Goal: Task Accomplishment & Management: Manage account settings

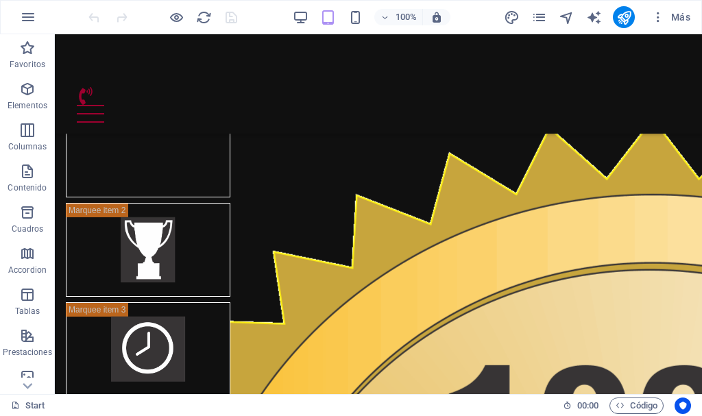
scroll to position [928, 0]
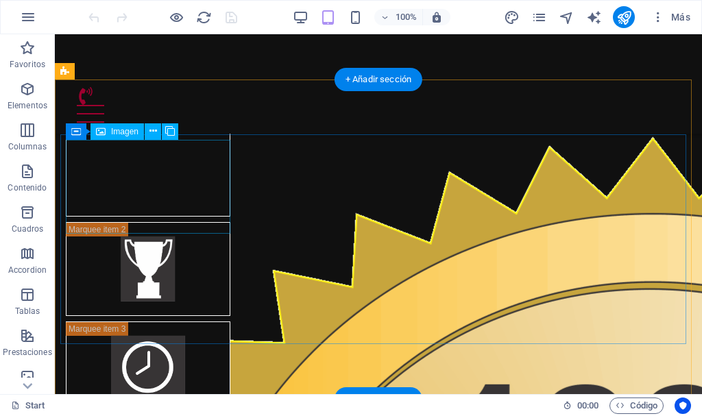
click at [147, 197] on figure at bounding box center [148, 170] width 165 height 94
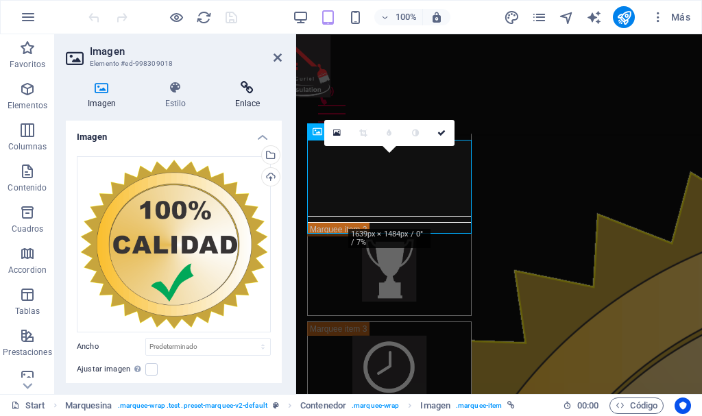
click at [254, 93] on icon at bounding box center [247, 88] width 69 height 14
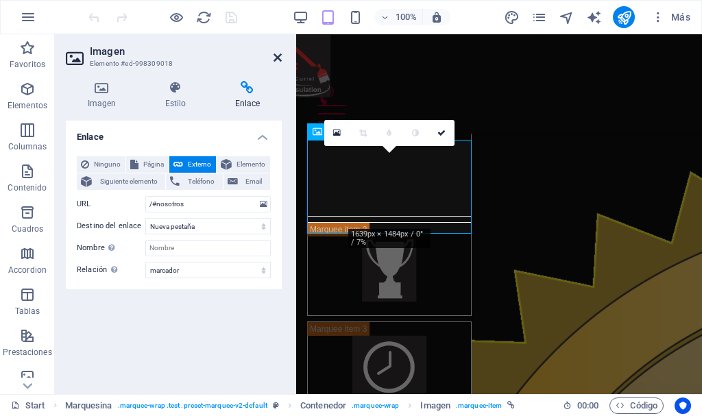
click at [279, 57] on icon at bounding box center [278, 57] width 8 height 11
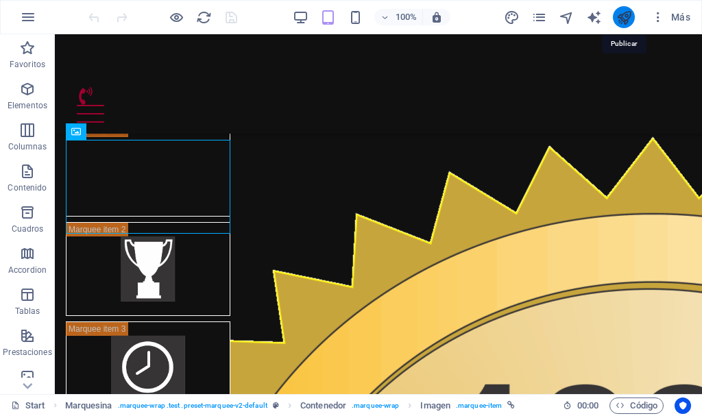
click at [623, 20] on icon "publish" at bounding box center [625, 18] width 16 height 16
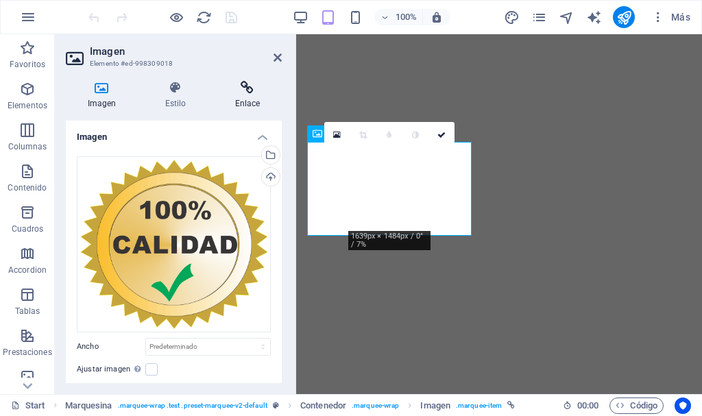
click at [243, 86] on icon at bounding box center [247, 88] width 69 height 14
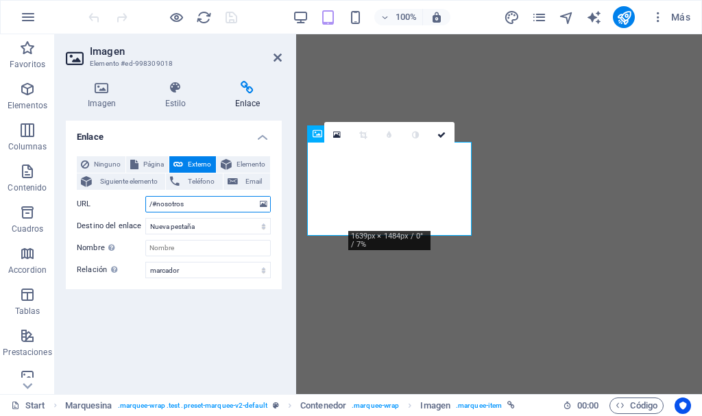
drag, startPoint x: 211, startPoint y: 201, endPoint x: 106, endPoint y: 204, distance: 105.7
click at [106, 204] on div "URL /#nosotros" at bounding box center [174, 204] width 194 height 16
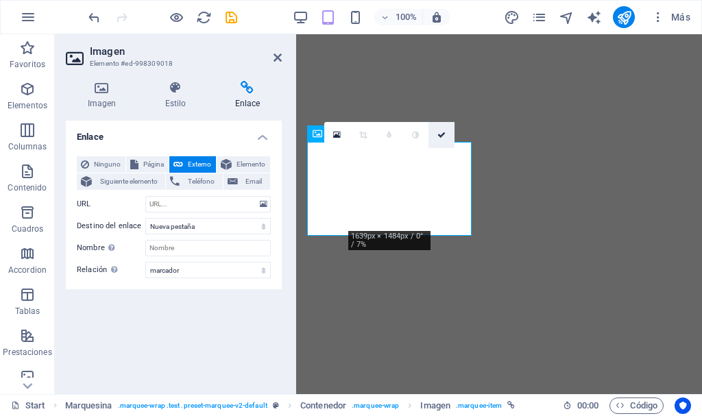
click at [443, 132] on icon at bounding box center [442, 135] width 8 height 8
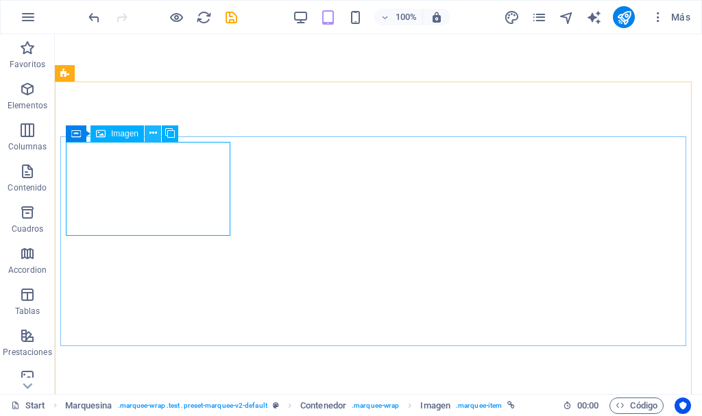
click at [152, 136] on icon at bounding box center [154, 133] width 8 height 14
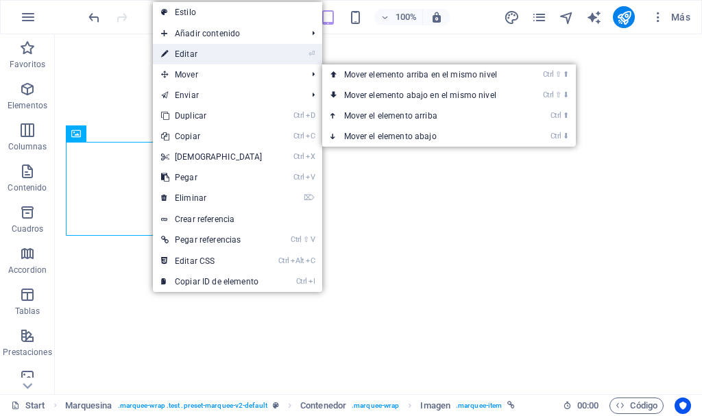
click at [195, 57] on link "⏎ Editar" at bounding box center [212, 54] width 118 height 21
select select "bookmark"
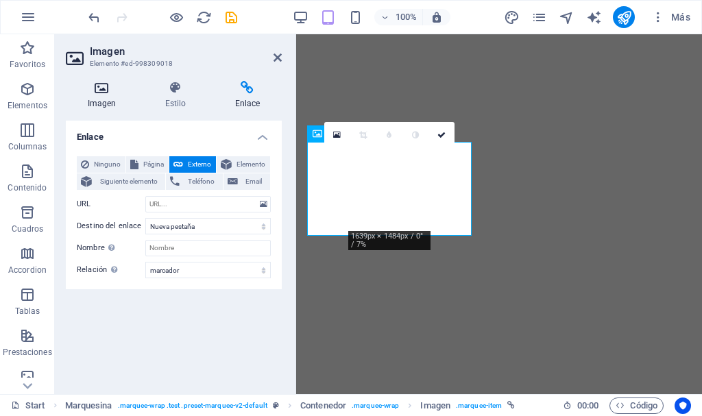
click at [113, 97] on h4 "Imagen" at bounding box center [105, 95] width 78 height 29
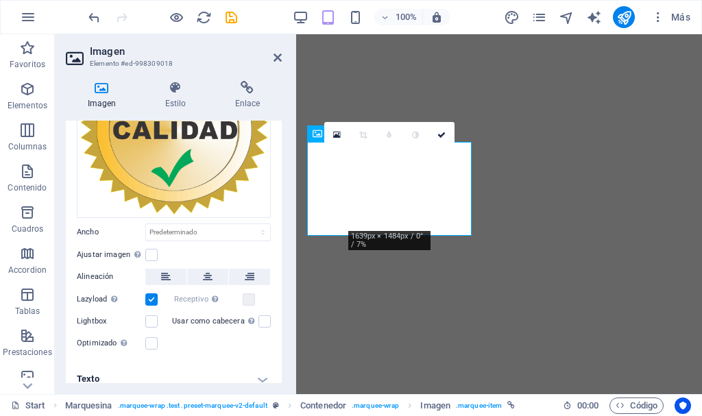
scroll to position [124, 0]
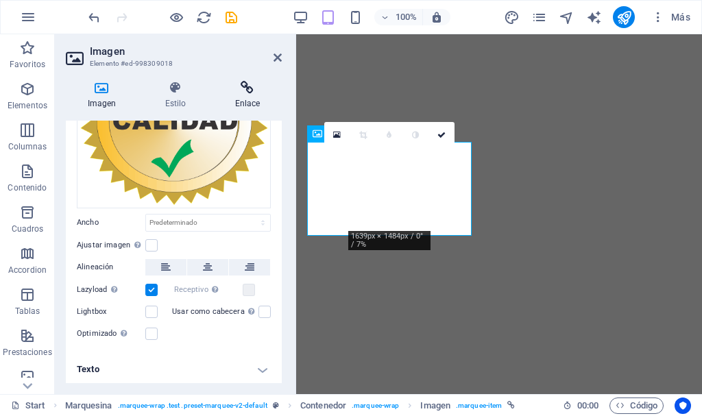
click at [248, 90] on icon at bounding box center [247, 88] width 69 height 14
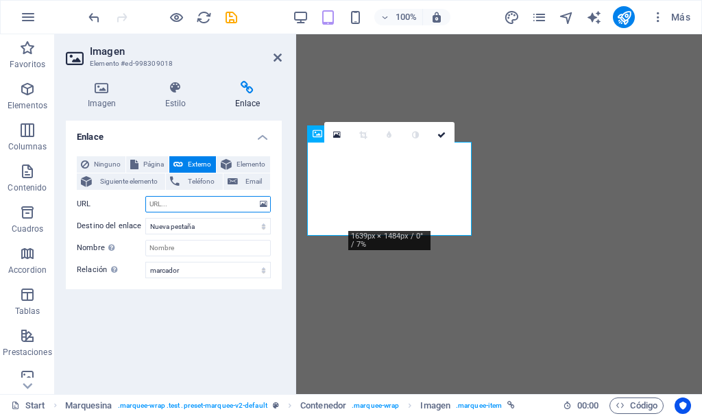
click at [233, 206] on input "URL" at bounding box center [208, 204] width 126 height 16
click at [224, 225] on select "Nueva pestaña Misma pestaña Superposición" at bounding box center [208, 226] width 126 height 16
select select "overlay"
click at [145, 218] on select "Nueva pestaña Misma pestaña Superposición" at bounding box center [208, 226] width 126 height 16
click at [207, 205] on input "URL" at bounding box center [208, 204] width 126 height 16
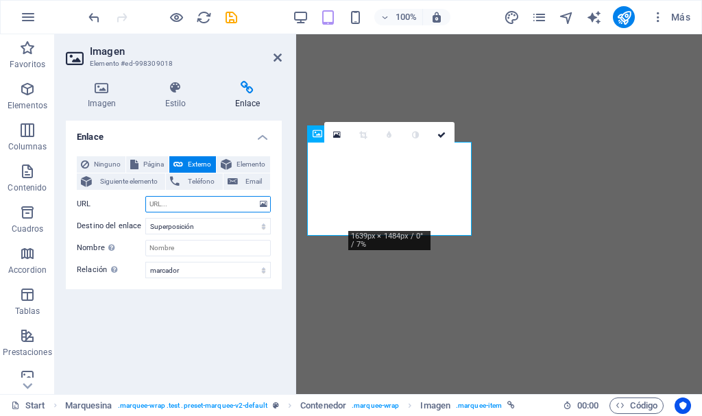
paste input "/#nosotros"
type input "/#nosotros"
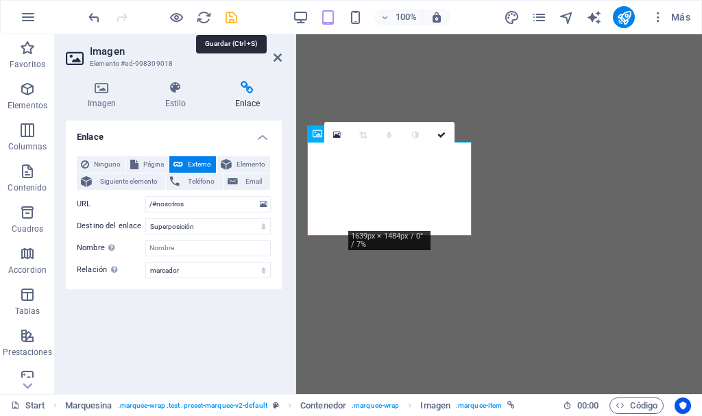
click at [227, 18] on icon "save" at bounding box center [232, 18] width 16 height 16
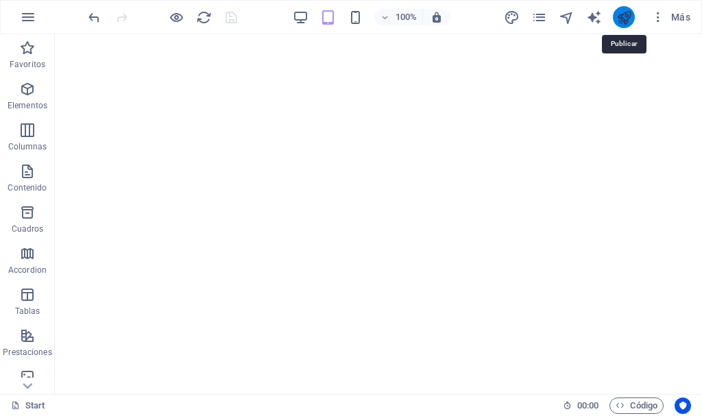
click at [623, 16] on icon "publish" at bounding box center [625, 18] width 16 height 16
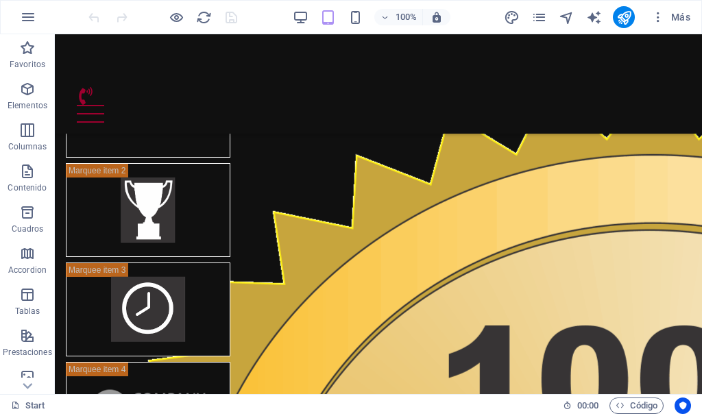
scroll to position [918, 0]
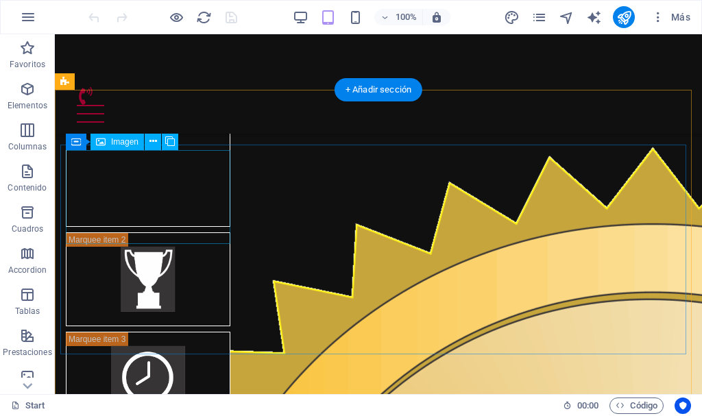
click at [155, 193] on figure at bounding box center [148, 180] width 165 height 94
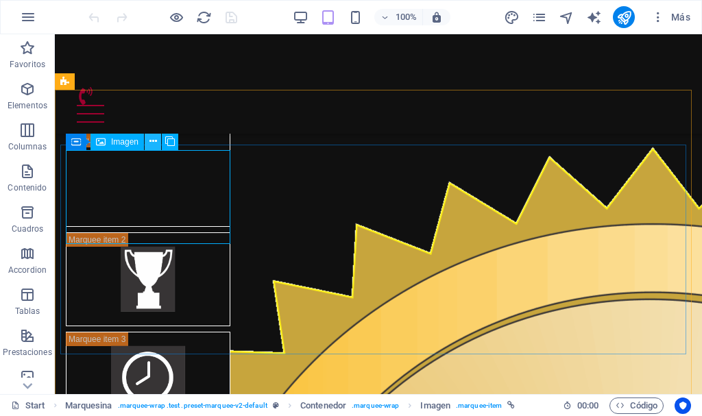
click at [154, 139] on icon at bounding box center [154, 141] width 8 height 14
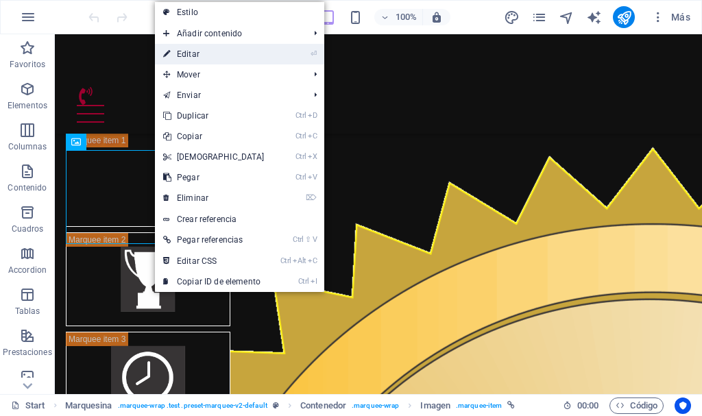
click at [205, 51] on link "⏎ Editar" at bounding box center [214, 54] width 118 height 21
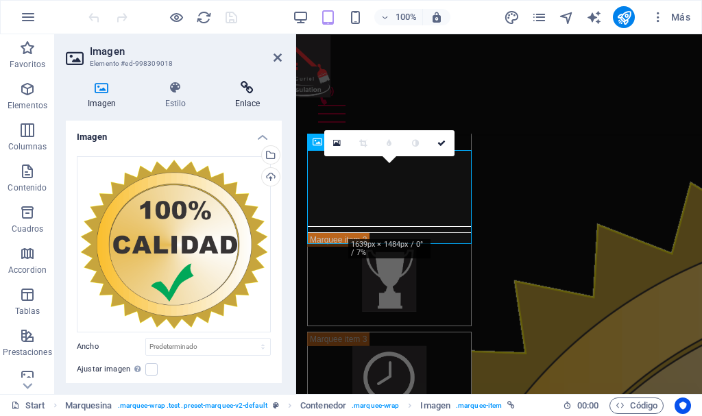
click at [247, 87] on icon at bounding box center [247, 88] width 69 height 14
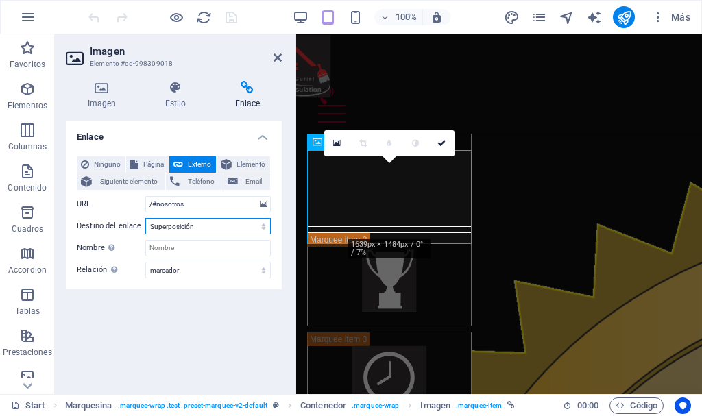
click at [222, 223] on select "Nueva pestaña Misma pestaña Superposición" at bounding box center [208, 226] width 126 height 16
select select
click at [145, 218] on select "Nueva pestaña Misma pestaña Superposición" at bounding box center [208, 226] width 126 height 16
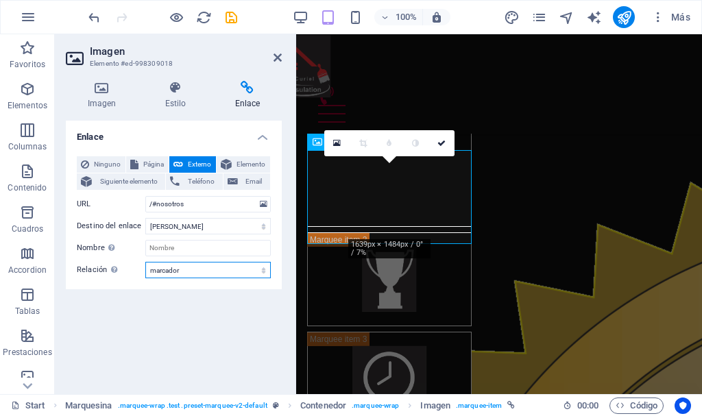
click at [206, 272] on select "alternativo autor marcador externo ayuda licencia siguiente nofollow noreferrer…" at bounding box center [208, 270] width 126 height 16
click at [211, 291] on div "Enlace Ninguno Página Externo Elemento Siguiente elemento Teléfono Email Página…" at bounding box center [174, 252] width 216 height 263
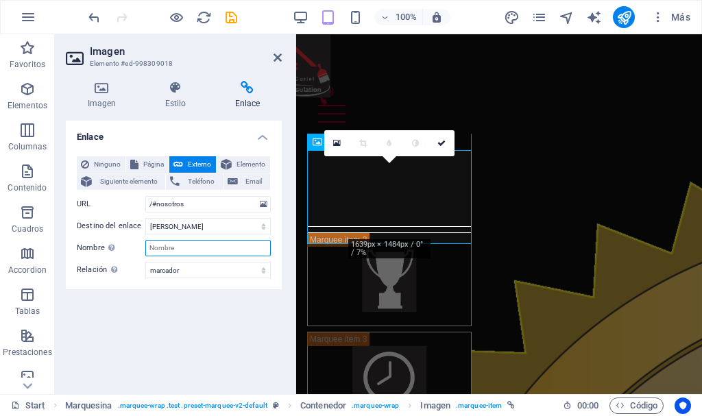
click at [180, 246] on input "Nombre Una descripción adicional del enlace no debería ser igual al texto del e…" at bounding box center [208, 248] width 126 height 16
click at [198, 248] on input "Nombre Una descripción adicional del enlace no debería ser igual al texto del e…" at bounding box center [208, 248] width 126 height 16
type input "xx"
click at [443, 141] on icon at bounding box center [442, 143] width 8 height 8
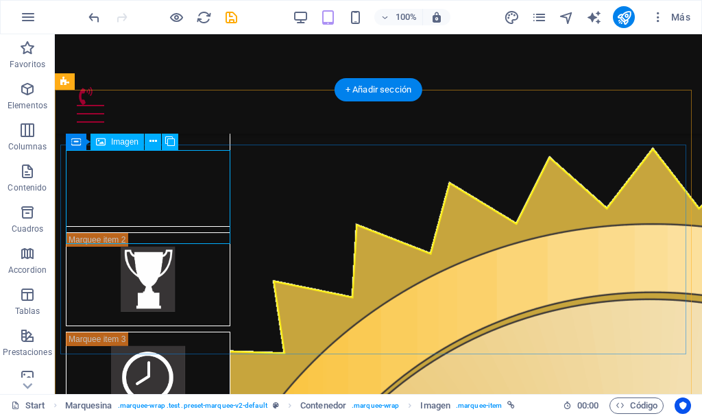
click at [93, 185] on figure at bounding box center [148, 180] width 165 height 94
click at [154, 141] on icon at bounding box center [154, 141] width 8 height 14
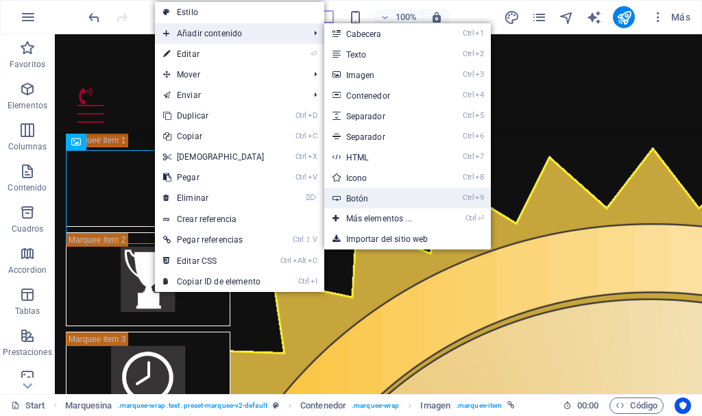
click at [405, 199] on link "Ctrl 9 Botón" at bounding box center [381, 198] width 115 height 21
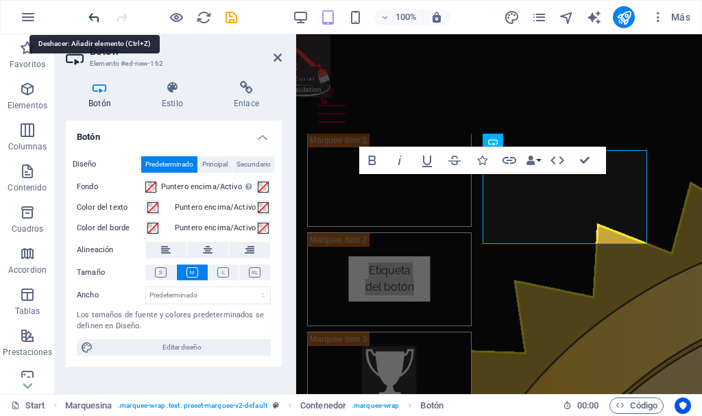
click at [93, 21] on icon "undo" at bounding box center [94, 18] width 16 height 16
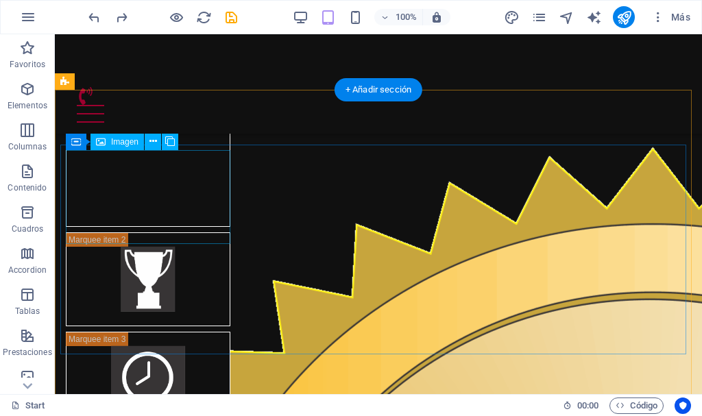
click at [200, 177] on figure at bounding box center [148, 180] width 165 height 94
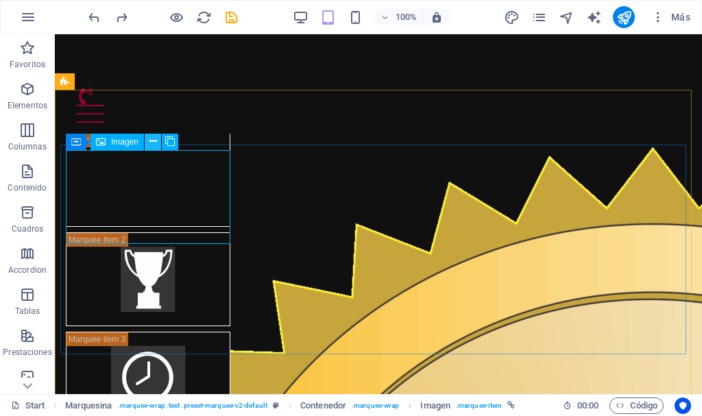
click at [151, 143] on icon at bounding box center [154, 141] width 8 height 14
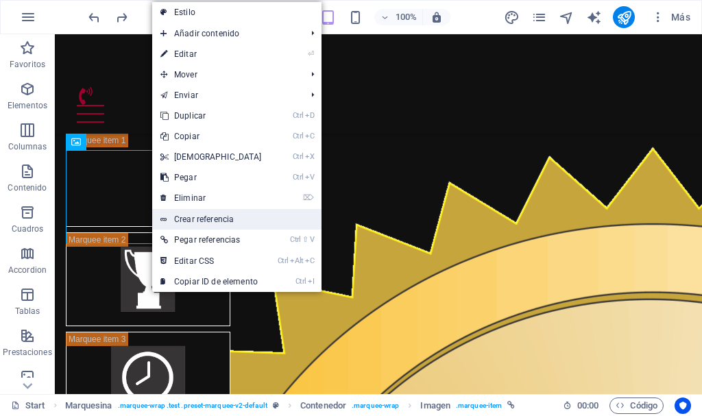
click at [195, 219] on link "Crear referencia" at bounding box center [236, 219] width 169 height 21
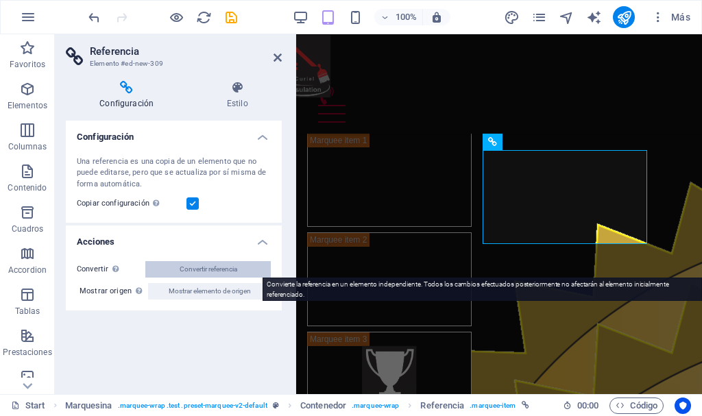
click at [202, 269] on span "Convertir referencia" at bounding box center [209, 269] width 58 height 16
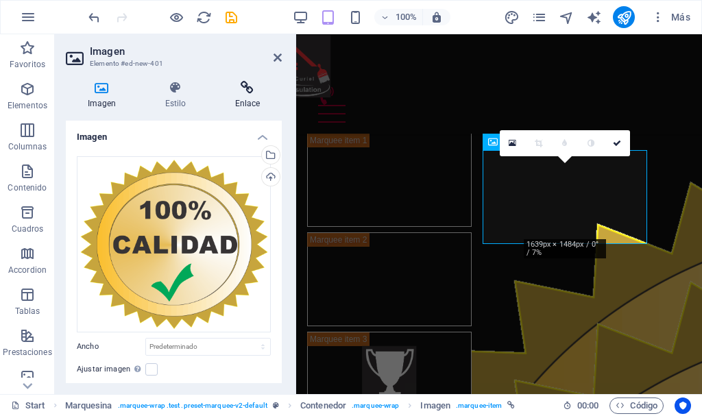
click at [255, 82] on icon at bounding box center [247, 88] width 69 height 14
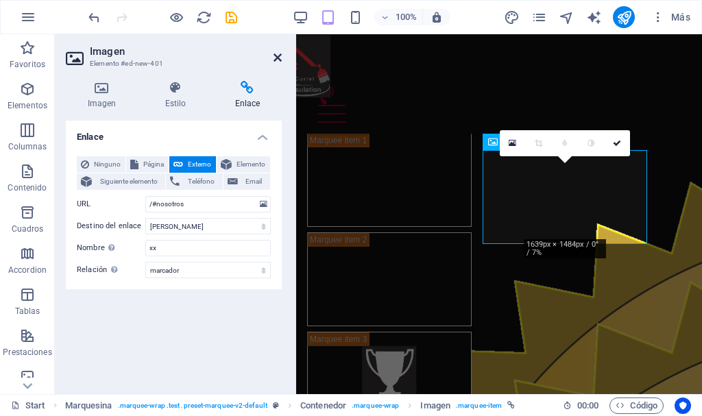
click at [278, 58] on icon at bounding box center [278, 57] width 8 height 11
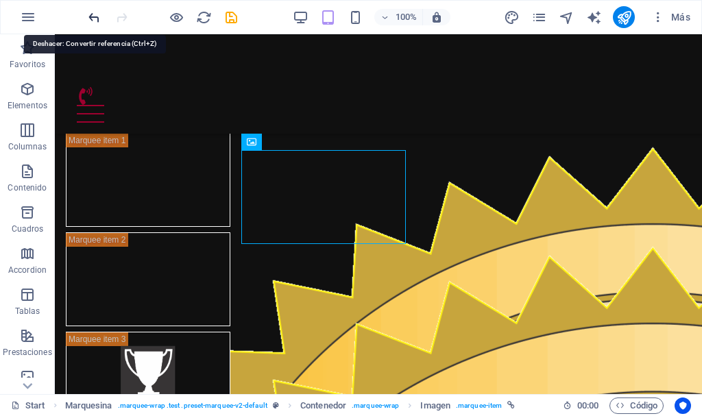
click at [95, 16] on icon "undo" at bounding box center [94, 18] width 16 height 16
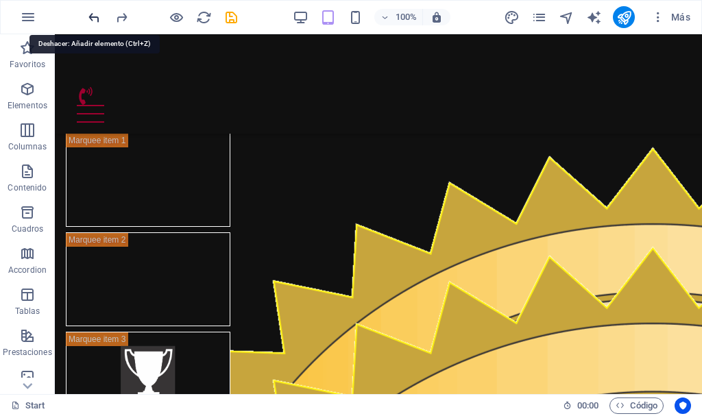
click at [96, 18] on icon "undo" at bounding box center [94, 18] width 16 height 16
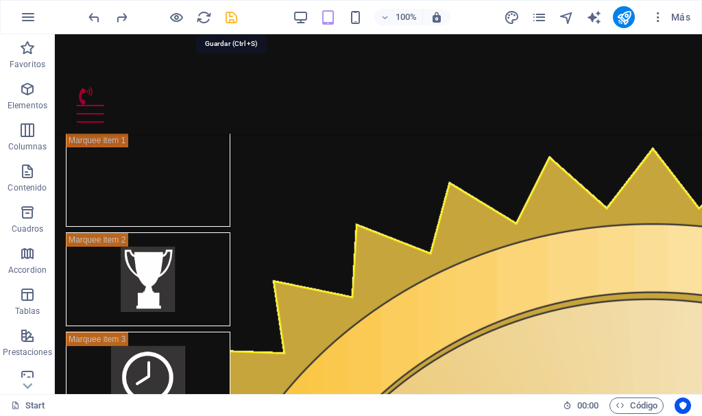
click at [233, 16] on icon "save" at bounding box center [232, 18] width 16 height 16
checkbox input "false"
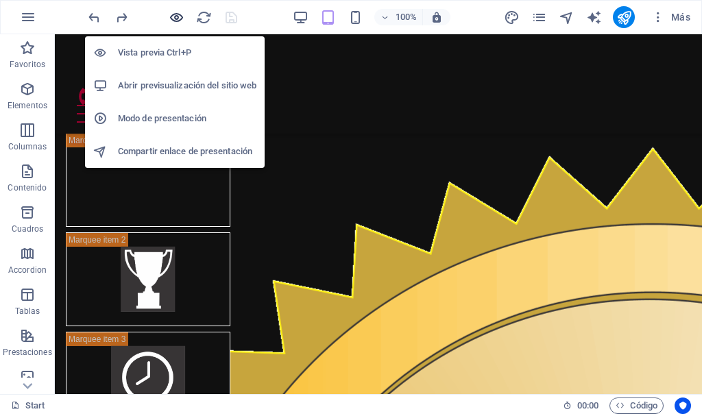
click at [178, 19] on icon "button" at bounding box center [177, 18] width 16 height 16
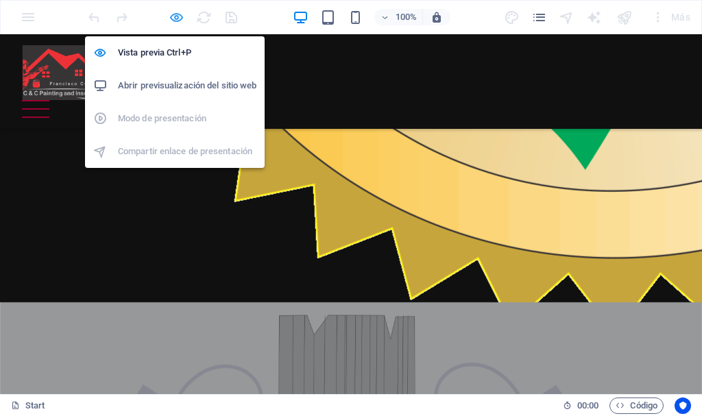
scroll to position [884, 0]
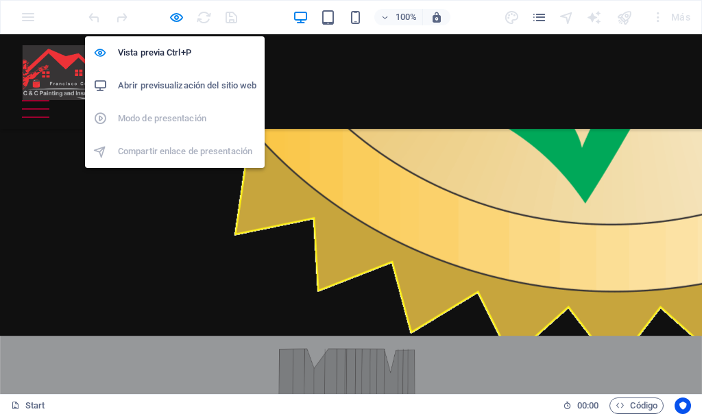
click at [182, 81] on h6 "Abrir previsualización del sitio web" at bounding box center [187, 86] width 139 height 16
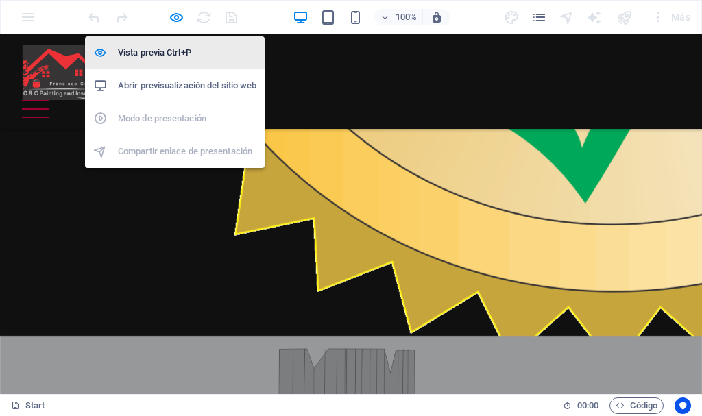
click at [174, 54] on h6 "Vista previa Ctrl+P" at bounding box center [187, 53] width 139 height 16
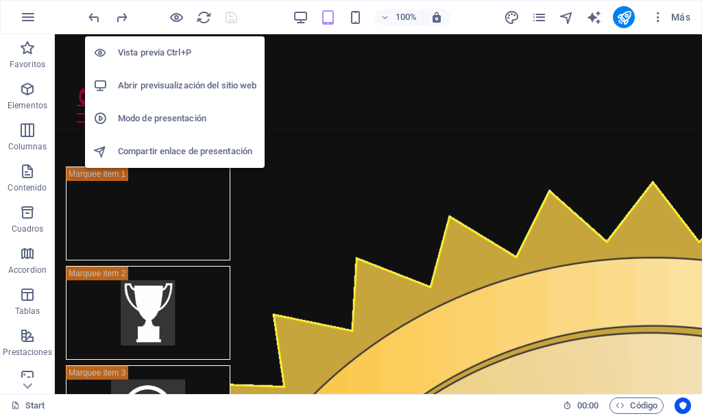
scroll to position [918, 0]
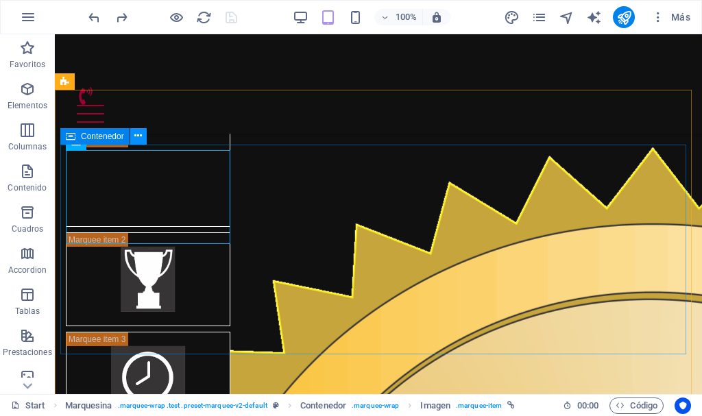
click at [138, 139] on icon at bounding box center [138, 136] width 8 height 14
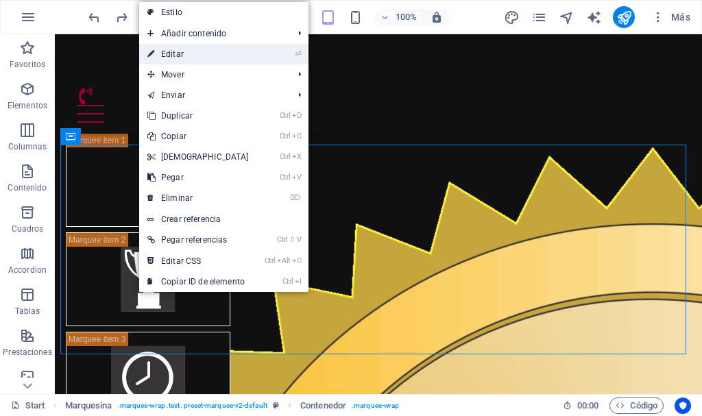
click at [194, 47] on link "⏎ Editar" at bounding box center [198, 54] width 118 height 21
select select "marquee"
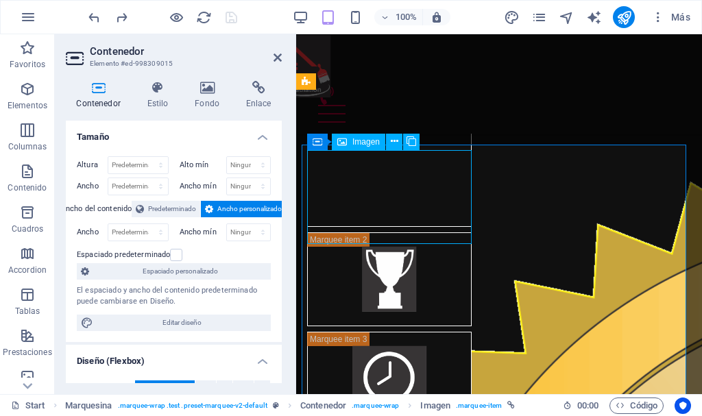
select select
select select "bookmark"
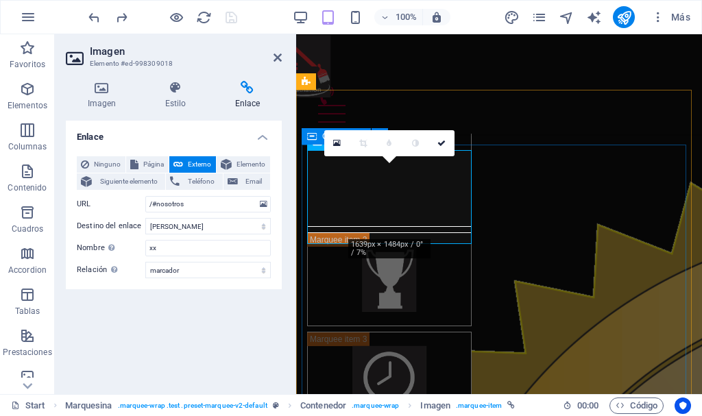
click at [252, 84] on icon at bounding box center [247, 88] width 69 height 14
click at [230, 226] on select "Nueva pestaña Misma pestaña Superposición" at bounding box center [208, 226] width 126 height 16
click at [145, 218] on select "Nueva pestaña Misma pestaña Superposición" at bounding box center [208, 226] width 126 height 16
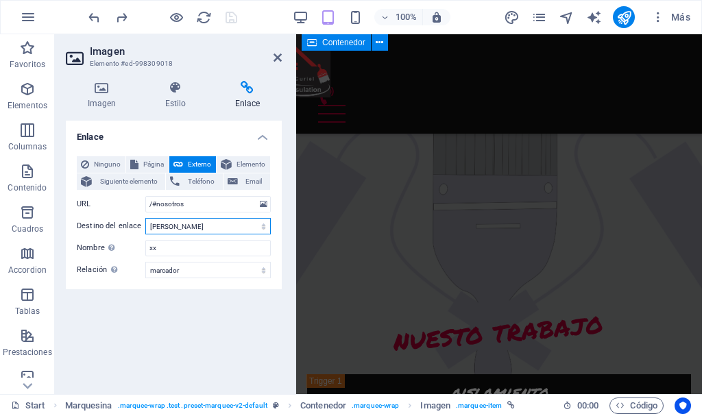
scroll to position [1742, 0]
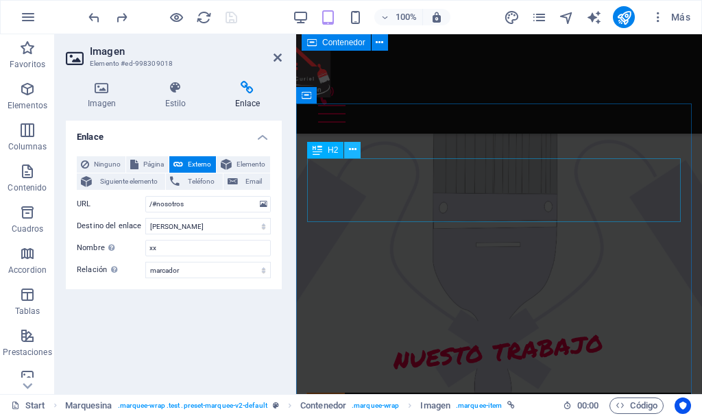
click at [355, 152] on icon at bounding box center [353, 150] width 8 height 14
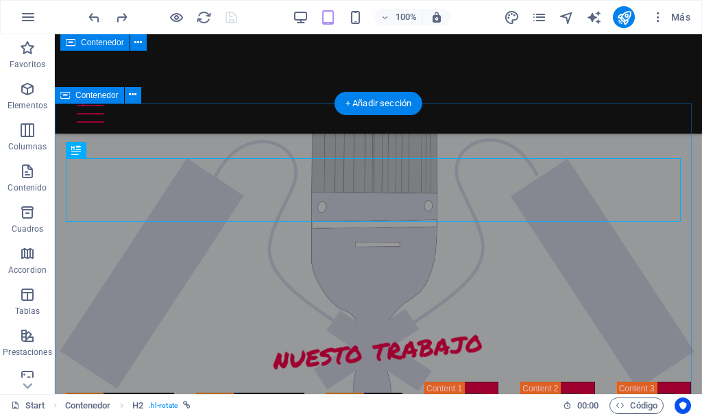
scroll to position [1637, 0]
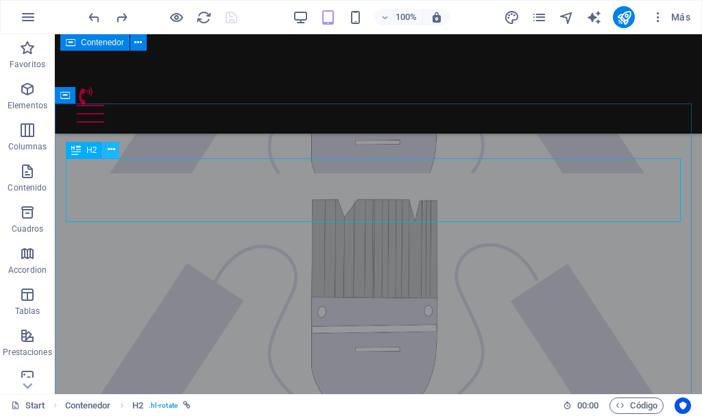
click at [115, 150] on icon at bounding box center [112, 150] width 8 height 14
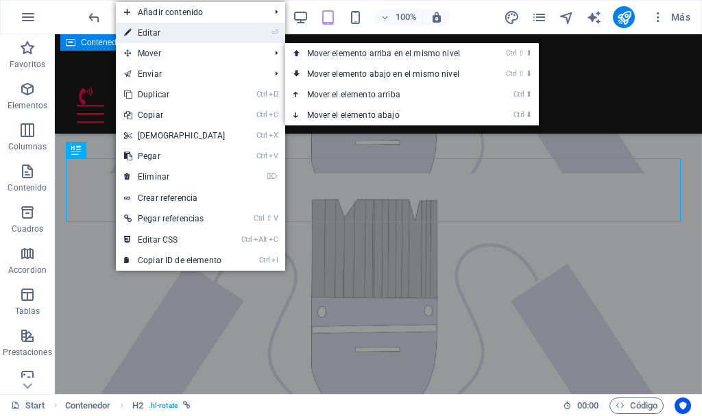
click at [186, 40] on link "⏎ Editar" at bounding box center [175, 33] width 118 height 21
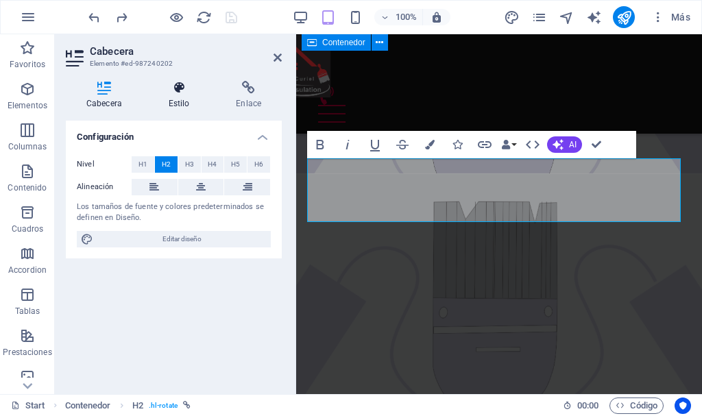
scroll to position [1742, 0]
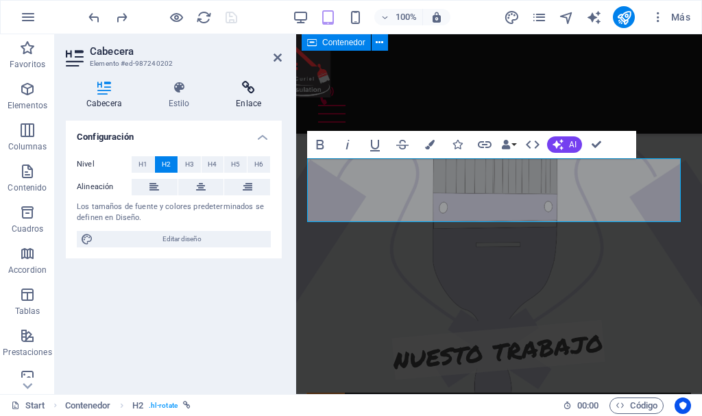
click at [244, 93] on icon at bounding box center [248, 88] width 67 height 14
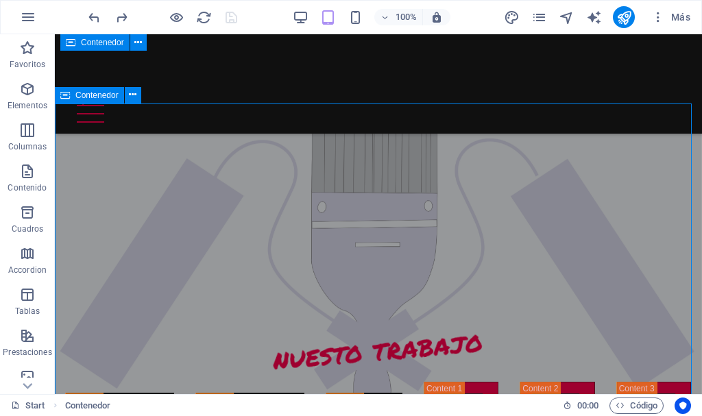
scroll to position [1637, 0]
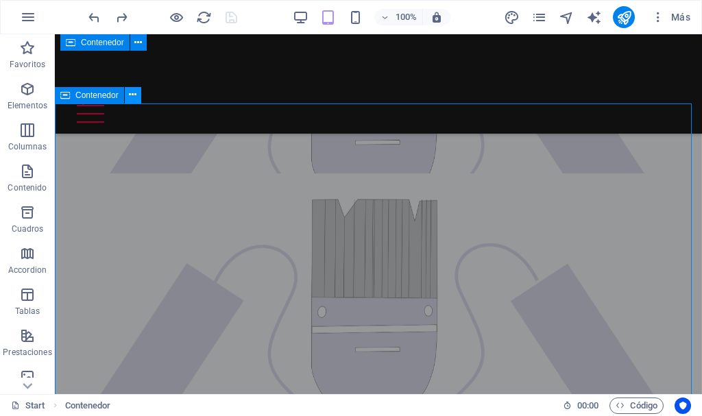
click at [132, 93] on icon at bounding box center [133, 95] width 8 height 14
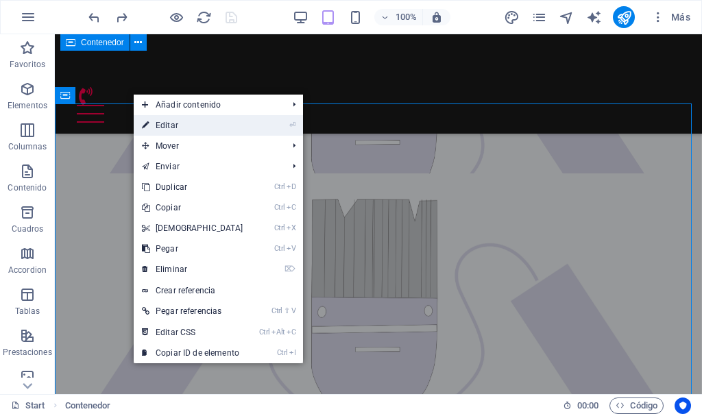
click at [158, 121] on link "⏎ Editar" at bounding box center [193, 125] width 118 height 21
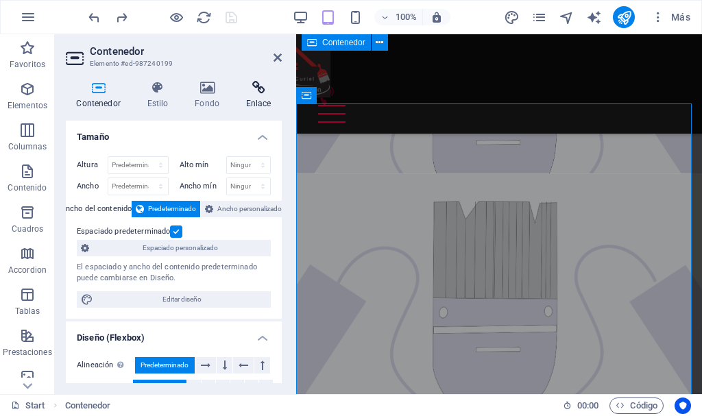
scroll to position [1742, 0]
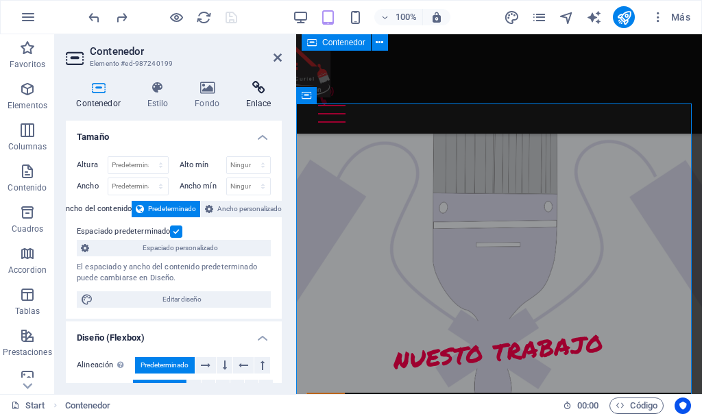
click at [261, 89] on icon at bounding box center [258, 88] width 47 height 14
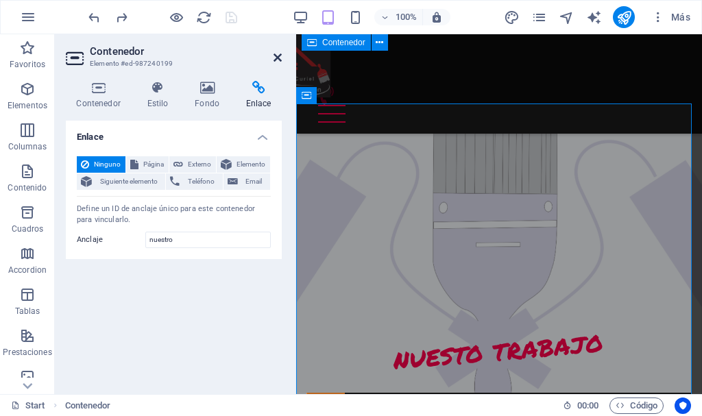
click at [277, 59] on icon at bounding box center [278, 57] width 8 height 11
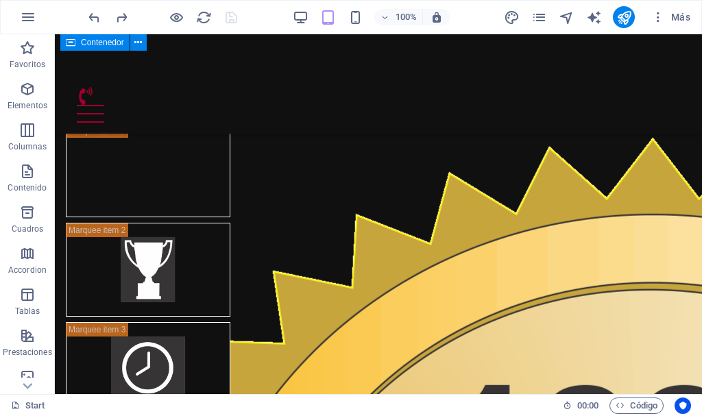
scroll to position [898, 0]
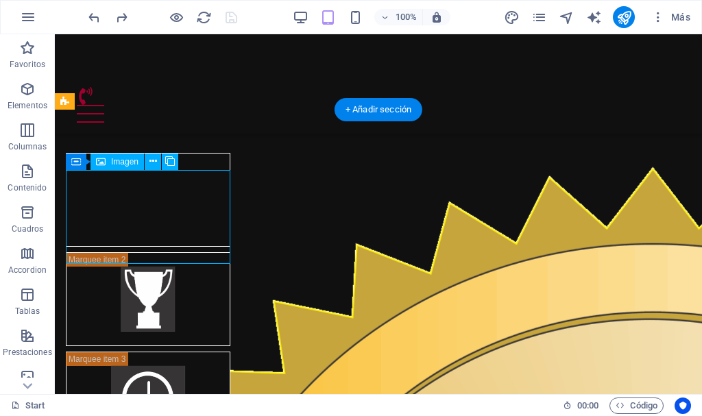
select select
select select "bookmark"
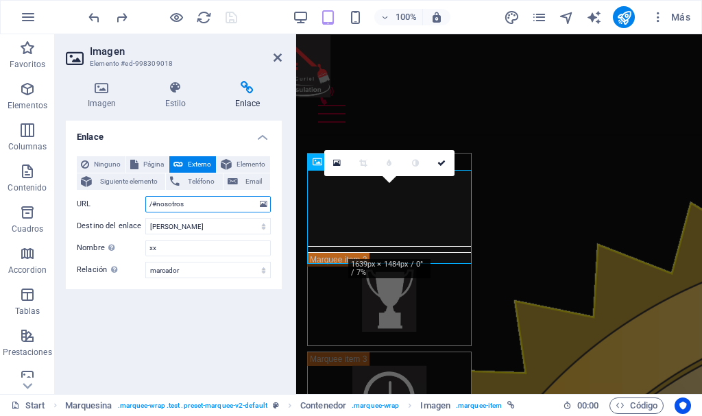
click at [198, 206] on input "/#nosotros" at bounding box center [208, 204] width 126 height 16
type input "/#nuestro"
click at [280, 57] on icon at bounding box center [278, 57] width 8 height 11
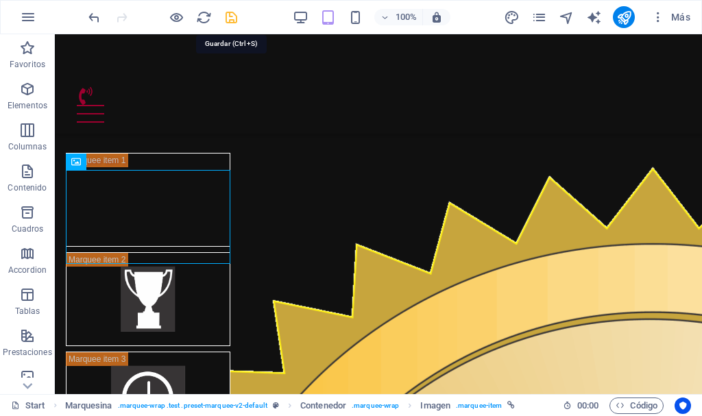
click at [236, 21] on icon "save" at bounding box center [232, 18] width 16 height 16
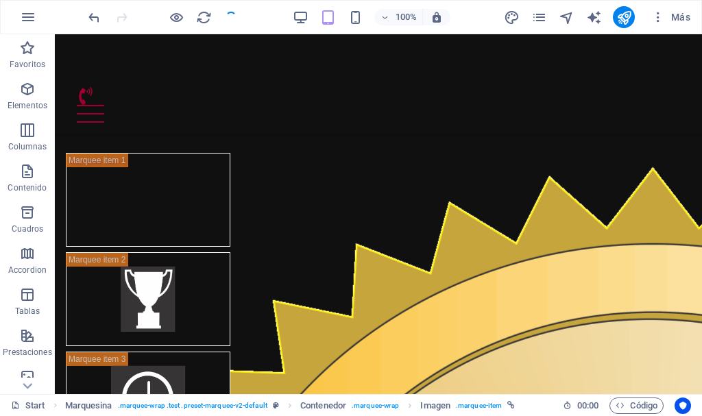
checkbox input "false"
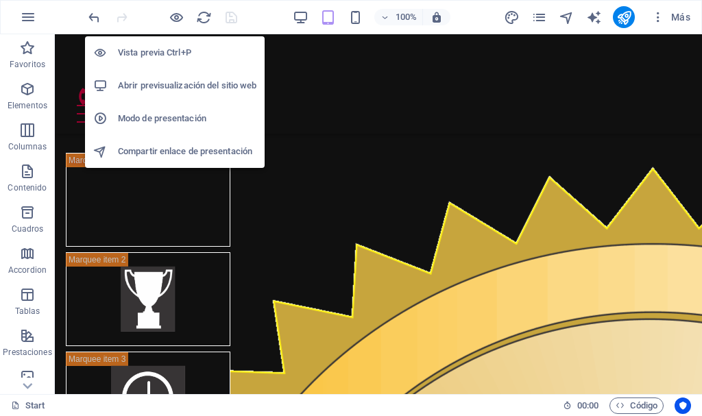
click at [178, 80] on h6 "Abrir previsualización del sitio web" at bounding box center [187, 86] width 139 height 16
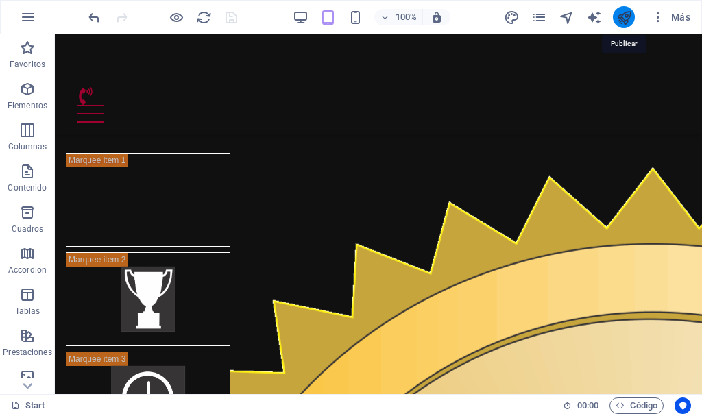
click at [623, 16] on icon "publish" at bounding box center [625, 18] width 16 height 16
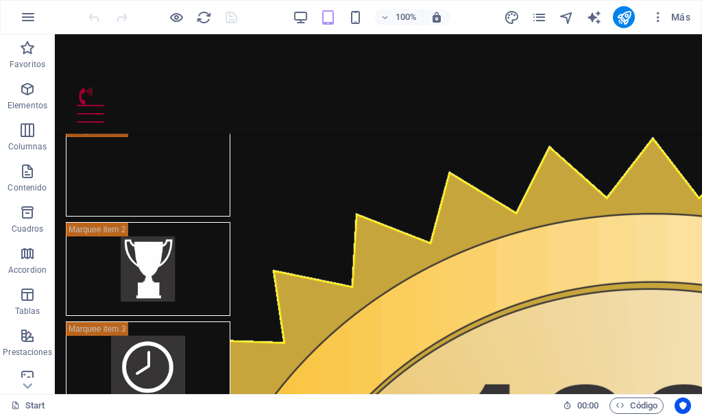
scroll to position [938, 0]
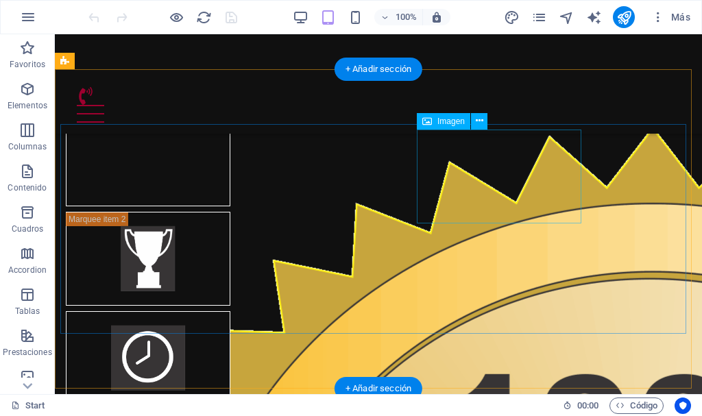
click at [230, 311] on figure at bounding box center [148, 358] width 165 height 94
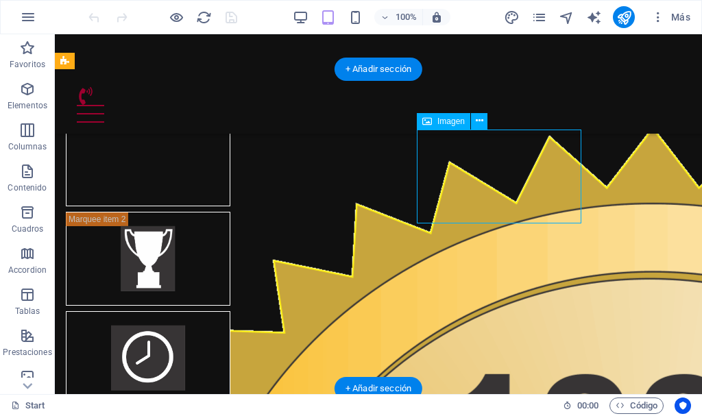
click at [230, 311] on figure at bounding box center [148, 358] width 165 height 94
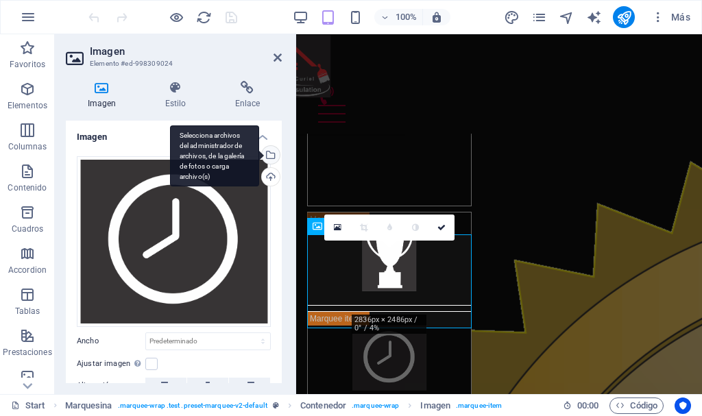
click at [271, 155] on div "Selecciona archivos del administrador de archivos, de la galería de fotos o car…" at bounding box center [269, 156] width 21 height 21
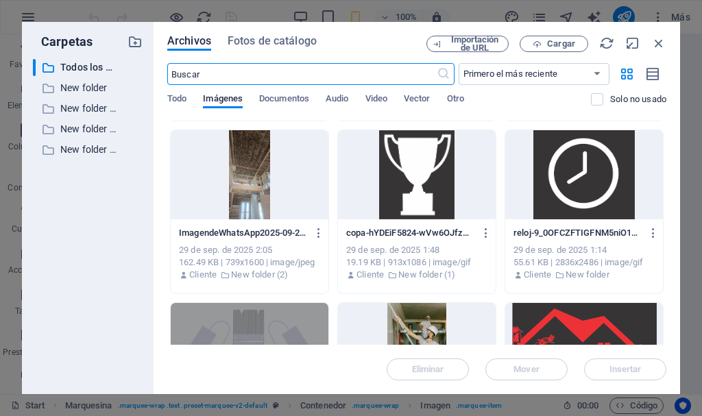
scroll to position [691, 0]
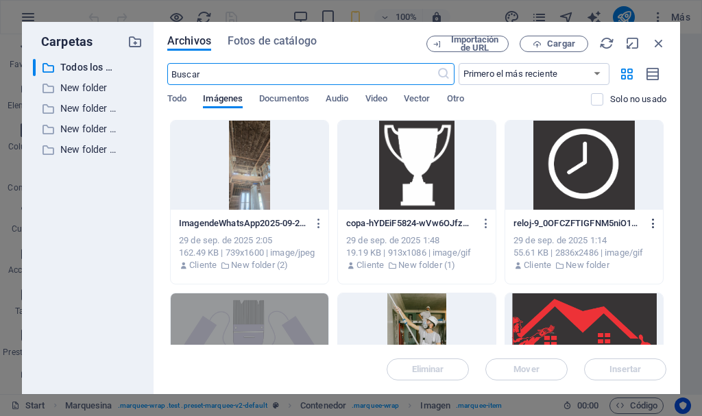
click at [652, 224] on icon "button" at bounding box center [654, 223] width 13 height 12
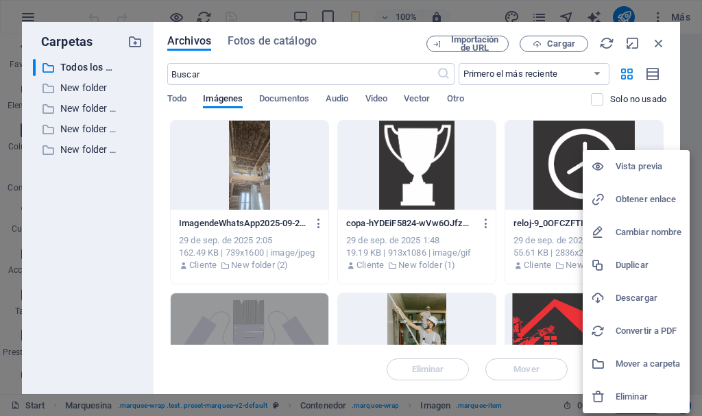
click at [623, 392] on h6 "Eliminar" at bounding box center [649, 397] width 66 height 16
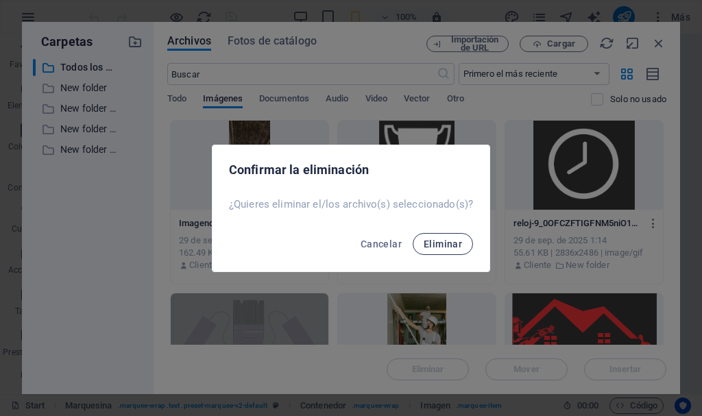
click at [457, 243] on span "Eliminar" at bounding box center [443, 244] width 38 height 11
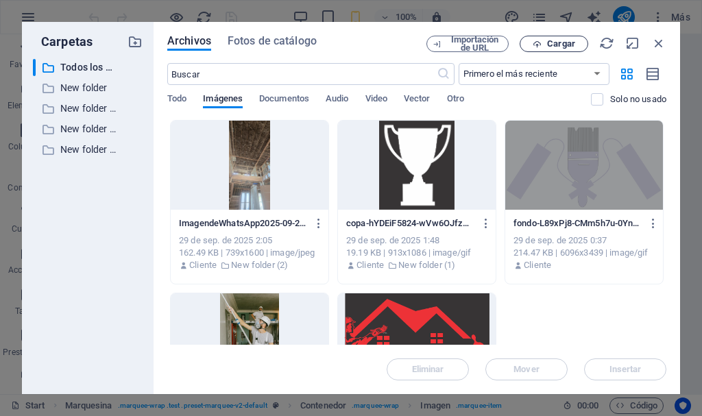
click at [567, 43] on span "Cargar" at bounding box center [561, 44] width 28 height 8
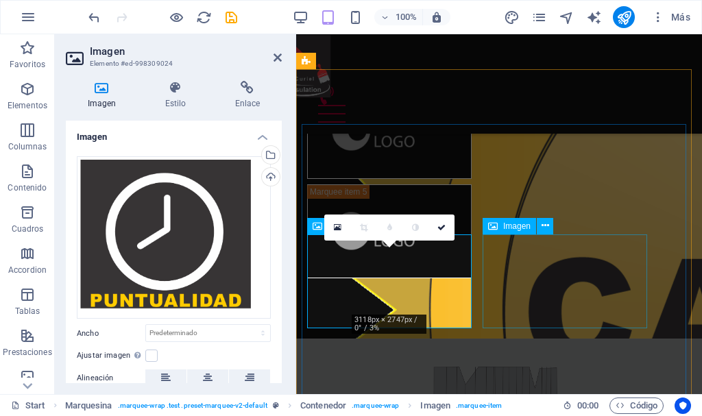
scroll to position [938, 0]
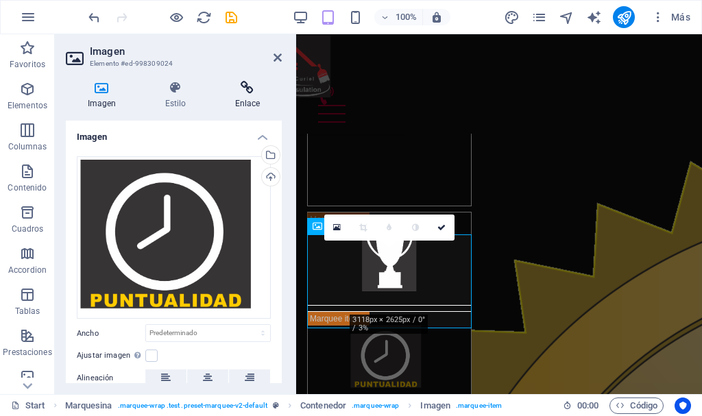
click at [256, 90] on icon at bounding box center [247, 88] width 69 height 14
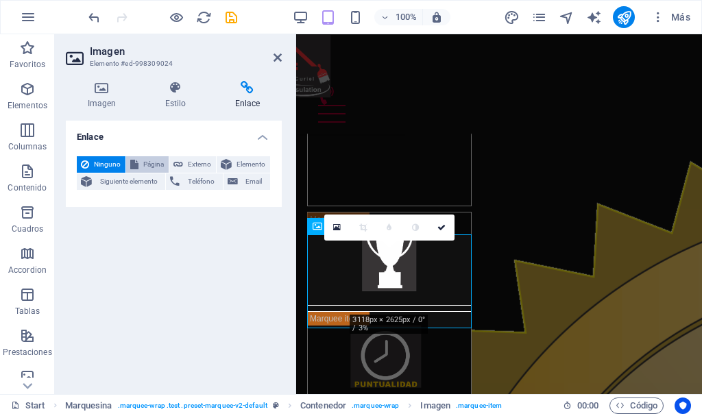
click at [147, 163] on span "Página" at bounding box center [154, 164] width 22 height 16
select select
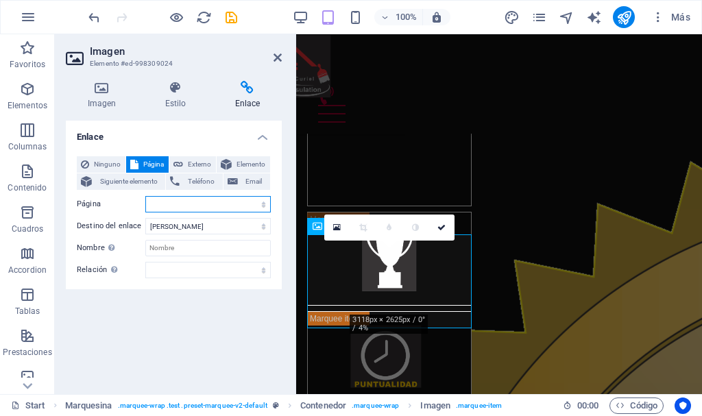
click at [189, 202] on select "Start Subpage Legal Notice Privacy" at bounding box center [208, 204] width 126 height 16
click at [190, 296] on div "Enlace Ninguno Página Externo Elemento Siguiente elemento Teléfono Email Página…" at bounding box center [174, 252] width 216 height 263
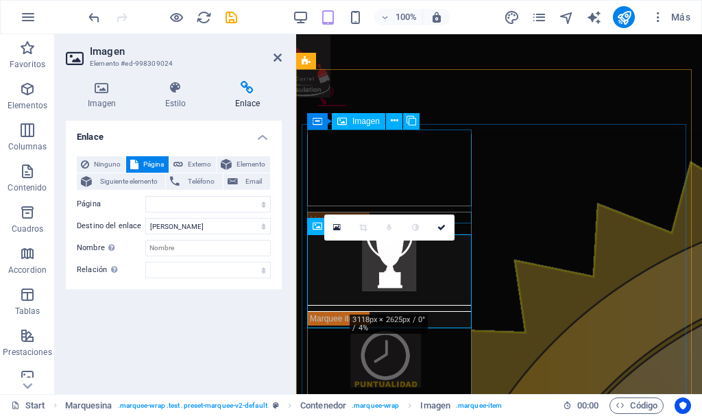
click at [419, 180] on figure at bounding box center [389, 159] width 165 height 94
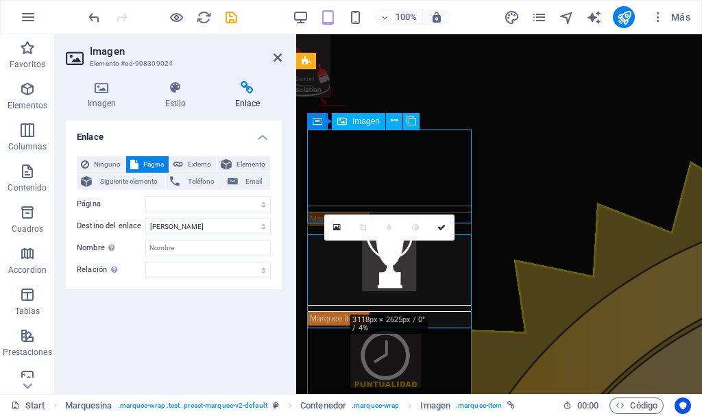
click at [419, 180] on figure at bounding box center [389, 159] width 165 height 94
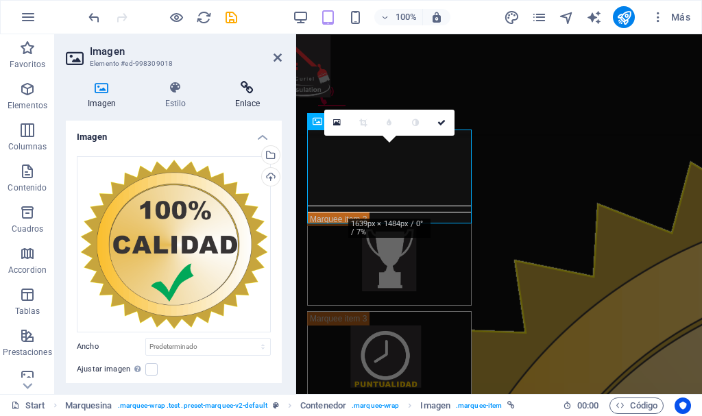
click at [250, 84] on icon at bounding box center [247, 88] width 69 height 14
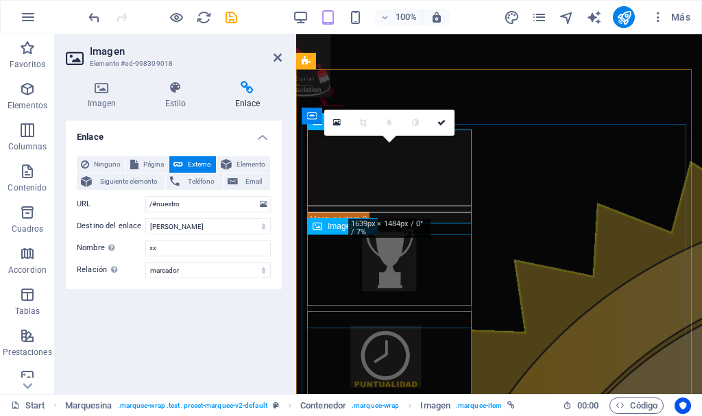
click at [390, 311] on figure at bounding box center [389, 358] width 165 height 94
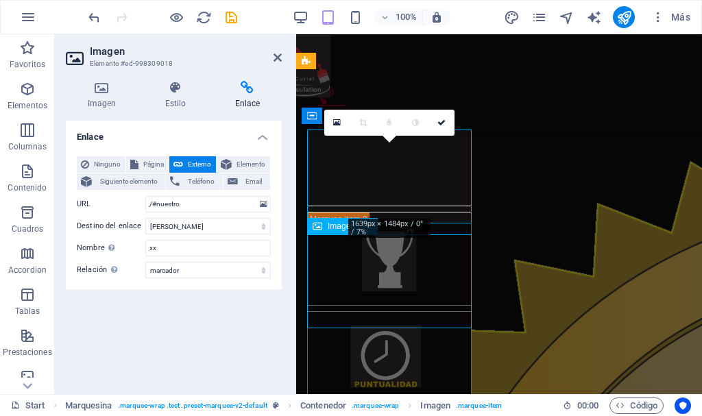
click at [390, 311] on figure at bounding box center [389, 358] width 165 height 94
select select
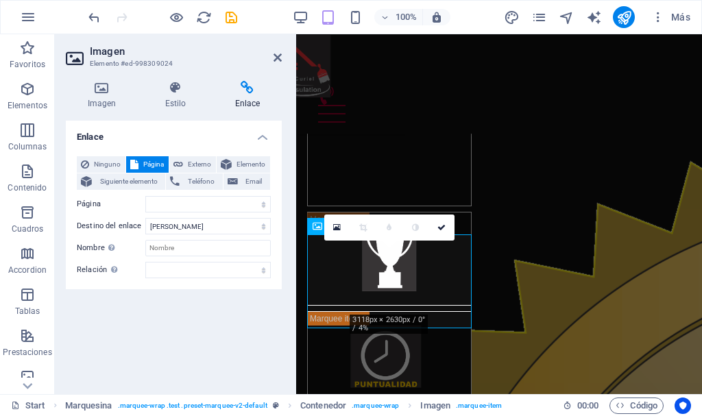
click at [248, 86] on icon at bounding box center [247, 88] width 69 height 14
click at [263, 204] on select "Start Subpage Legal Notice Privacy" at bounding box center [208, 204] width 126 height 16
click at [191, 165] on span "Externo" at bounding box center [199, 164] width 25 height 16
select select "blank"
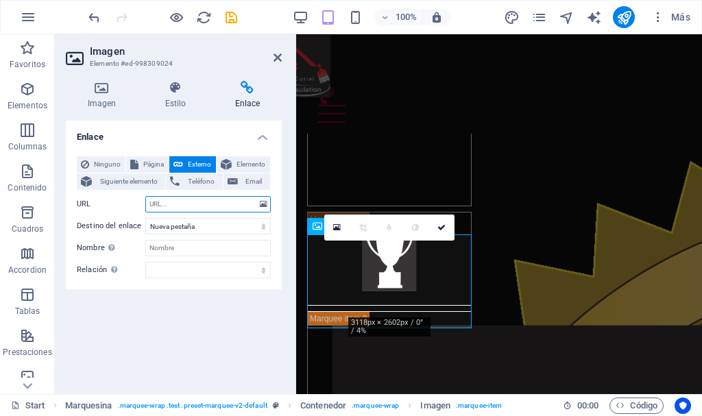
click at [209, 205] on input "URL" at bounding box center [208, 204] width 126 height 16
type input "/#nuestro"
click at [219, 229] on select "Nueva pestaña Misma pestaña Superposición" at bounding box center [208, 226] width 126 height 16
select select
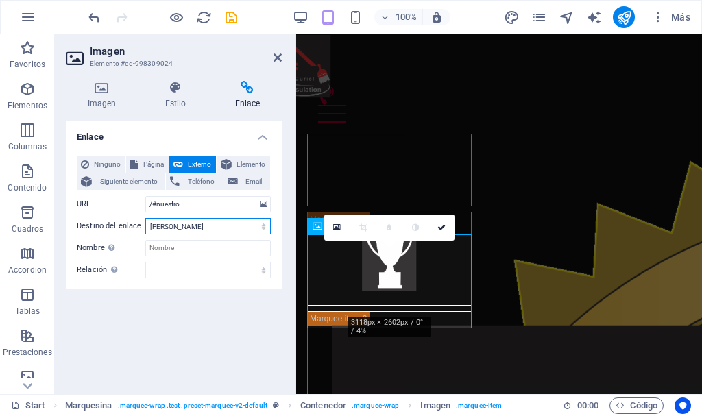
click at [145, 218] on select "Nueva pestaña Misma pestaña Superposición" at bounding box center [208, 226] width 126 height 16
click at [204, 252] on input "Nombre Una descripción adicional del enlace no debería ser igual al texto del e…" at bounding box center [208, 248] width 126 height 16
type input "aa"
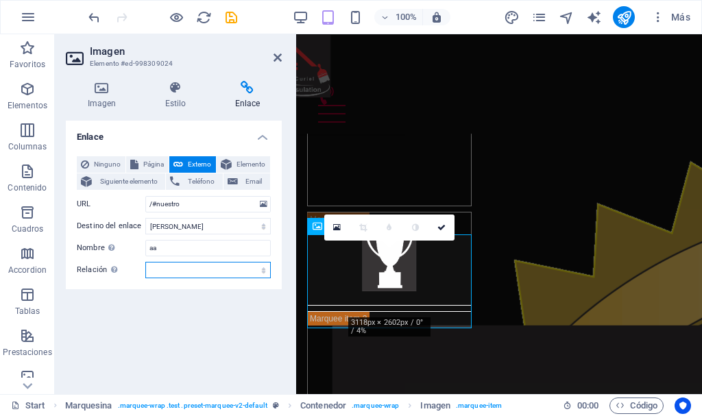
click at [202, 270] on select "alternativo autor marcador externo ayuda licencia siguiente nofollow noreferrer…" at bounding box center [208, 270] width 126 height 16
click at [206, 320] on div "Enlace Ninguno Página Externo Elemento Siguiente elemento Teléfono Email Página…" at bounding box center [174, 252] width 216 height 263
click at [275, 54] on icon at bounding box center [278, 57] width 8 height 11
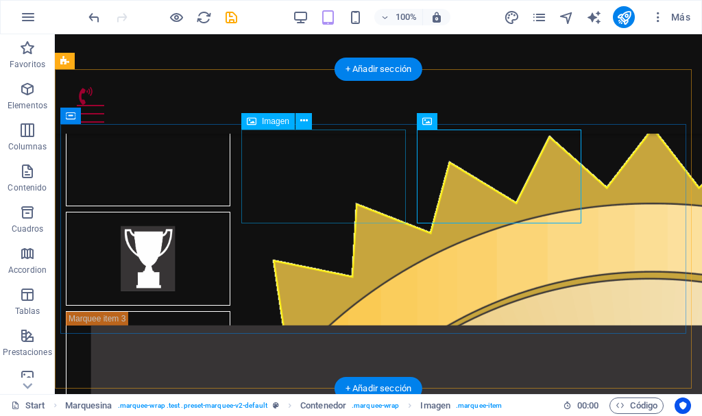
click at [230, 212] on figure at bounding box center [148, 259] width 165 height 94
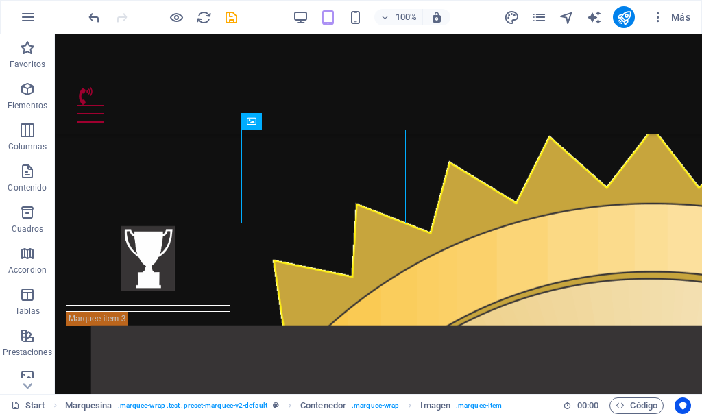
click at [230, 212] on figure at bounding box center [148, 259] width 165 height 94
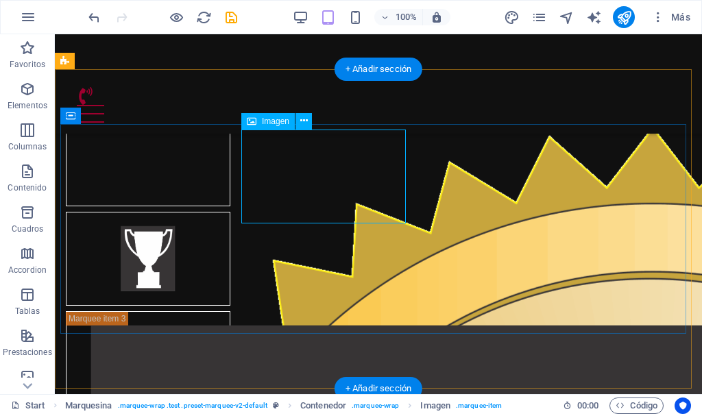
click at [230, 212] on figure at bounding box center [148, 259] width 165 height 94
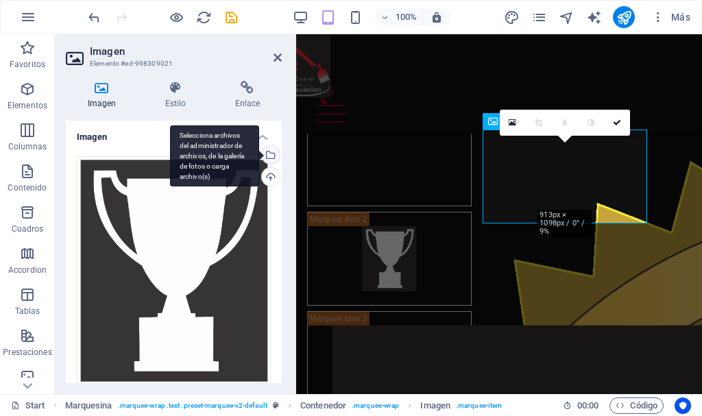
click at [268, 154] on div "Selecciona archivos del administrador de archivos, de la galería de fotos o car…" at bounding box center [269, 156] width 21 height 21
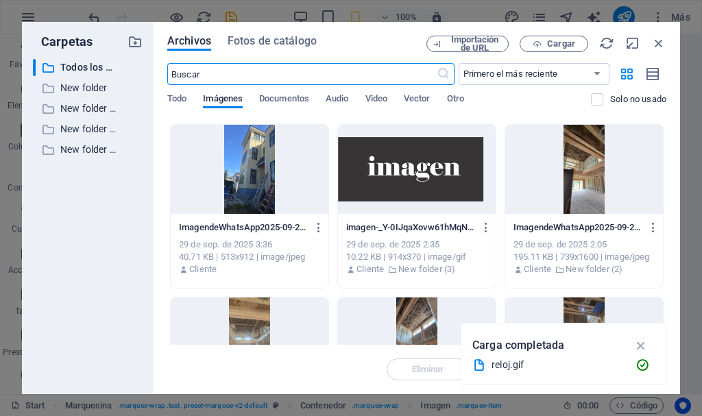
scroll to position [728, 0]
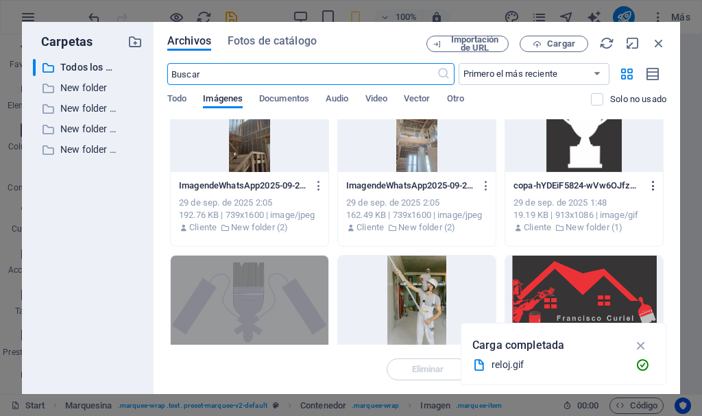
click at [654, 186] on icon "button" at bounding box center [654, 186] width 13 height 12
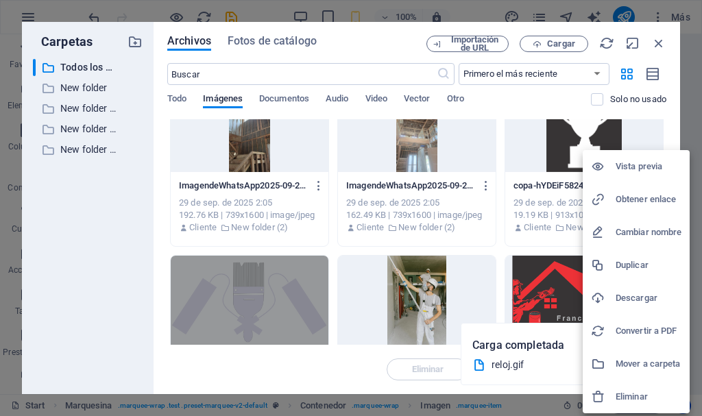
click at [626, 396] on h6 "Eliminar" at bounding box center [649, 397] width 66 height 16
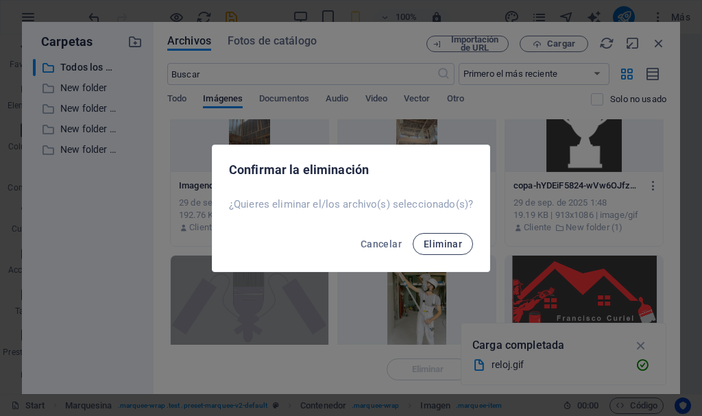
click at [448, 243] on span "Eliminar" at bounding box center [443, 244] width 38 height 11
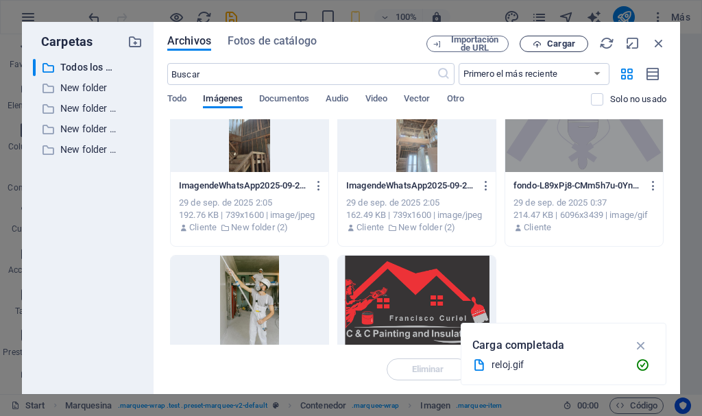
click at [563, 40] on span "Cargar" at bounding box center [561, 44] width 28 height 8
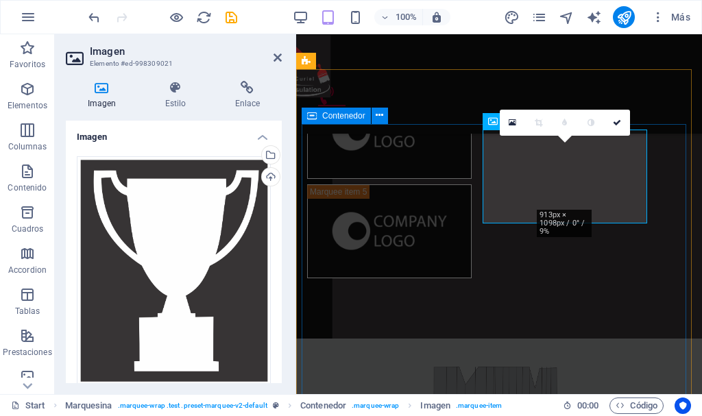
scroll to position [938, 0]
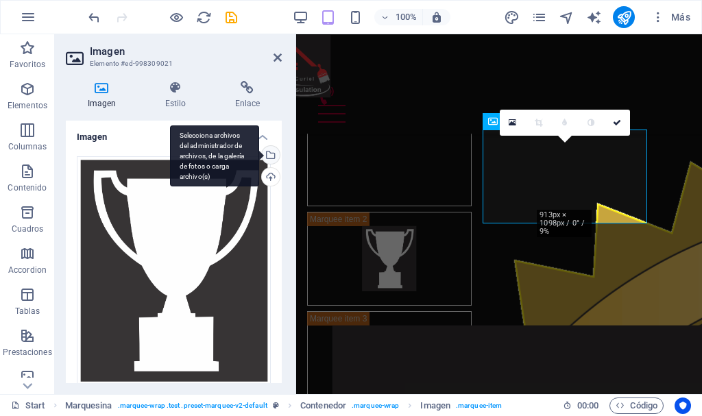
click at [267, 156] on div "Selecciona archivos del administrador de archivos, de la galería de fotos o car…" at bounding box center [269, 156] width 21 height 21
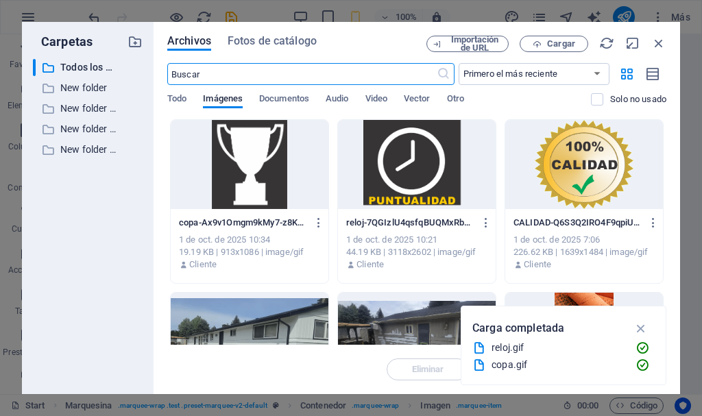
scroll to position [1264, 0]
click at [316, 223] on icon "button" at bounding box center [319, 223] width 13 height 12
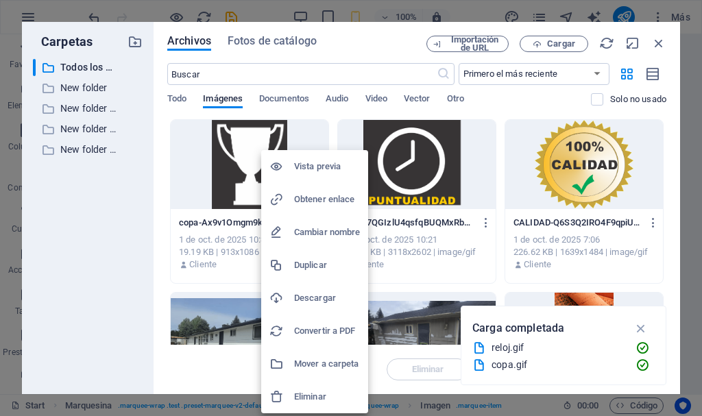
click at [316, 392] on h6 "Eliminar" at bounding box center [327, 397] width 66 height 16
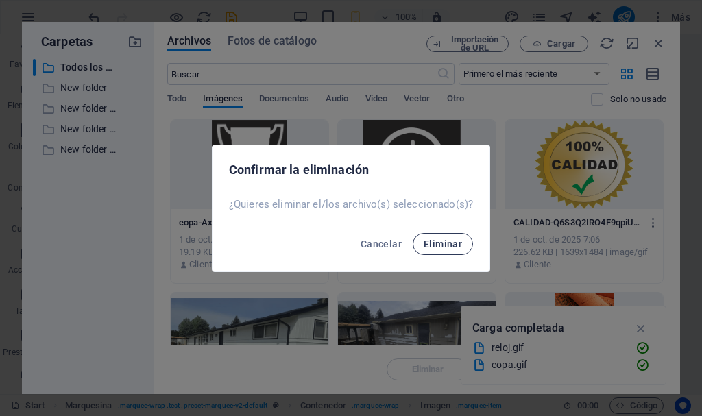
click at [433, 246] on span "Eliminar" at bounding box center [443, 244] width 38 height 11
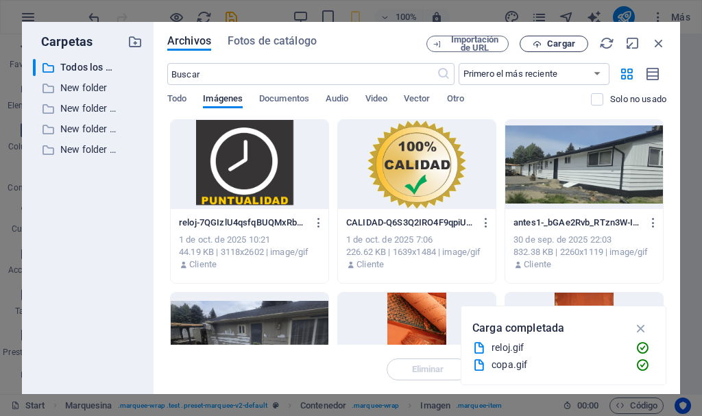
click at [554, 45] on span "Cargar" at bounding box center [561, 44] width 28 height 8
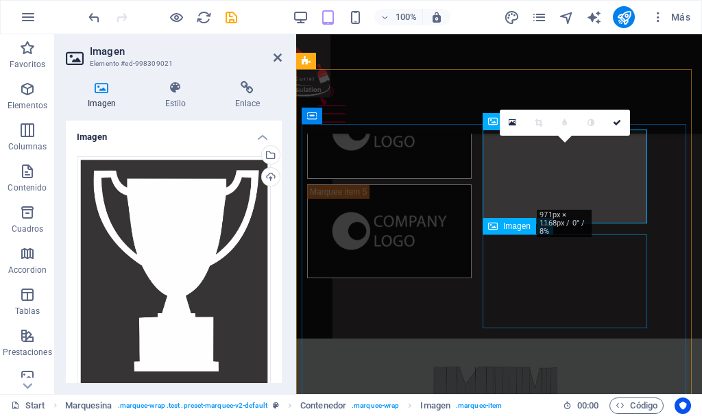
scroll to position [938, 0]
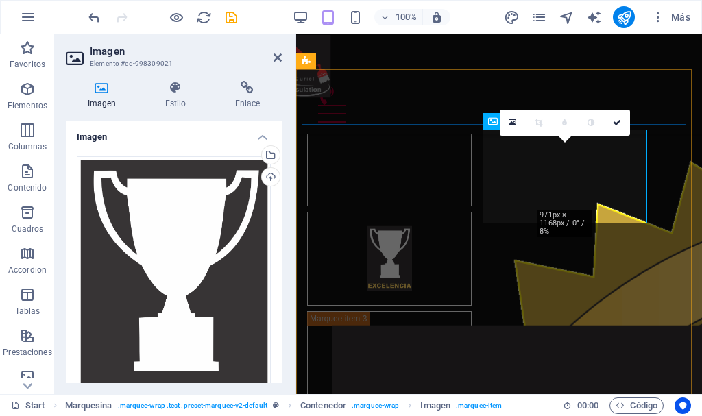
click at [472, 212] on figure at bounding box center [389, 259] width 165 height 94
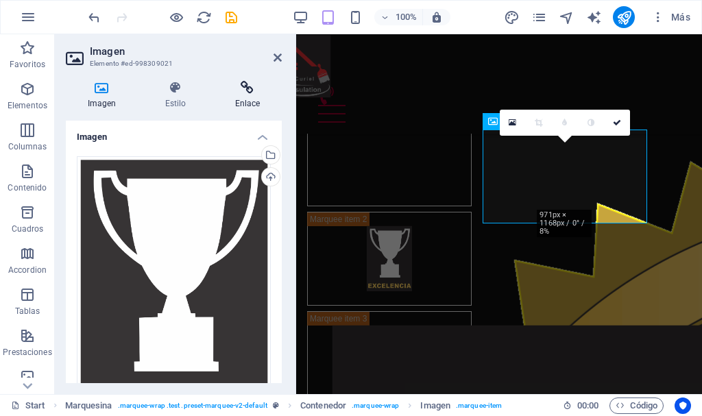
click at [242, 95] on h4 "Enlace" at bounding box center [247, 95] width 69 height 29
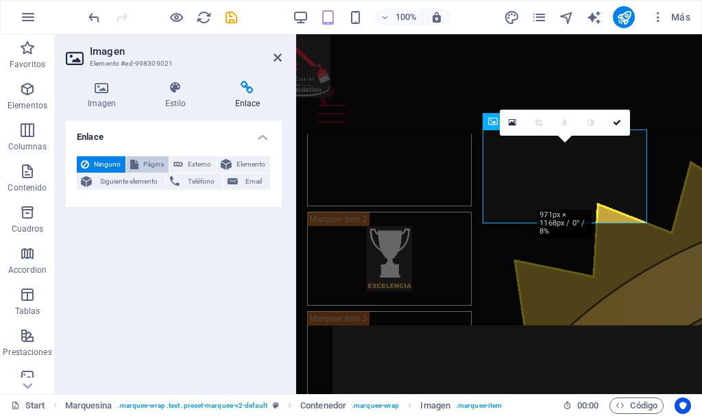
click at [156, 163] on span "Página" at bounding box center [154, 164] width 22 height 16
select select
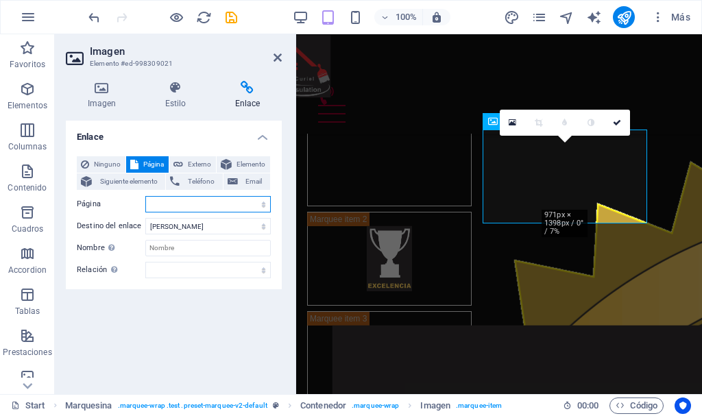
click at [174, 206] on select "Start Subpage Legal Notice Privacy" at bounding box center [208, 204] width 126 height 16
click at [138, 205] on label "Página" at bounding box center [111, 204] width 69 height 16
click at [145, 205] on select "Start Subpage Legal Notice Privacy" at bounding box center [208, 204] width 126 height 16
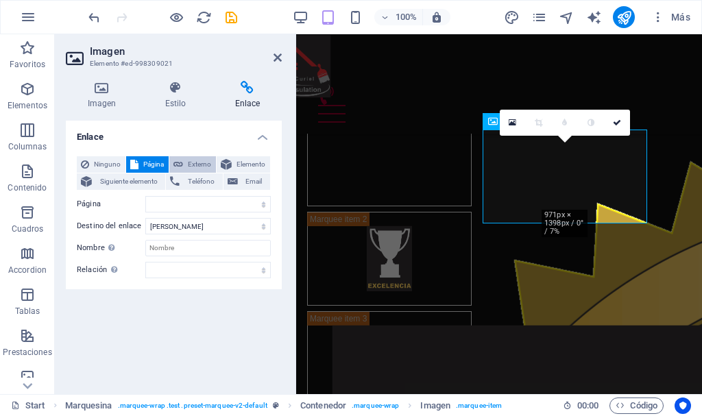
click at [186, 163] on button "Externo" at bounding box center [192, 164] width 47 height 16
select select "blank"
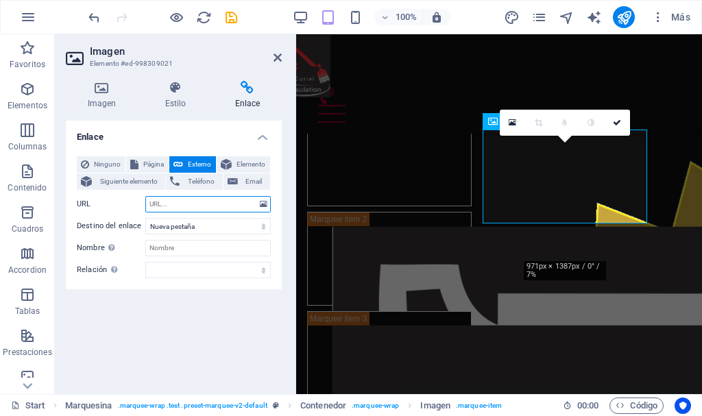
click at [193, 202] on input "URL" at bounding box center [208, 204] width 126 height 16
paste input "PUNTUALIDAD"
type input "PUNTUALIDAD"
drag, startPoint x: 202, startPoint y: 204, endPoint x: 89, endPoint y: 212, distance: 113.5
click at [89, 212] on div "URL PUNTUALIDAD" at bounding box center [174, 204] width 194 height 16
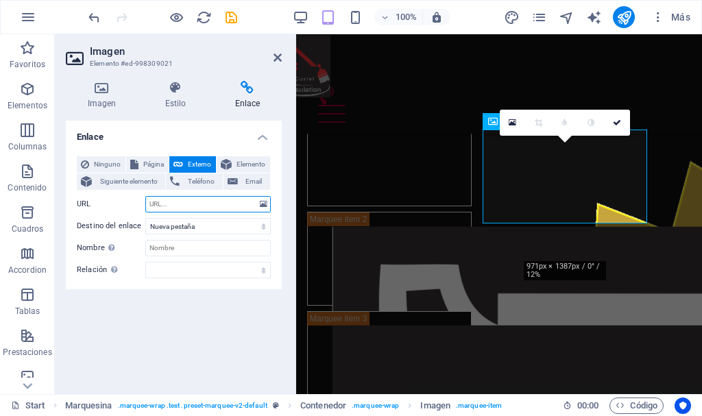
click at [162, 200] on input "URL" at bounding box center [208, 204] width 126 height 16
click at [169, 206] on input "URL" at bounding box center [208, 204] width 126 height 16
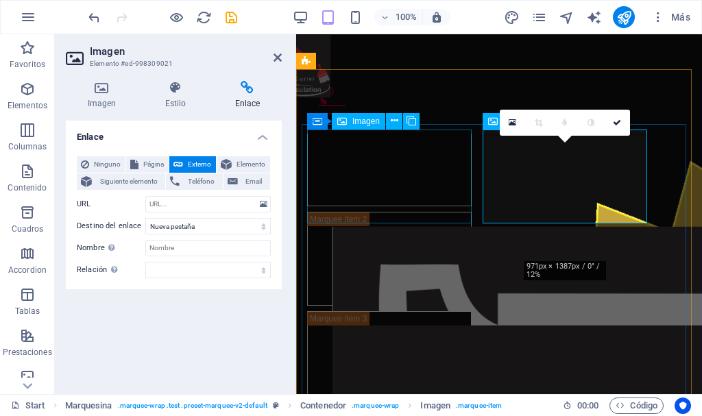
click at [383, 185] on figure at bounding box center [389, 159] width 165 height 94
select select
select select "bookmark"
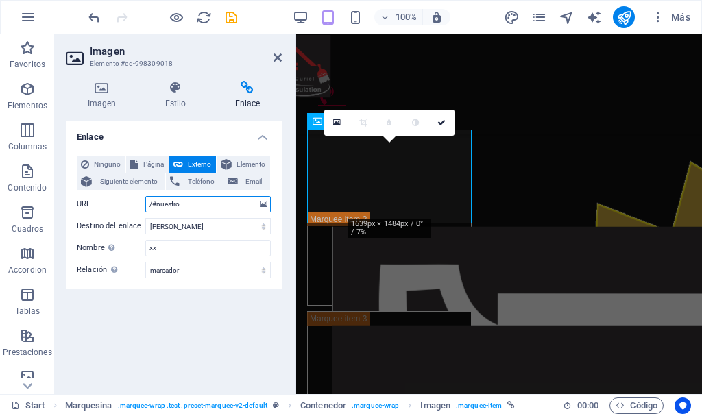
drag, startPoint x: 183, startPoint y: 204, endPoint x: 108, endPoint y: 202, distance: 75.5
click at [108, 202] on div "URL /#nuestro" at bounding box center [174, 204] width 194 height 16
click at [245, 88] on icon at bounding box center [247, 88] width 69 height 14
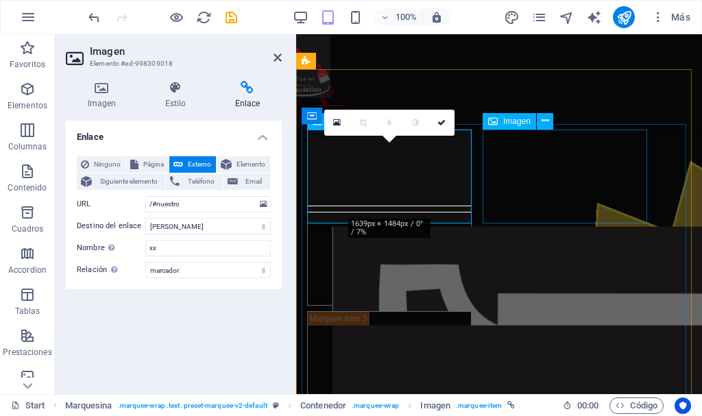
click at [472, 212] on figure at bounding box center [389, 259] width 165 height 94
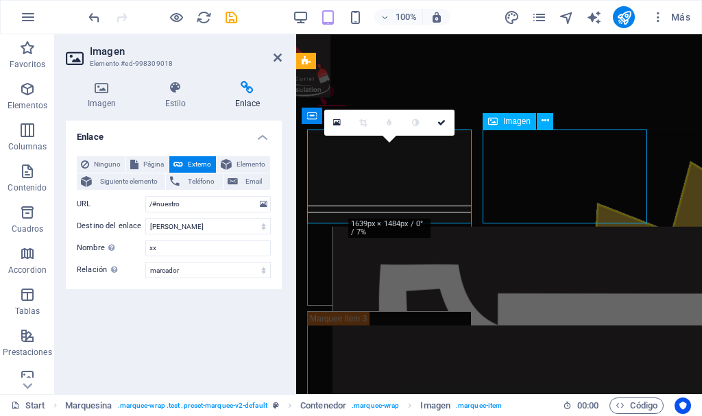
click at [472, 212] on figure at bounding box center [389, 259] width 165 height 94
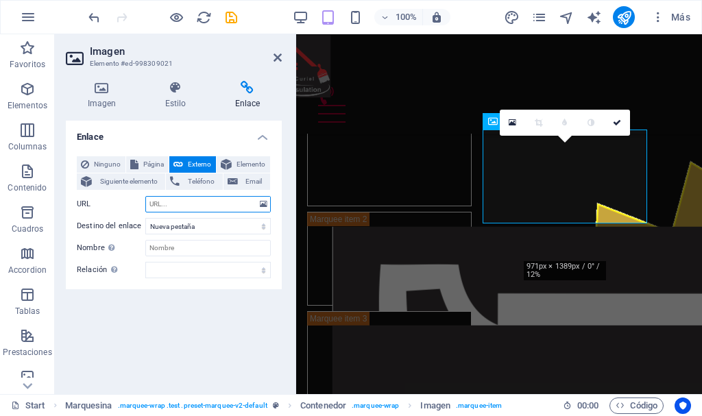
click at [188, 207] on input "URL" at bounding box center [208, 204] width 126 height 16
paste input "/#nuestro"
type input "/#nuestro"
click at [277, 60] on icon at bounding box center [278, 57] width 8 height 11
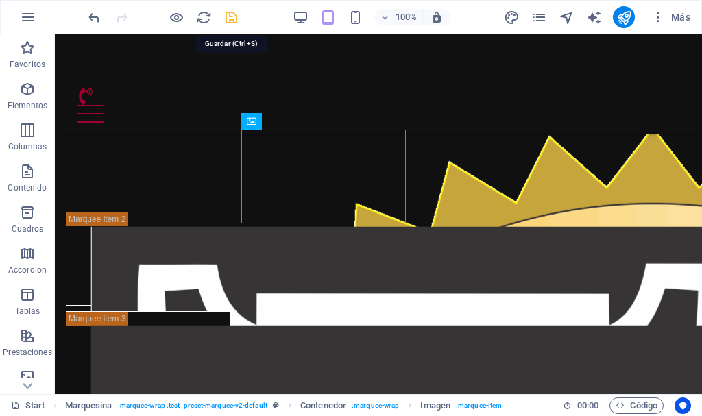
click at [229, 15] on icon "save" at bounding box center [232, 18] width 16 height 16
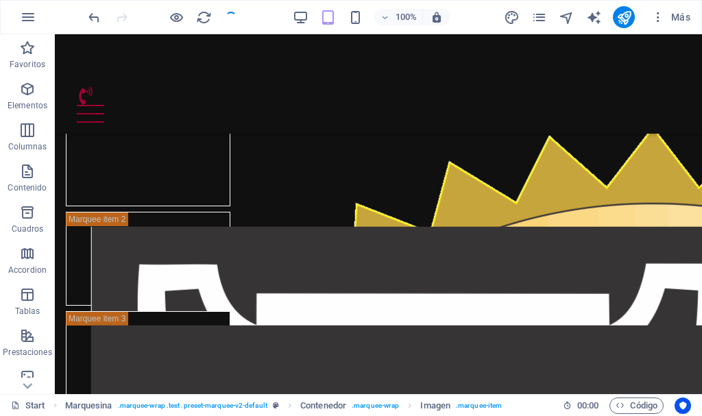
checkbox input "false"
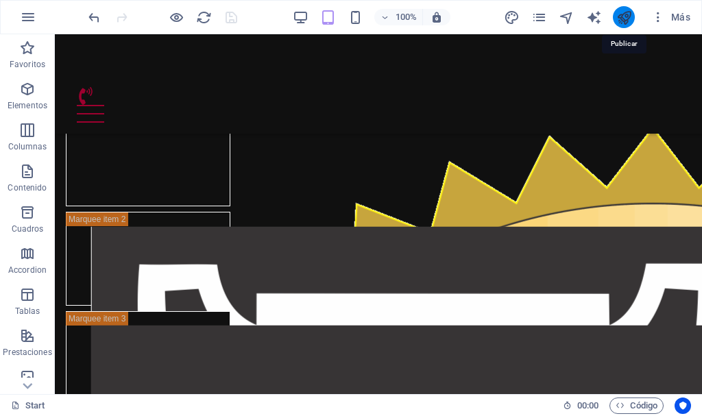
click at [626, 15] on icon "publish" at bounding box center [625, 18] width 16 height 16
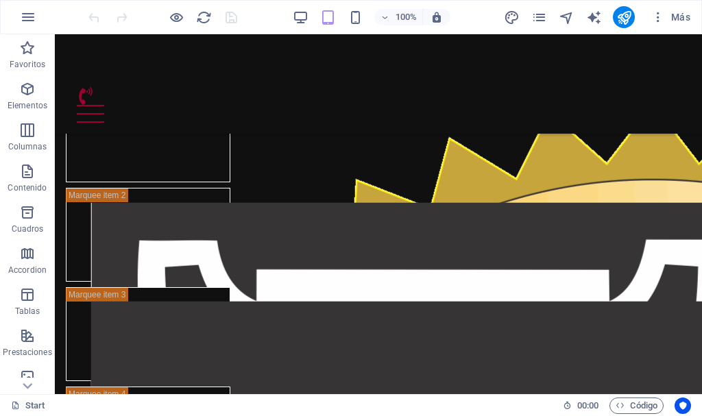
scroll to position [953, 0]
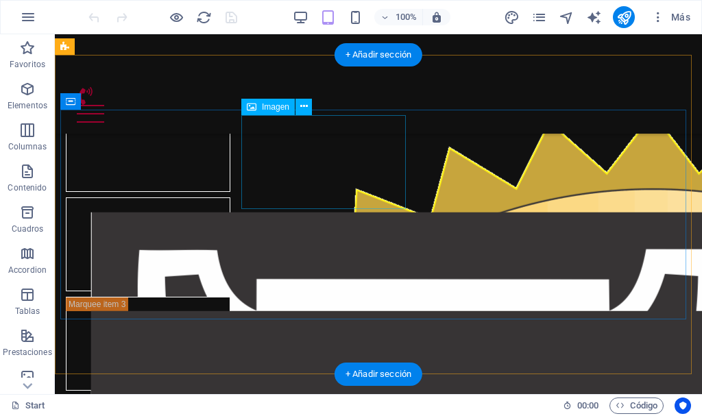
click at [230, 198] on figure at bounding box center [148, 245] width 165 height 94
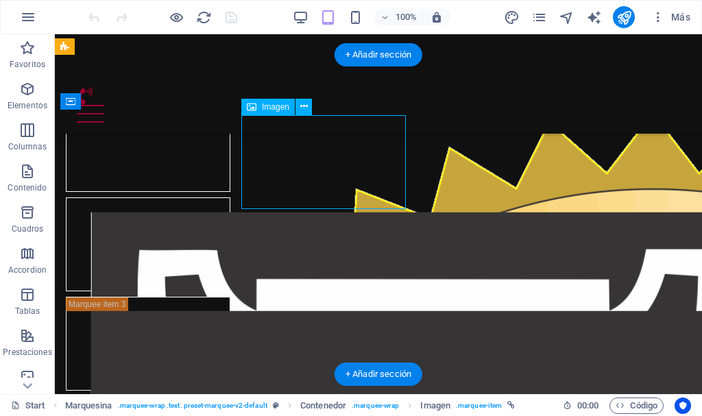
click at [230, 198] on figure at bounding box center [148, 245] width 165 height 94
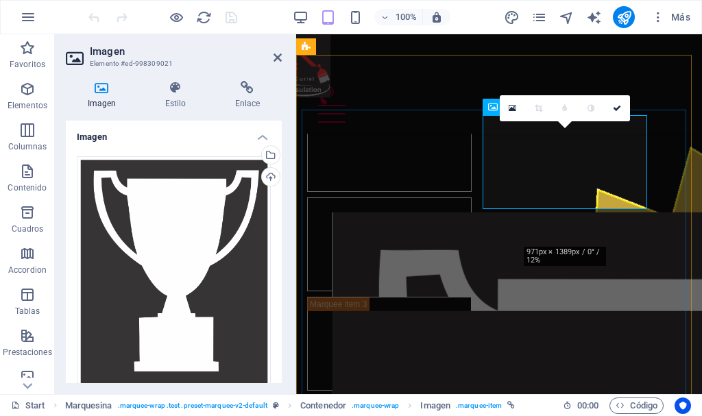
click at [472, 198] on figure at bounding box center [389, 245] width 165 height 94
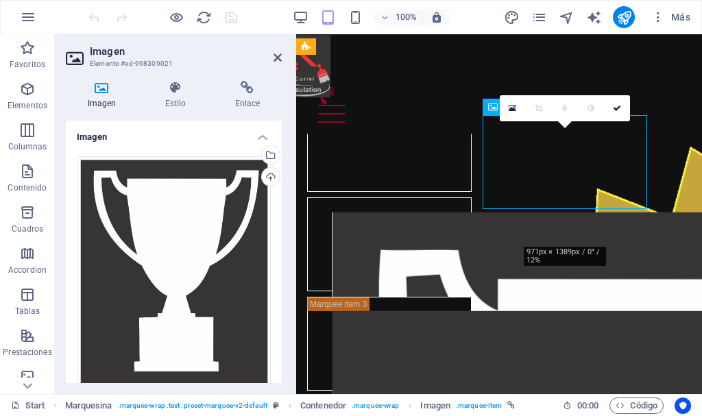
click at [472, 198] on figure at bounding box center [389, 245] width 165 height 94
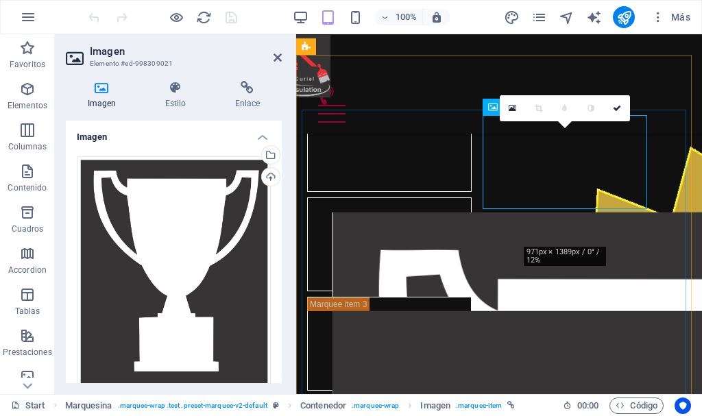
click at [472, 198] on figure at bounding box center [389, 245] width 165 height 94
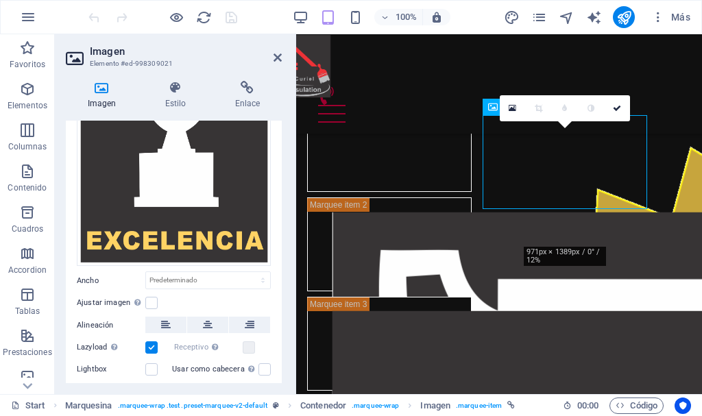
scroll to position [221, 0]
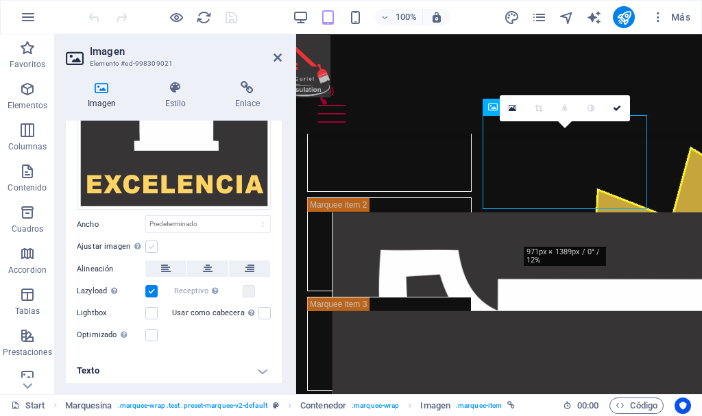
click at [154, 243] on label at bounding box center [151, 247] width 12 height 12
click at [0, 0] on input "Ajustar imagen Ajustar imagen automáticamente a un ancho y alto fijo" at bounding box center [0, 0] width 0 height 0
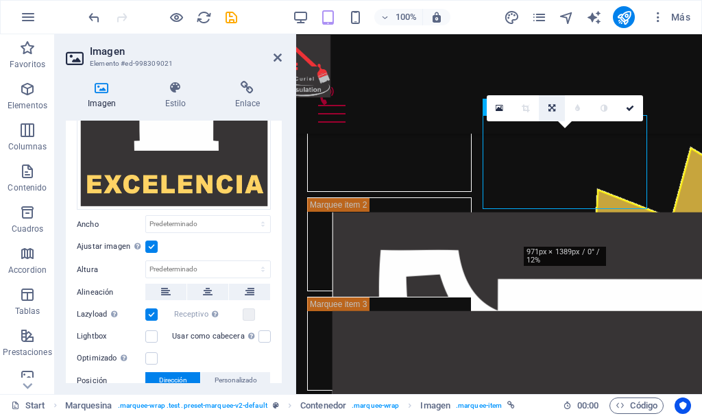
click at [550, 107] on icon at bounding box center [552, 108] width 7 height 8
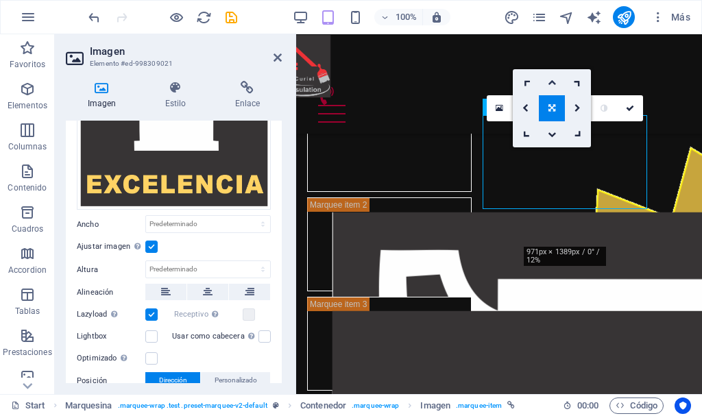
click at [549, 81] on icon at bounding box center [552, 82] width 8 height 8
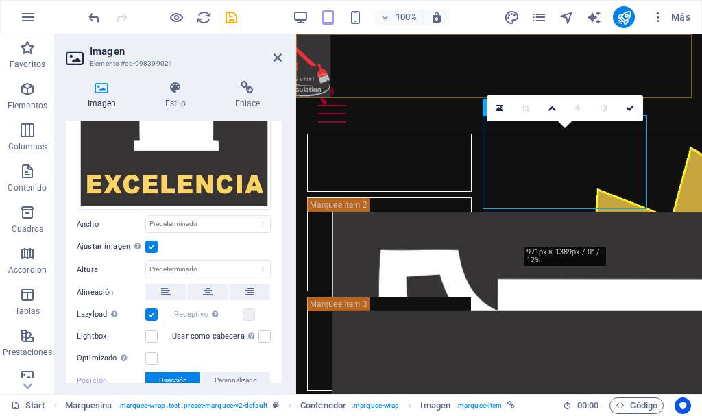
click at [549, 81] on div "inicio quienes somos Nuestro Trabajo bloq Contactanos Ubicacion Menu" at bounding box center [499, 83] width 406 height 99
click at [472, 198] on figure at bounding box center [389, 245] width 165 height 94
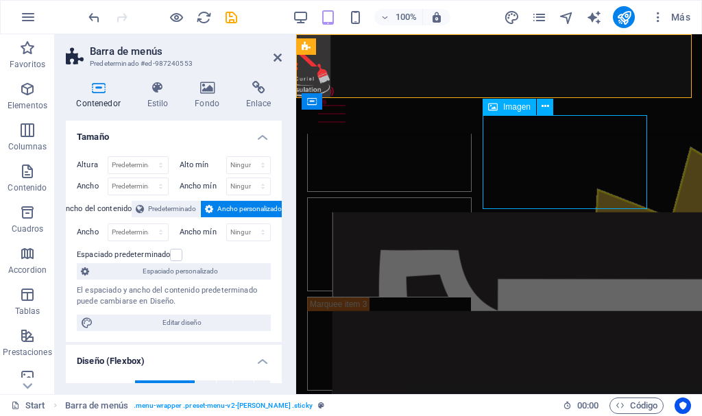
click at [472, 198] on figure at bounding box center [389, 245] width 165 height 94
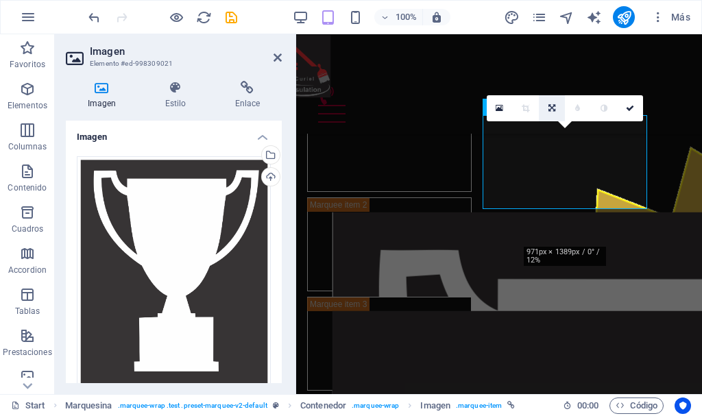
click at [551, 104] on link at bounding box center [552, 108] width 26 height 26
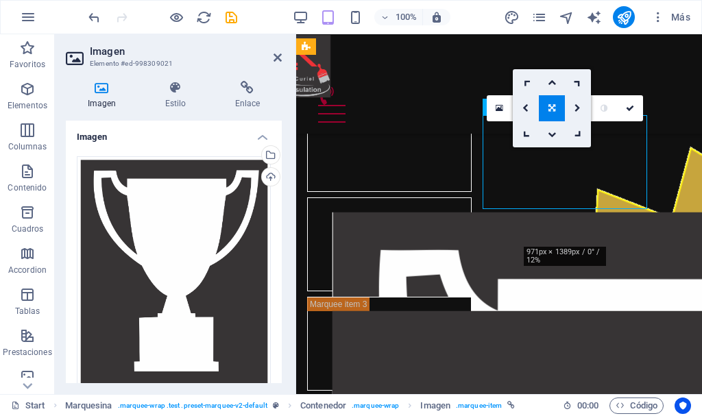
drag, startPoint x: 565, startPoint y: 170, endPoint x: 571, endPoint y: 142, distance: 28.8
click at [472, 198] on figure at bounding box center [389, 245] width 165 height 94
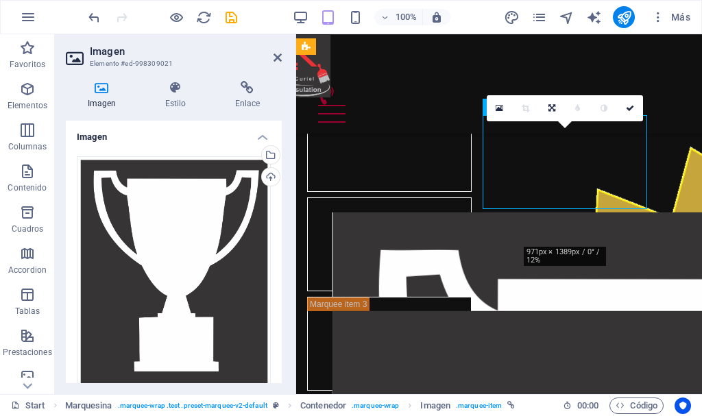
drag, startPoint x: 571, startPoint y: 165, endPoint x: 873, endPoint y: 164, distance: 301.8
click at [472, 198] on figure at bounding box center [389, 245] width 165 height 94
click at [551, 107] on icon at bounding box center [552, 108] width 7 height 8
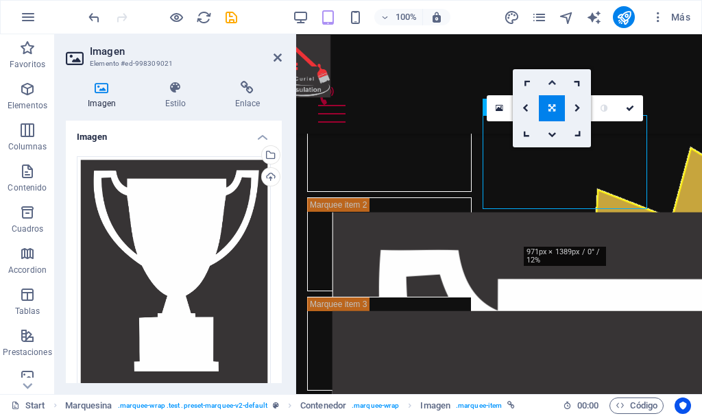
click at [552, 82] on icon at bounding box center [552, 82] width 8 height 8
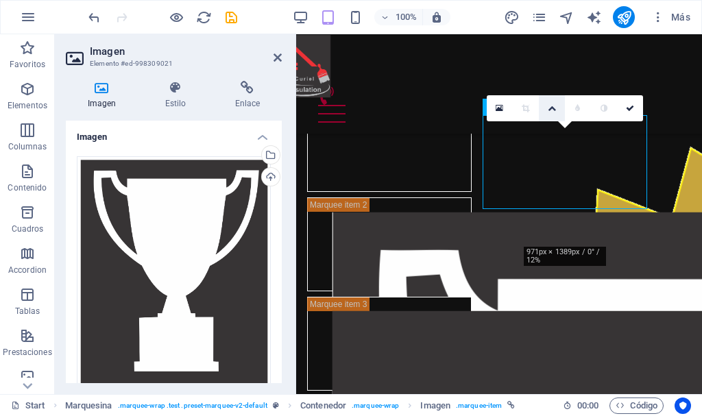
click at [550, 107] on icon at bounding box center [552, 108] width 8 height 8
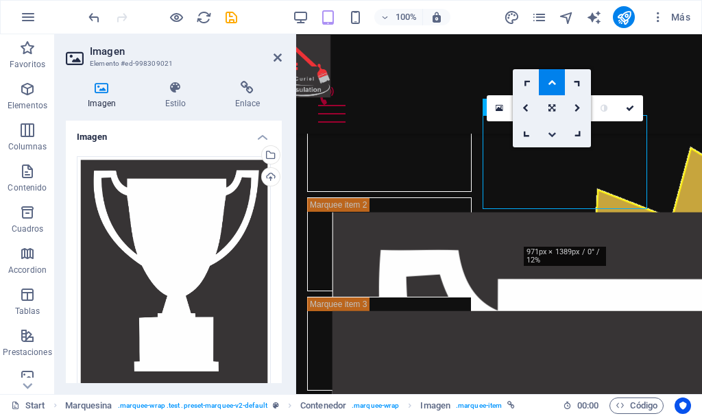
click at [553, 131] on icon at bounding box center [552, 134] width 8 height 8
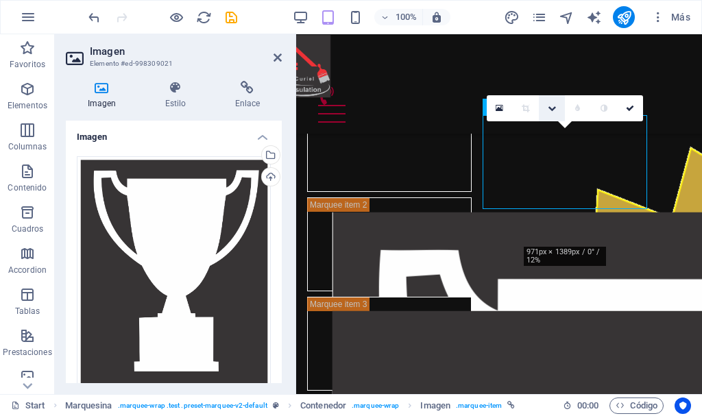
click at [555, 109] on icon at bounding box center [552, 108] width 8 height 8
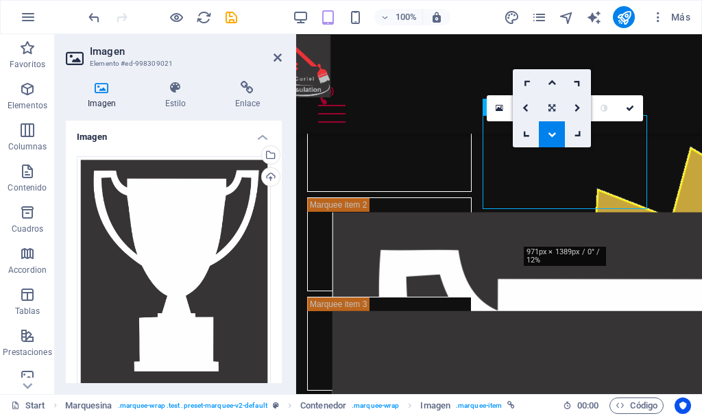
click at [553, 105] on icon at bounding box center [552, 108] width 7 height 8
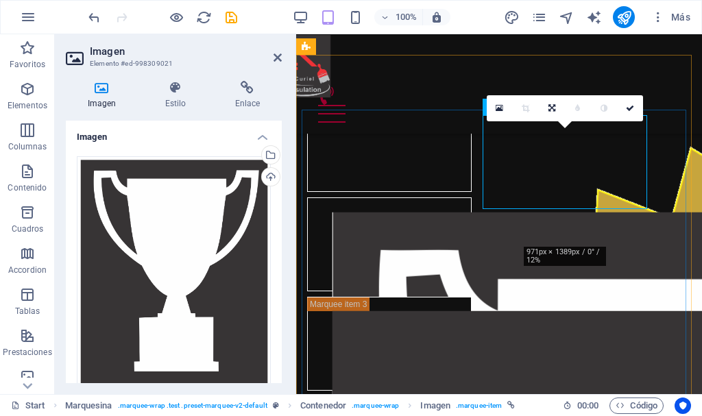
drag, startPoint x: 823, startPoint y: 166, endPoint x: 563, endPoint y: 165, distance: 260.0
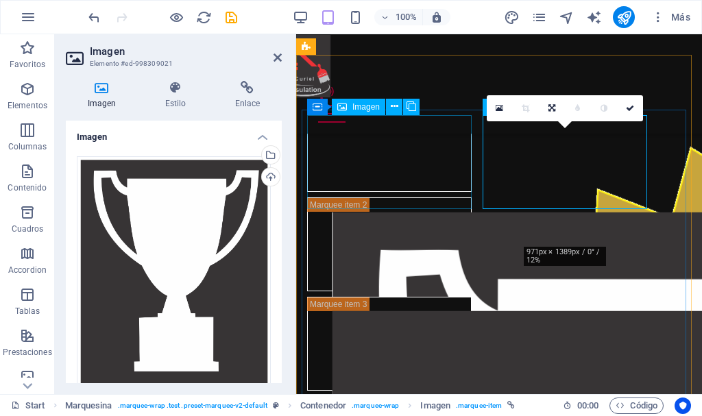
click at [373, 159] on figure at bounding box center [389, 145] width 165 height 94
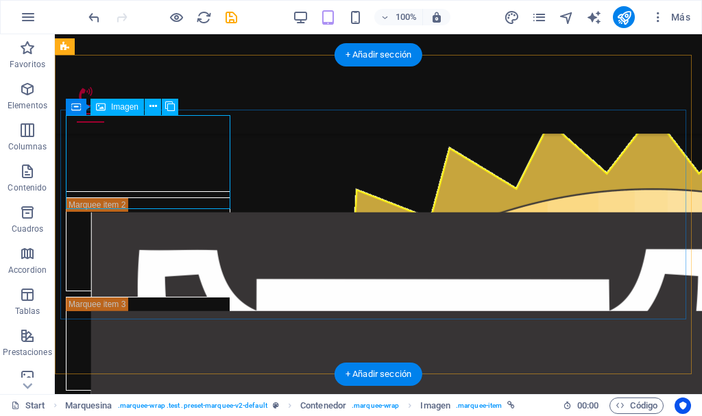
click at [138, 169] on figure at bounding box center [148, 145] width 165 height 94
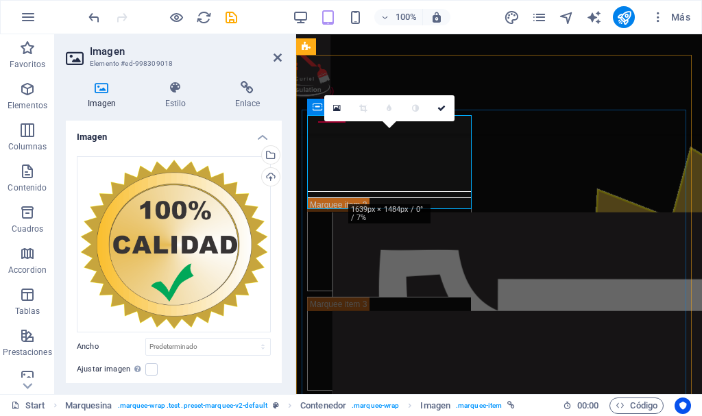
click at [402, 169] on figure at bounding box center [389, 145] width 165 height 94
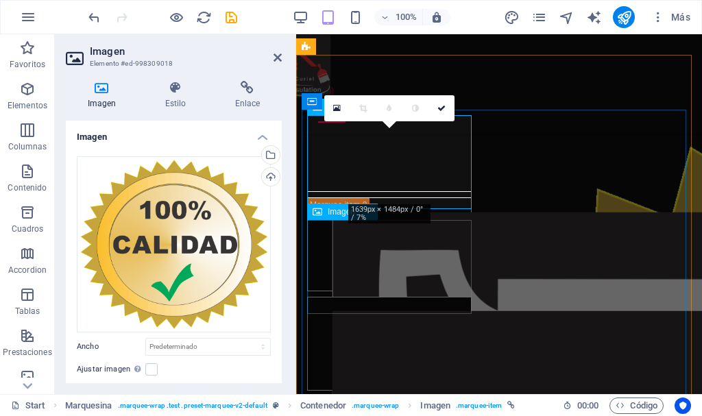
click at [385, 297] on figure at bounding box center [389, 344] width 165 height 94
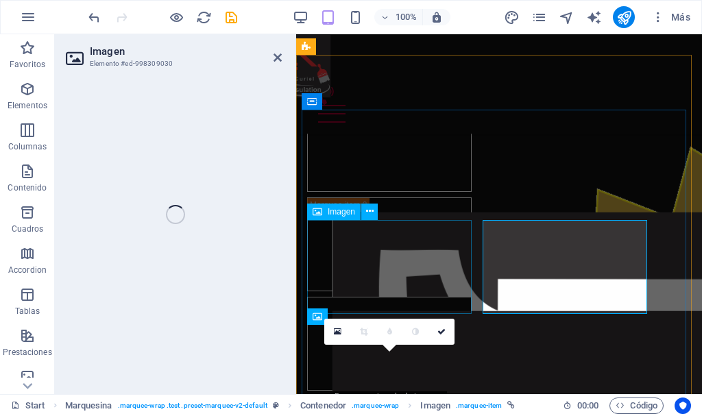
click at [385, 297] on figure at bounding box center [389, 344] width 165 height 94
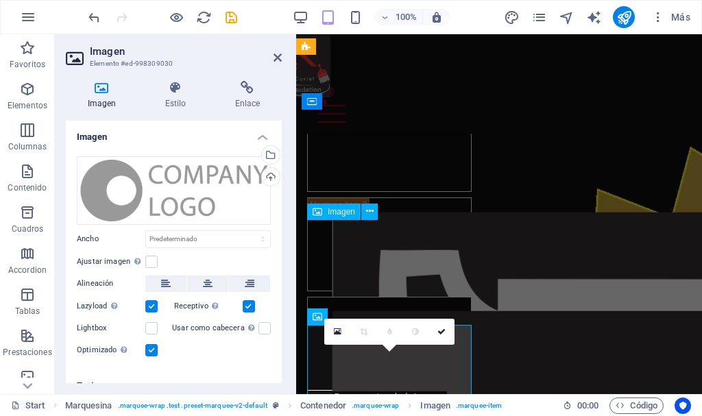
click at [385, 297] on figure at bounding box center [389, 344] width 165 height 94
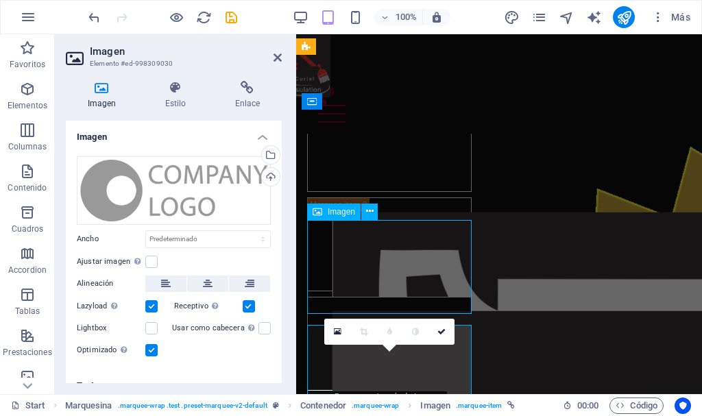
click at [385, 297] on figure at bounding box center [389, 344] width 165 height 94
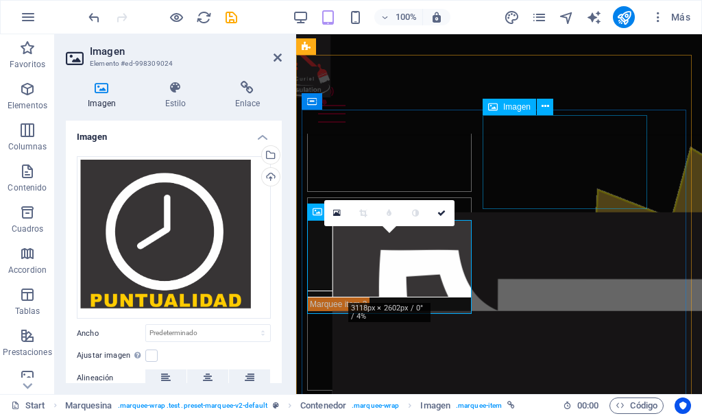
click at [472, 198] on figure at bounding box center [389, 245] width 165 height 94
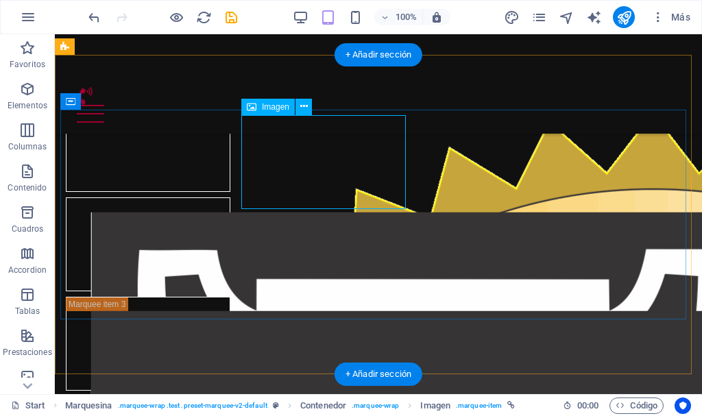
click at [230, 198] on figure at bounding box center [148, 245] width 165 height 94
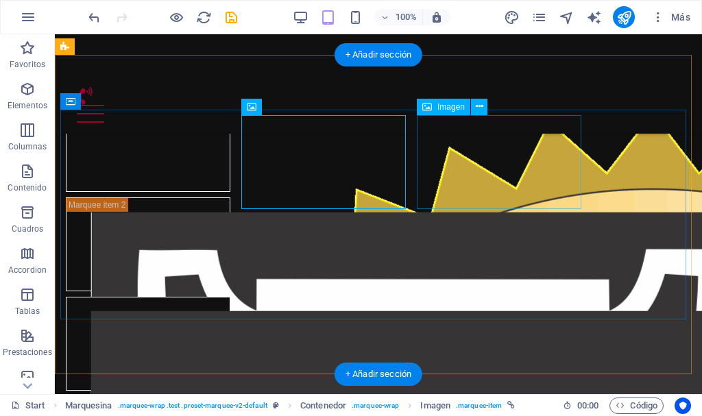
click at [230, 297] on figure at bounding box center [148, 344] width 165 height 94
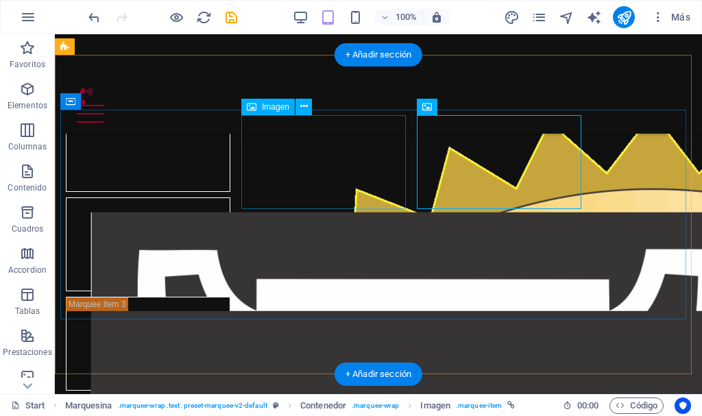
click at [230, 198] on figure at bounding box center [148, 245] width 165 height 94
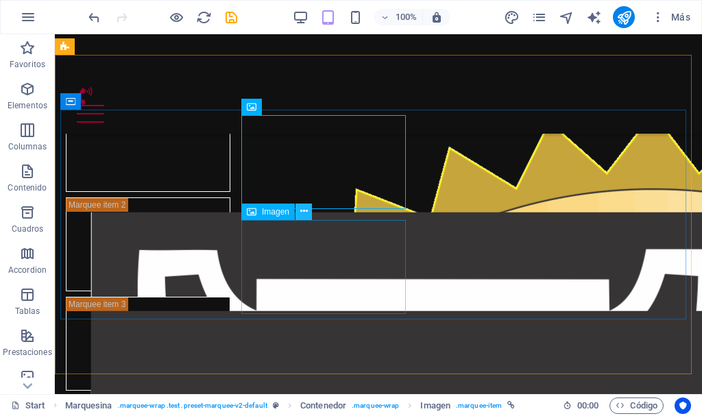
click at [302, 210] on icon at bounding box center [304, 211] width 8 height 14
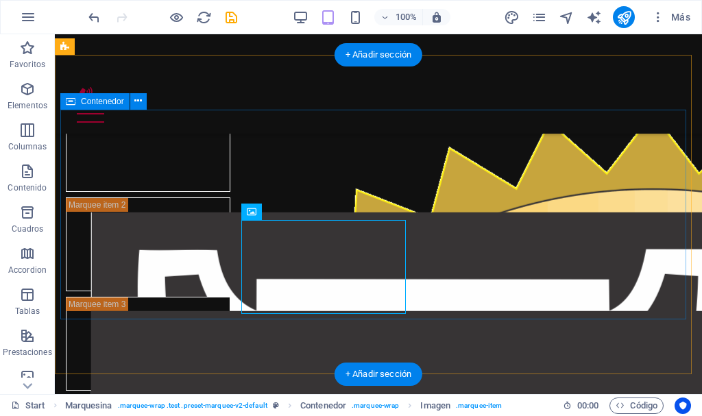
click at [531, 259] on div at bounding box center [378, 344] width 637 height 503
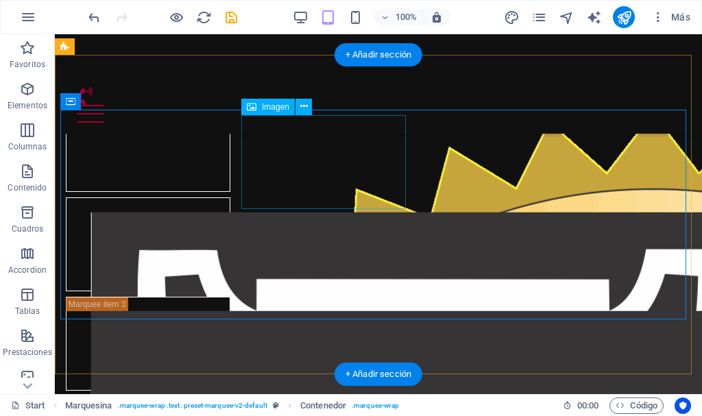
click at [230, 198] on figure at bounding box center [148, 245] width 165 height 94
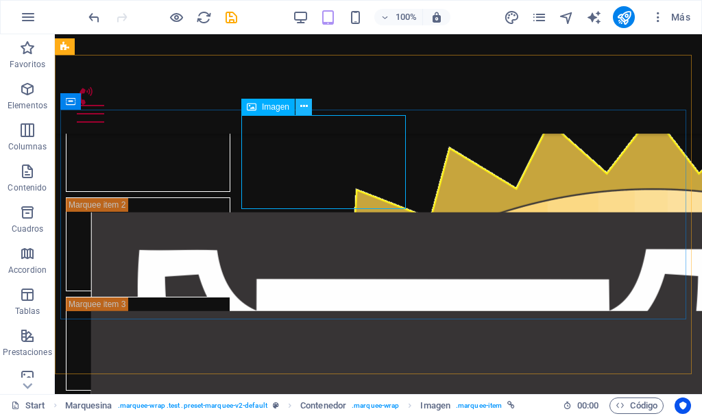
click at [307, 106] on icon at bounding box center [304, 106] width 8 height 14
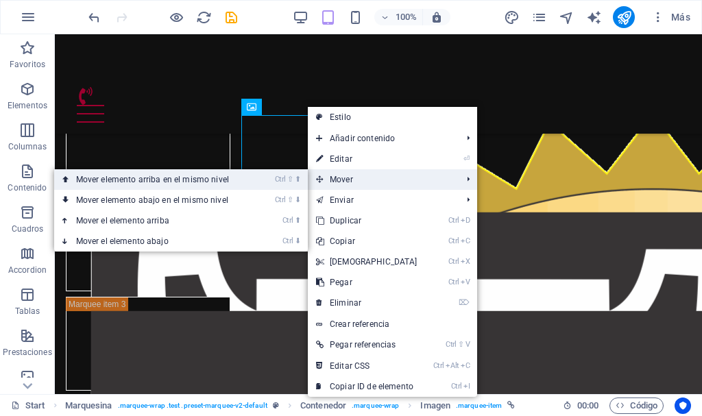
click at [237, 185] on link "Ctrl ⇧ ⬆ Mover elemento arriba en el mismo nivel" at bounding box center [155, 179] width 202 height 21
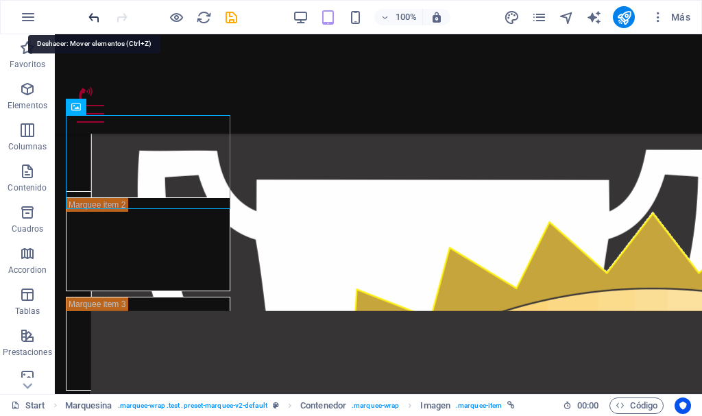
click at [93, 18] on icon "undo" at bounding box center [94, 18] width 16 height 16
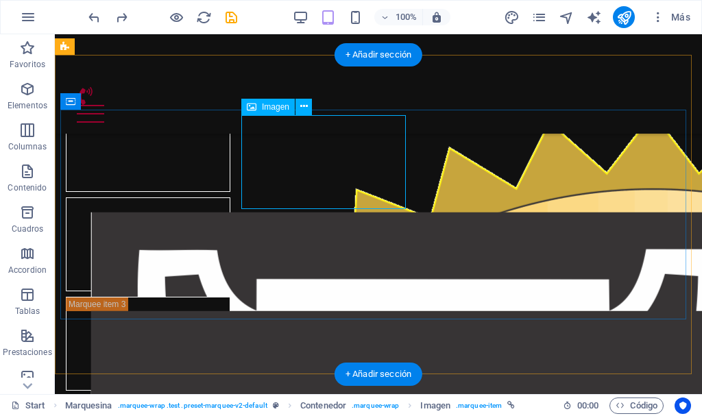
click at [230, 198] on figure at bounding box center [148, 245] width 165 height 94
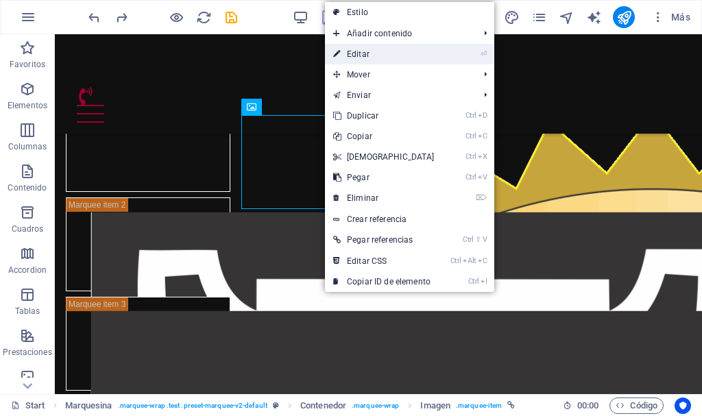
click at [397, 53] on link "⏎ Editar" at bounding box center [384, 54] width 118 height 21
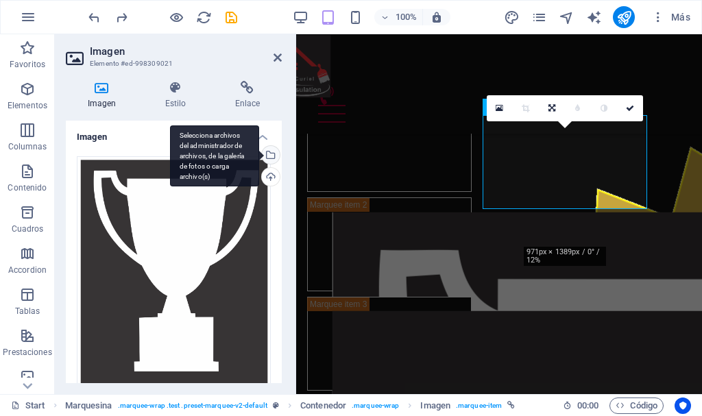
click at [259, 154] on div "Selecciona archivos del administrador de archivos, de la galería de fotos o car…" at bounding box center [214, 157] width 89 height 62
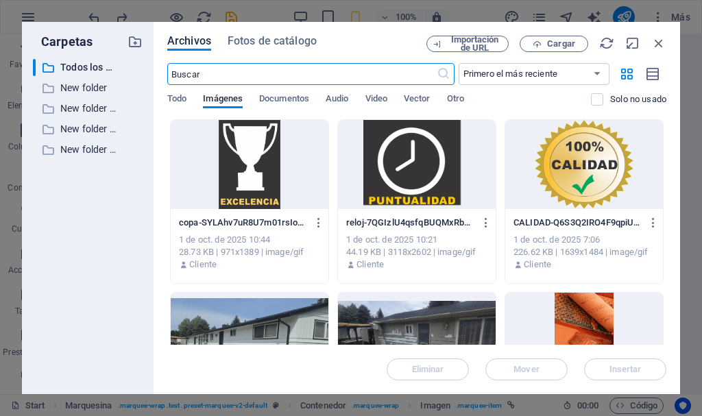
scroll to position [1279, 0]
click at [275, 172] on div at bounding box center [250, 164] width 158 height 89
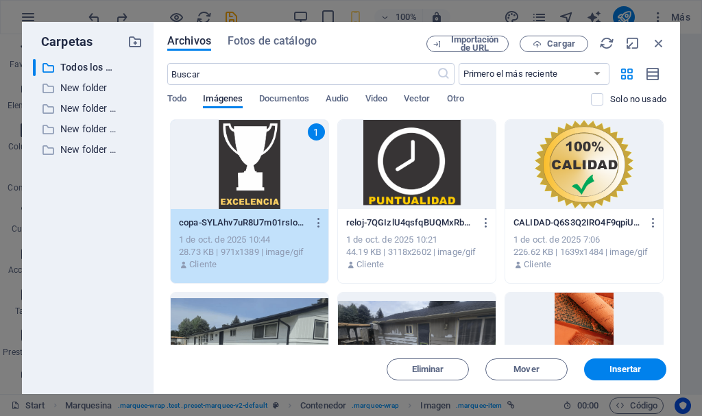
click at [275, 172] on div "1" at bounding box center [250, 164] width 158 height 89
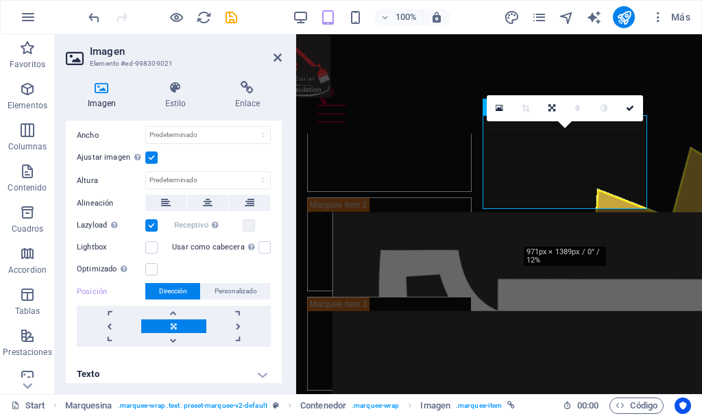
scroll to position [313, 0]
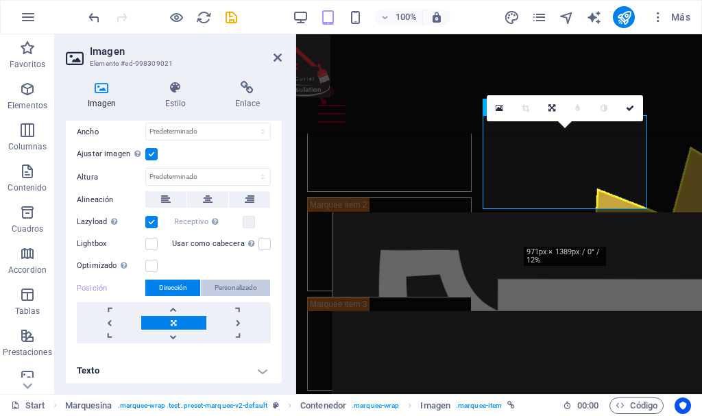
click at [240, 287] on span "Personalizado" at bounding box center [236, 288] width 43 height 16
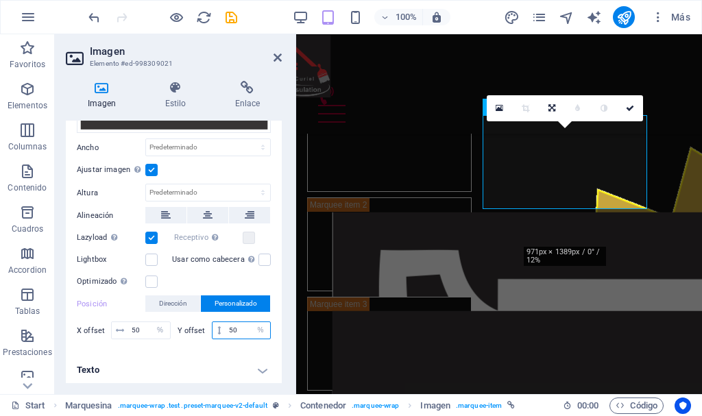
drag, startPoint x: 243, startPoint y: 326, endPoint x: 211, endPoint y: 324, distance: 33.0
click at [212, 324] on div "50 px rem % vh vw" at bounding box center [242, 331] width 60 height 18
drag, startPoint x: 237, startPoint y: 325, endPoint x: 219, endPoint y: 326, distance: 17.8
click at [219, 326] on div "10 px rem % vh vw" at bounding box center [242, 331] width 60 height 18
drag, startPoint x: 241, startPoint y: 324, endPoint x: 211, endPoint y: 322, distance: 30.3
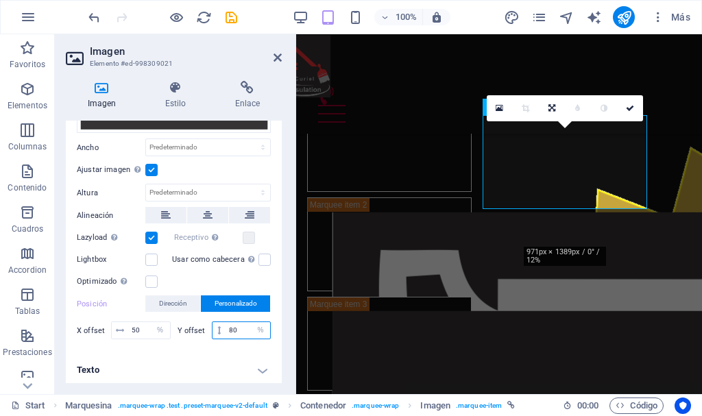
click at [212, 322] on div "80 px rem % vh vw" at bounding box center [242, 331] width 60 height 18
type input "50"
click at [182, 298] on span "Dirección" at bounding box center [173, 304] width 28 height 16
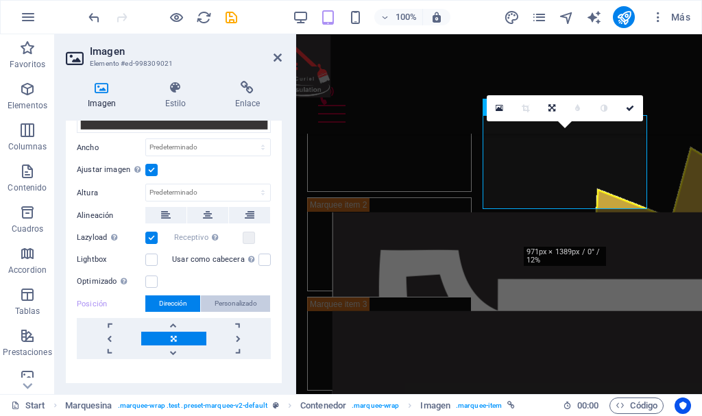
click at [222, 300] on span "Personalizado" at bounding box center [236, 304] width 43 height 16
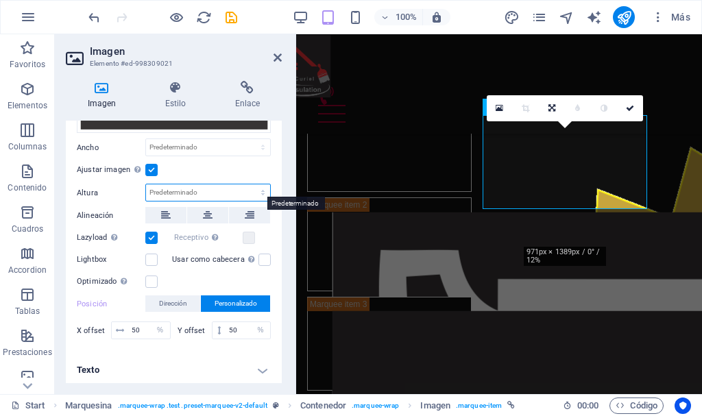
click at [222, 187] on select "Predeterminado automático px" at bounding box center [208, 193] width 124 height 16
click at [146, 185] on select "Predeterminado automático px" at bounding box center [208, 193] width 124 height 16
select select "DISABLED_OPTION_VALUE"
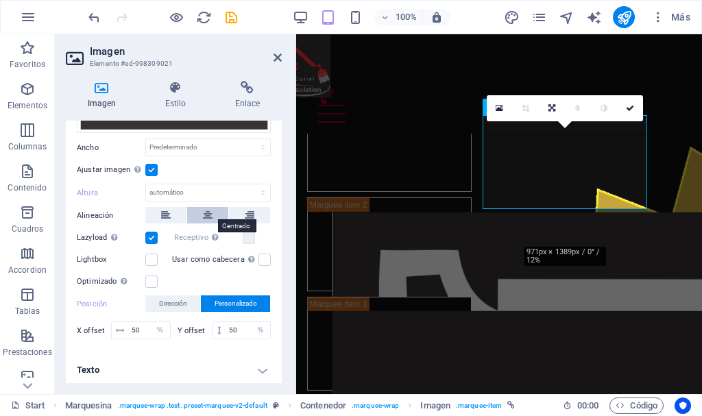
click at [206, 209] on icon at bounding box center [208, 215] width 10 height 16
click at [152, 165] on label at bounding box center [151, 170] width 12 height 12
click at [0, 0] on input "Ajustar imagen Ajustar imagen automáticamente a un ancho y alto fijo" at bounding box center [0, 0] width 0 height 0
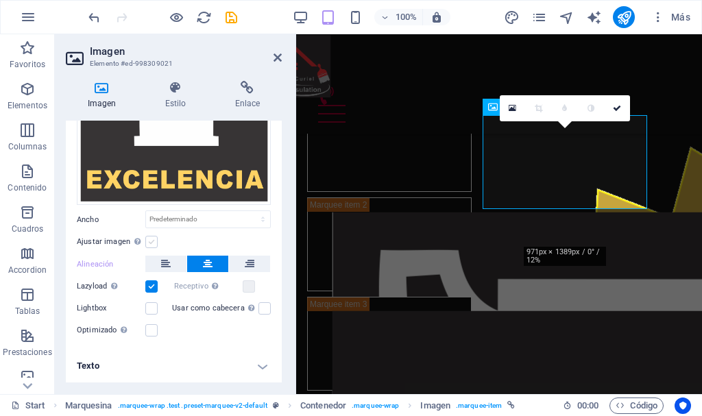
scroll to position [222, 0]
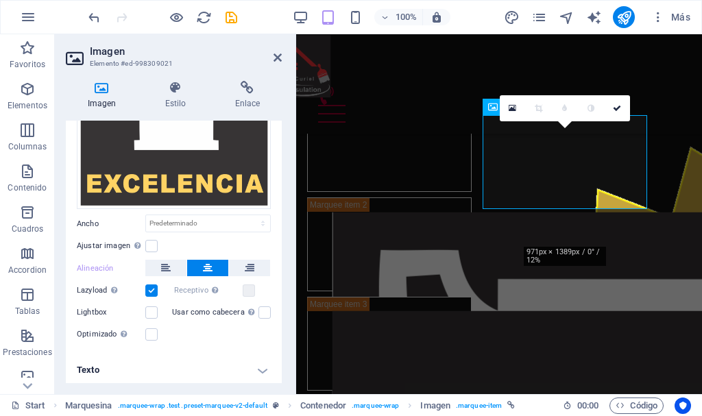
drag, startPoint x: 278, startPoint y: 278, endPoint x: 281, endPoint y: 247, distance: 31.0
click at [281, 247] on div "Imagen Arrastra archivos aquí, haz clic para escoger archivos o selecciona arch…" at bounding box center [174, 252] width 216 height 263
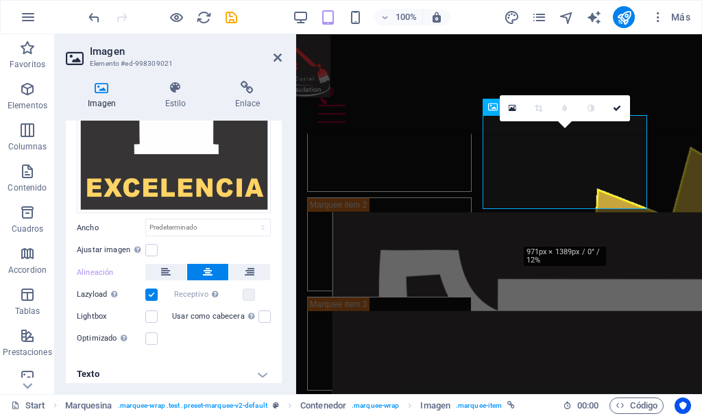
scroll to position [221, 0]
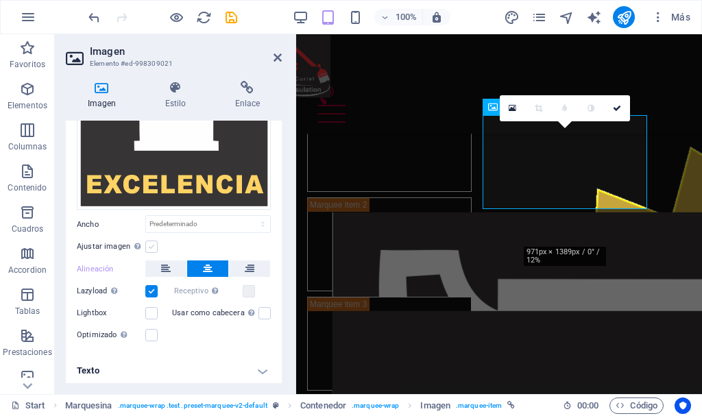
click at [152, 242] on label at bounding box center [151, 247] width 12 height 12
click at [0, 0] on input "Ajustar imagen Ajustar imagen automáticamente a un ancho y alto fijo" at bounding box center [0, 0] width 0 height 0
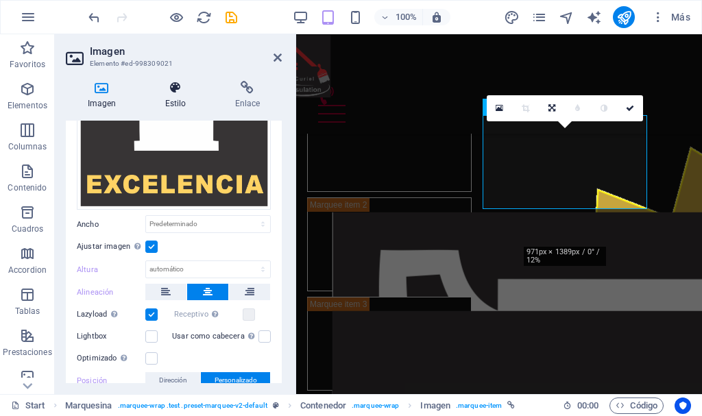
click at [178, 87] on icon at bounding box center [175, 88] width 64 height 14
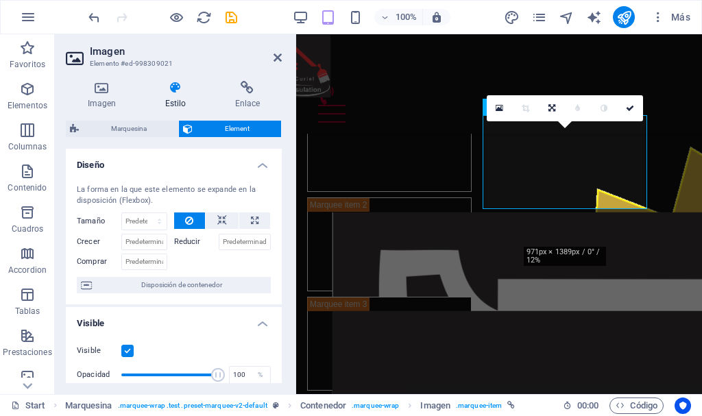
click at [182, 240] on label "Reducir" at bounding box center [196, 242] width 45 height 16
click at [220, 221] on icon at bounding box center [222, 221] width 10 height 16
click at [253, 219] on icon at bounding box center [255, 221] width 8 height 16
type input "100"
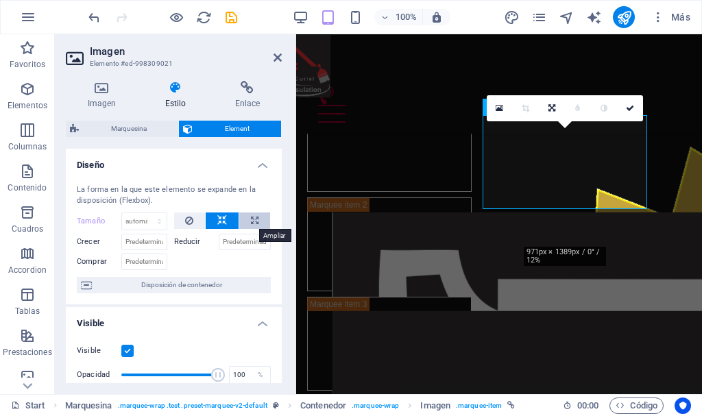
select select "%"
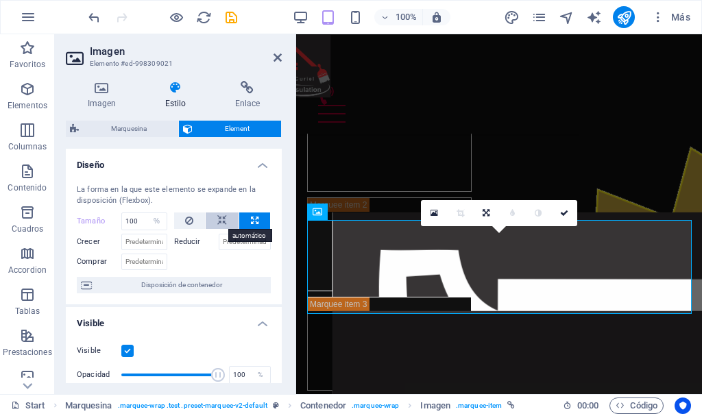
click at [222, 218] on icon at bounding box center [222, 221] width 10 height 16
select select "DISABLED_OPTION_VALUE"
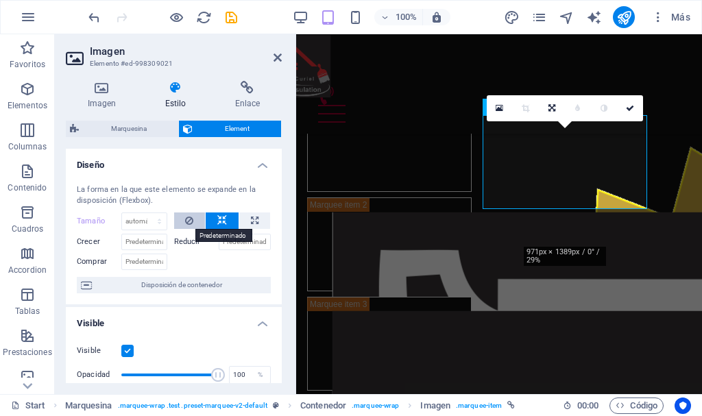
click at [192, 218] on icon at bounding box center [189, 221] width 8 height 16
click at [182, 243] on label "Reducir" at bounding box center [196, 242] width 45 height 16
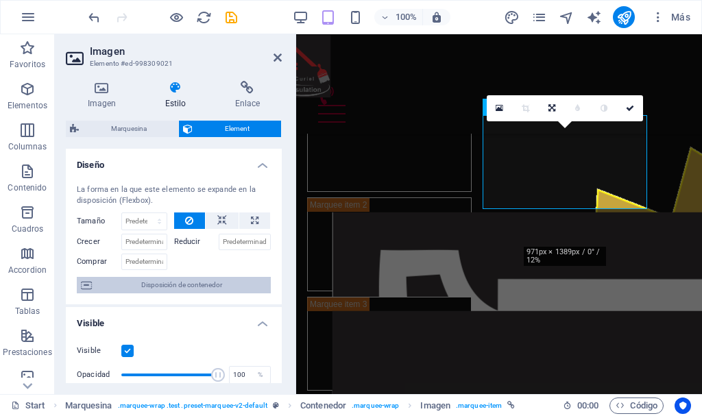
click at [169, 286] on span "Disposición de contenedor" at bounding box center [181, 285] width 171 height 16
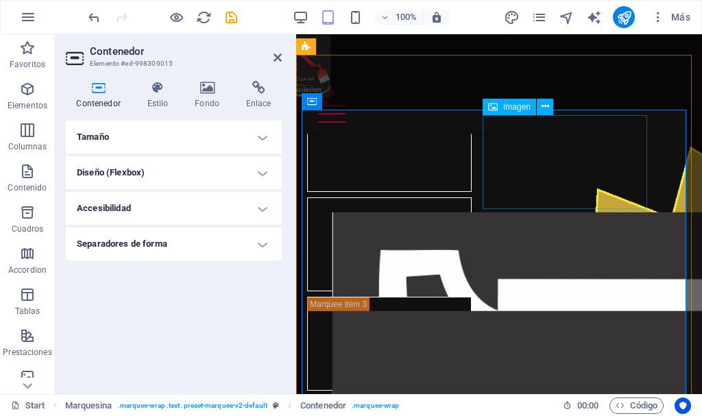
click at [472, 198] on figure at bounding box center [389, 245] width 165 height 94
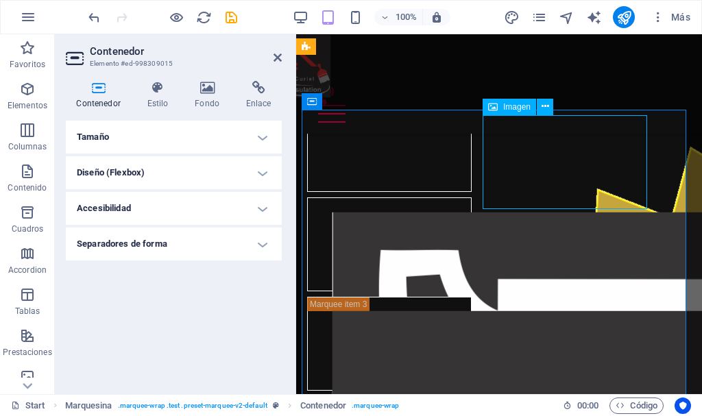
click at [472, 198] on figure at bounding box center [389, 245] width 165 height 94
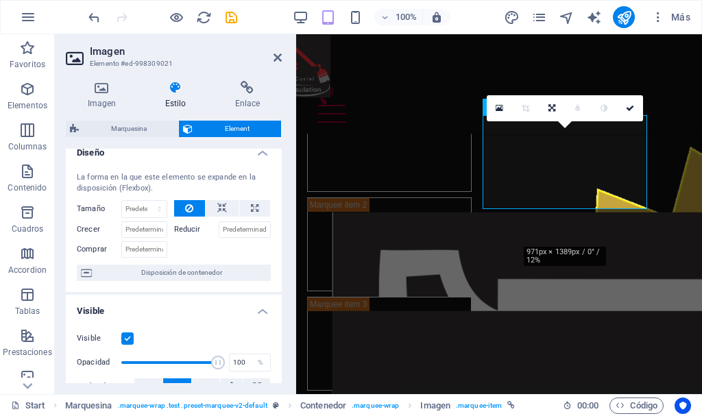
scroll to position [0, 0]
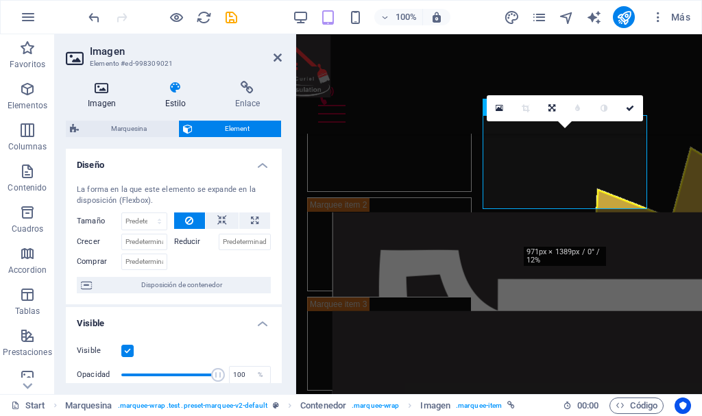
click at [106, 91] on icon at bounding box center [102, 88] width 72 height 14
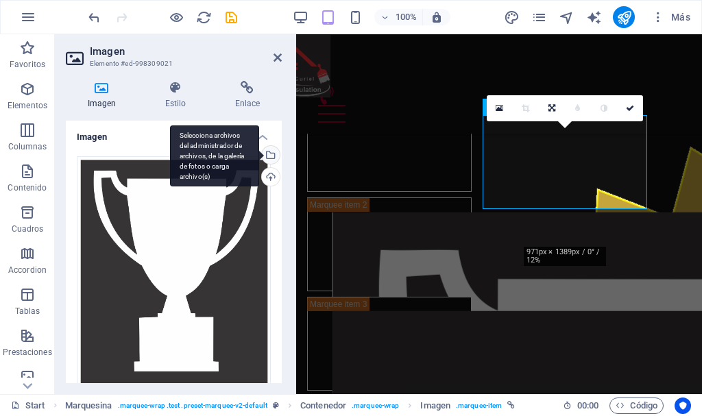
click at [270, 155] on div "Selecciona archivos del administrador de archivos, de la galería de fotos o car…" at bounding box center [269, 156] width 21 height 21
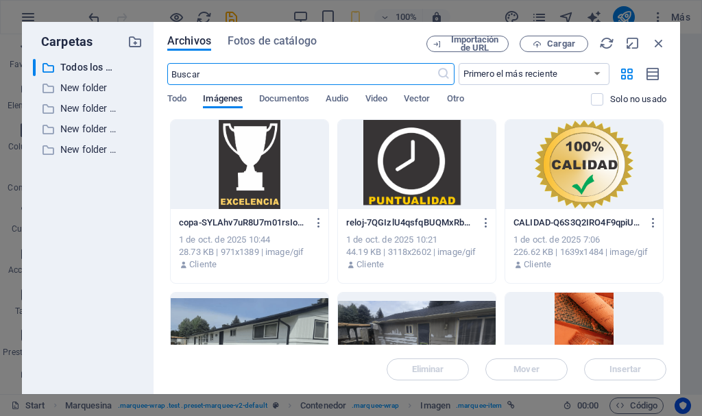
scroll to position [1279, 0]
click at [318, 220] on icon "button" at bounding box center [319, 223] width 13 height 12
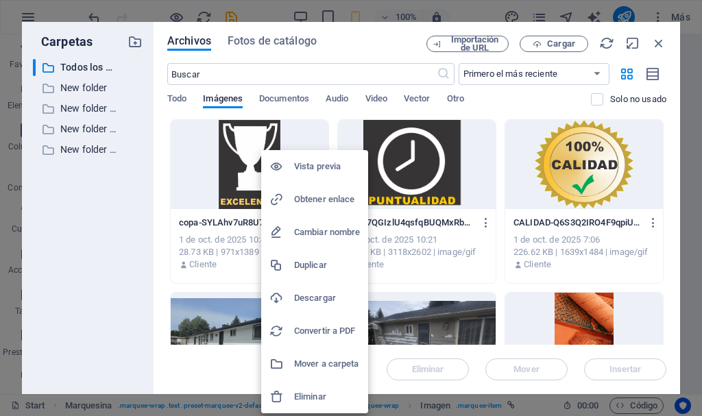
click at [313, 393] on h6 "Eliminar" at bounding box center [327, 397] width 66 height 16
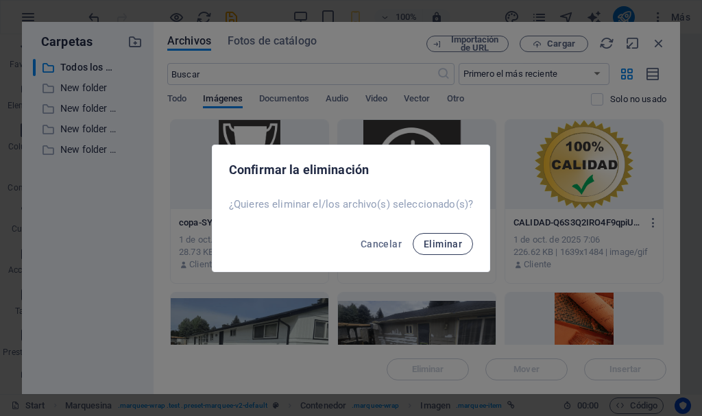
click at [442, 239] on span "Eliminar" at bounding box center [443, 244] width 38 height 11
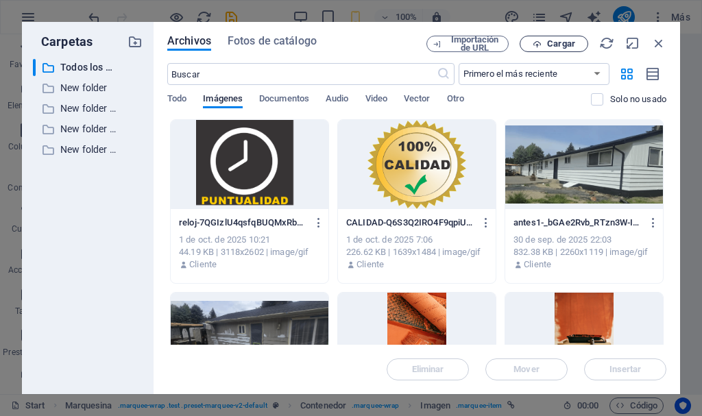
click at [558, 42] on span "Cargar" at bounding box center [561, 44] width 28 height 8
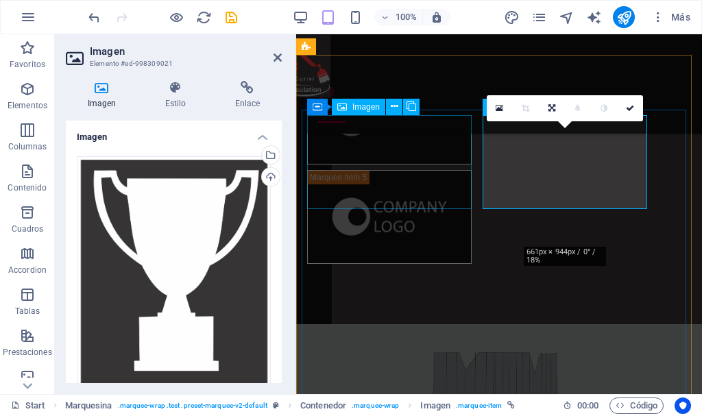
scroll to position [953, 0]
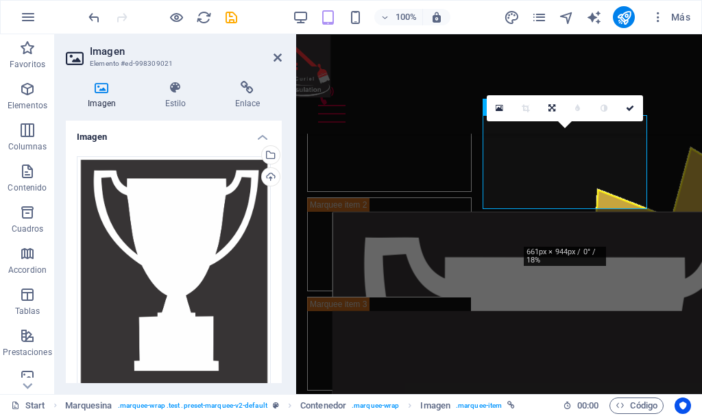
click at [259, 138] on h4 "Imagen" at bounding box center [174, 133] width 216 height 25
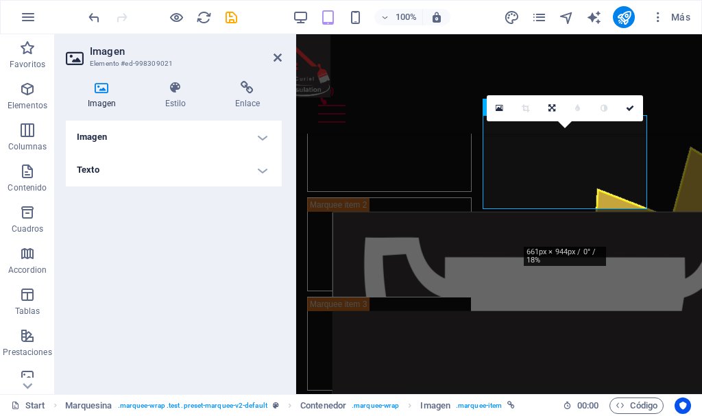
click at [259, 138] on h4 "Imagen" at bounding box center [174, 137] width 216 height 33
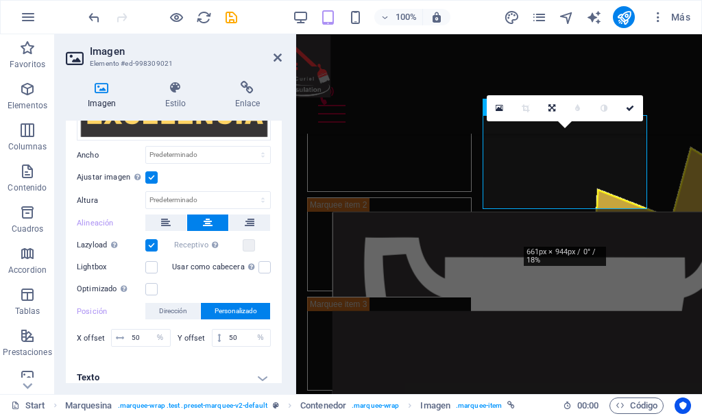
scroll to position [297, 0]
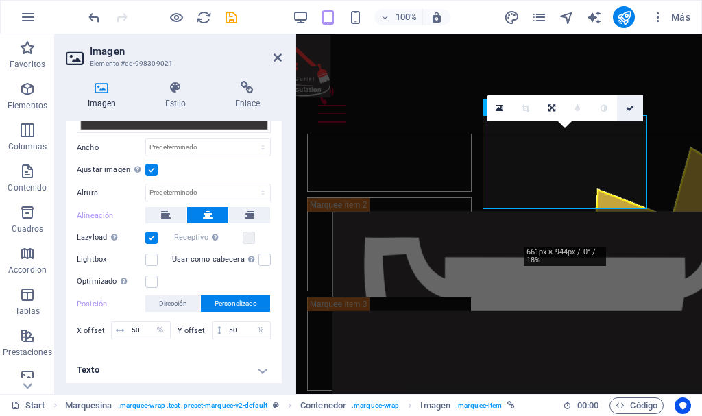
click at [631, 108] on icon at bounding box center [630, 108] width 8 height 8
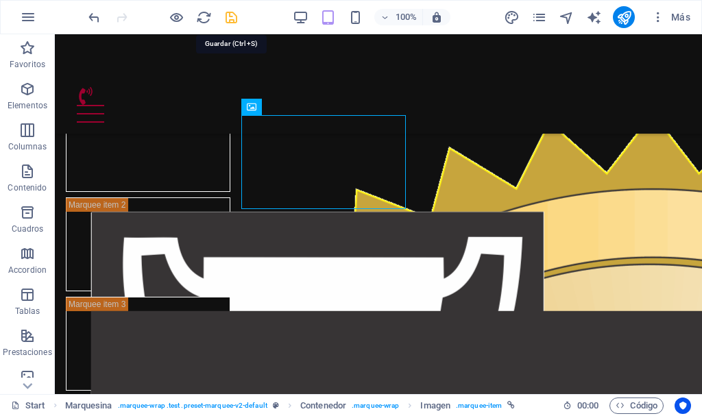
click at [227, 19] on icon "save" at bounding box center [232, 18] width 16 height 16
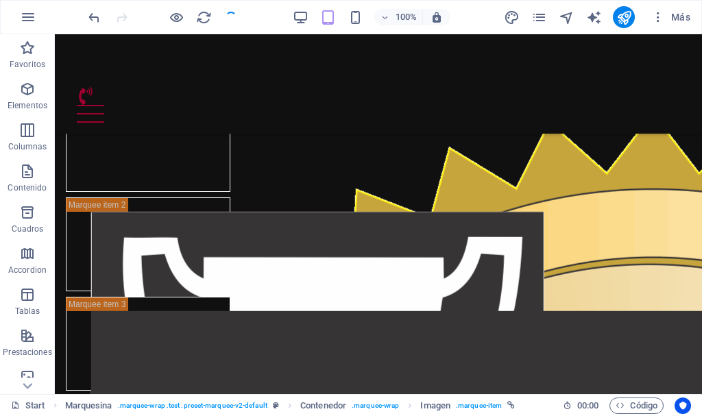
checkbox input "false"
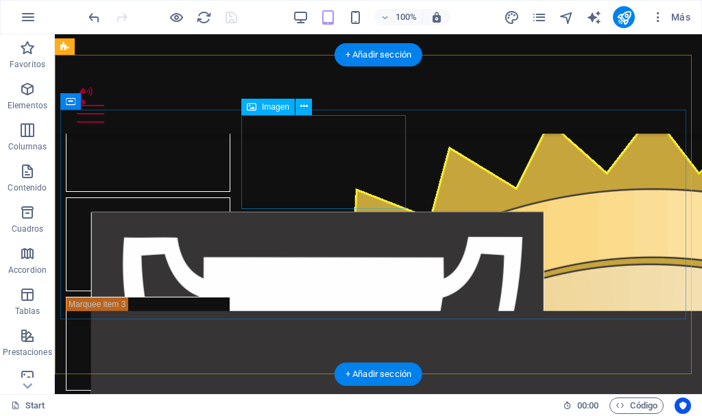
click at [230, 198] on figure at bounding box center [148, 245] width 165 height 94
select select "%"
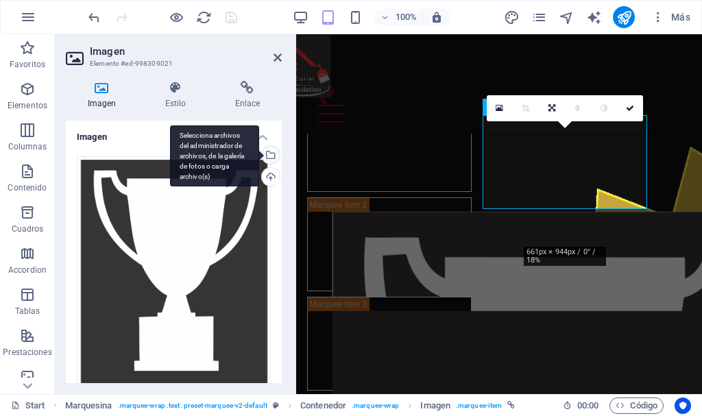
click at [267, 151] on div "Selecciona archivos del administrador de archivos, de la galería de fotos o car…" at bounding box center [269, 156] width 21 height 21
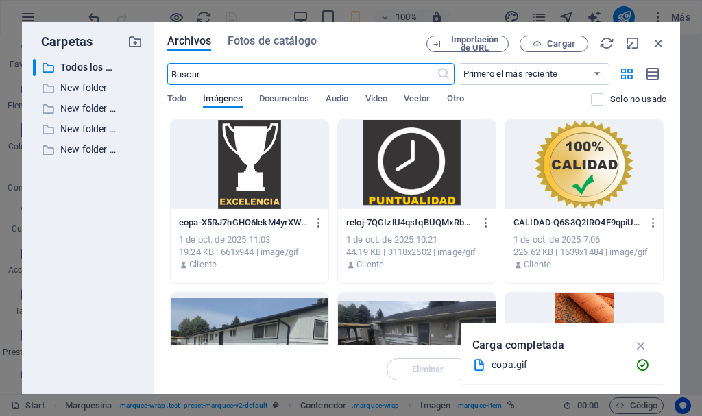
scroll to position [1279, 0]
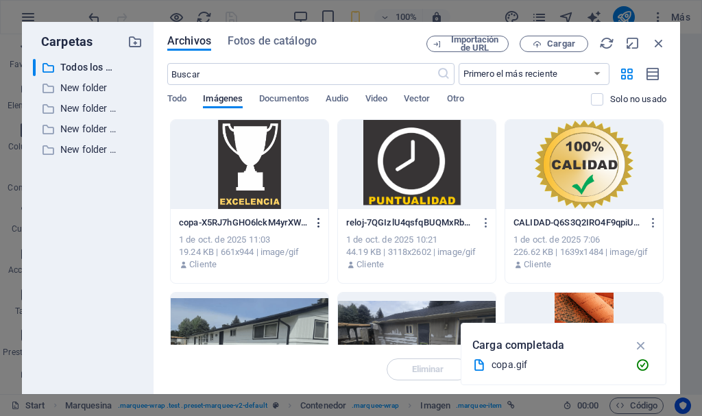
click at [320, 219] on icon "button" at bounding box center [319, 223] width 13 height 12
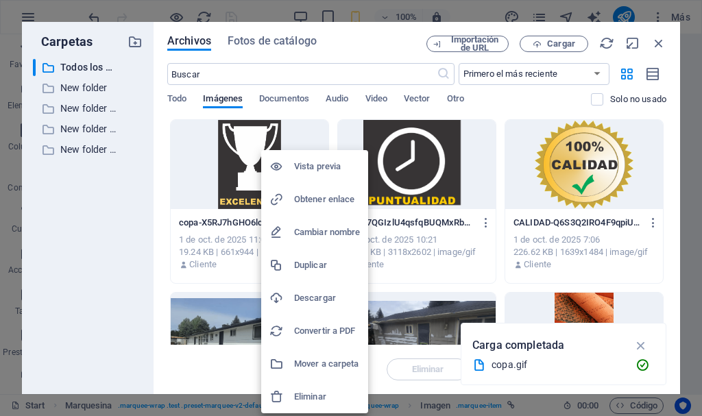
click at [301, 396] on h6 "Eliminar" at bounding box center [327, 397] width 66 height 16
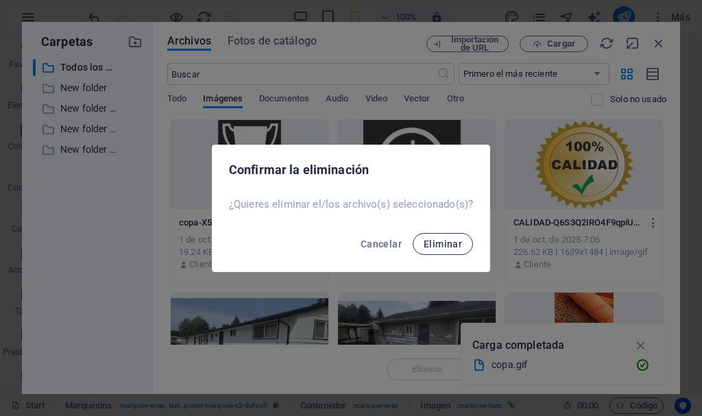
click at [434, 242] on span "Eliminar" at bounding box center [443, 244] width 38 height 11
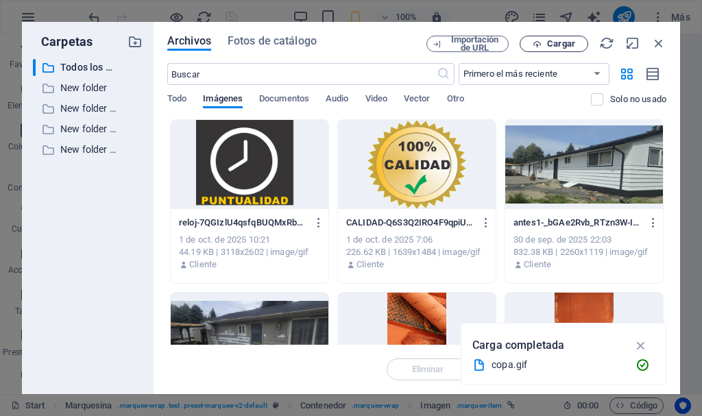
click at [541, 49] on button "Cargar" at bounding box center [554, 44] width 69 height 16
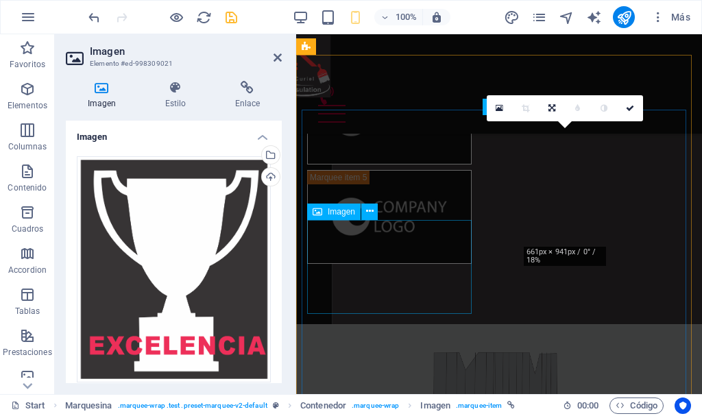
scroll to position [953, 0]
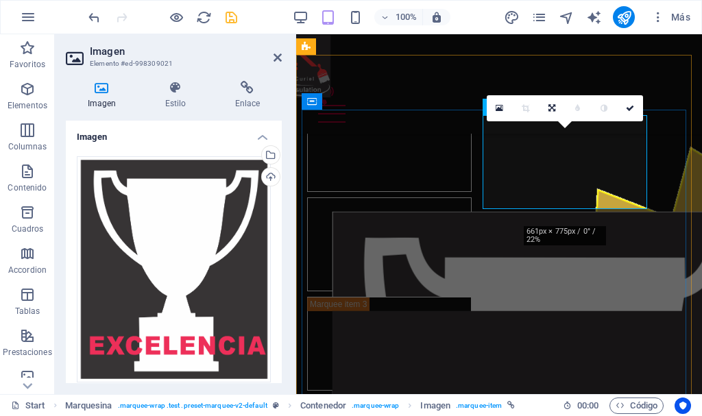
click at [472, 198] on figure at bounding box center [389, 245] width 165 height 94
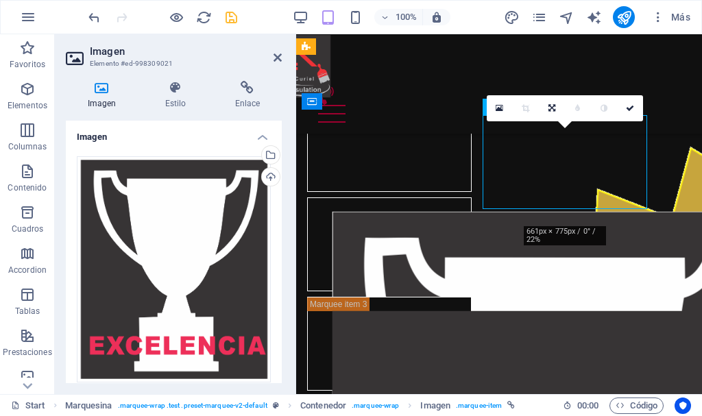
drag, startPoint x: 573, startPoint y: 152, endPoint x: 582, endPoint y: 127, distance: 26.9
click at [472, 198] on figure at bounding box center [389, 245] width 165 height 94
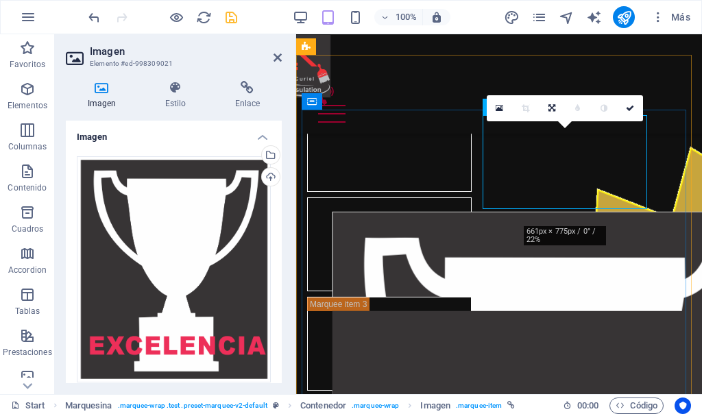
click at [472, 198] on figure at bounding box center [389, 245] width 165 height 94
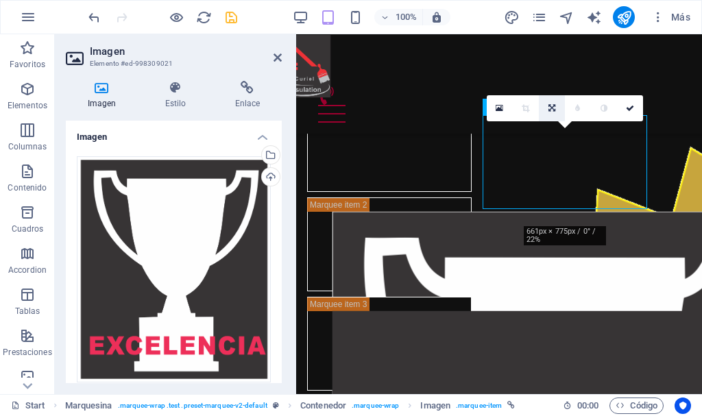
click at [549, 110] on icon at bounding box center [552, 108] width 7 height 8
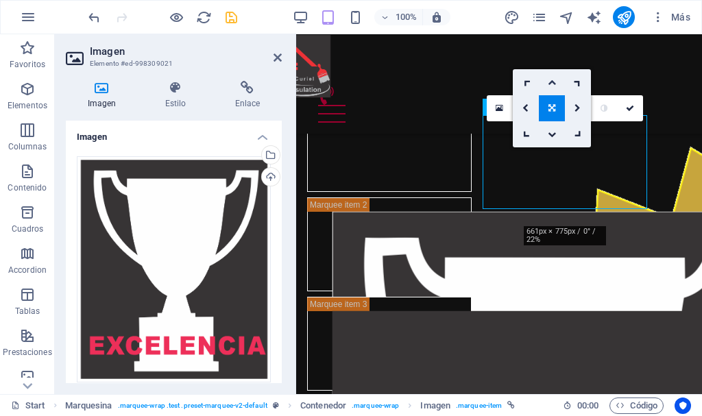
click at [552, 81] on icon at bounding box center [552, 82] width 8 height 8
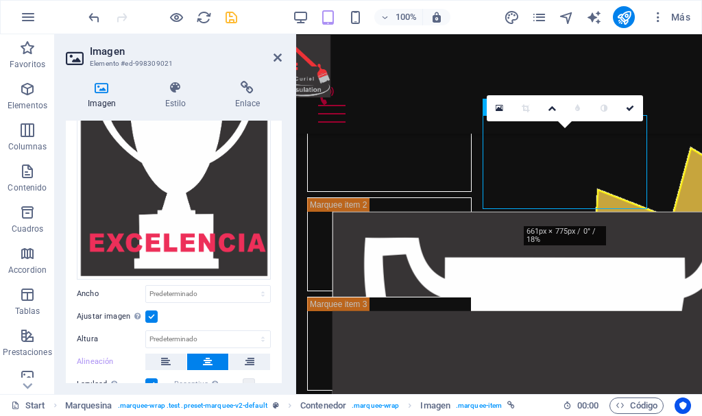
scroll to position [0, 0]
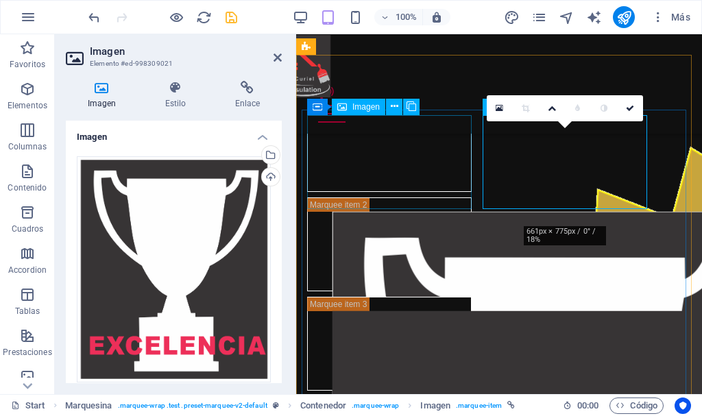
click at [403, 178] on figure at bounding box center [389, 145] width 165 height 94
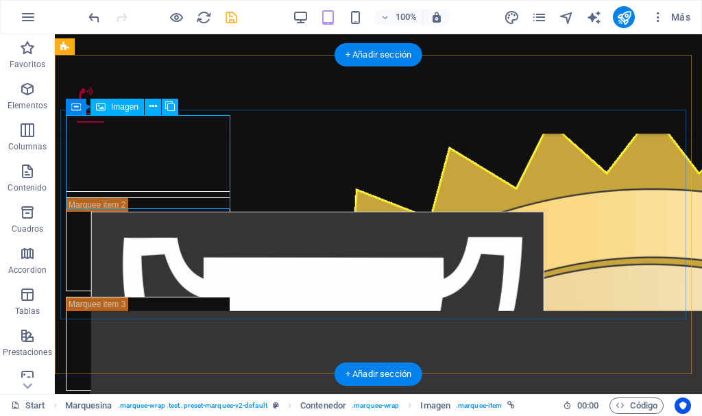
click at [158, 156] on figure at bounding box center [148, 145] width 165 height 94
click at [156, 167] on figure at bounding box center [148, 145] width 165 height 94
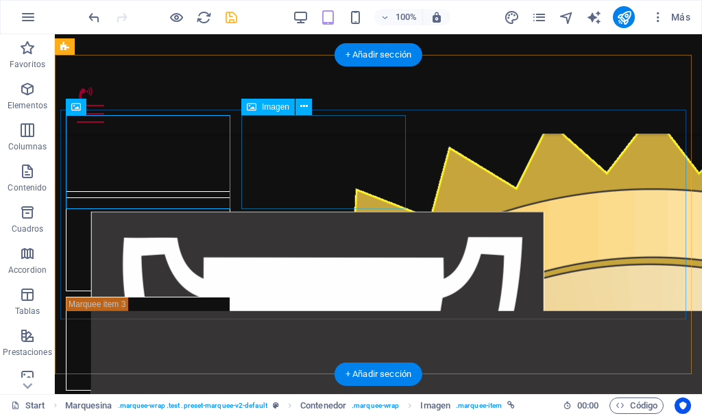
click at [230, 198] on figure at bounding box center [148, 245] width 165 height 94
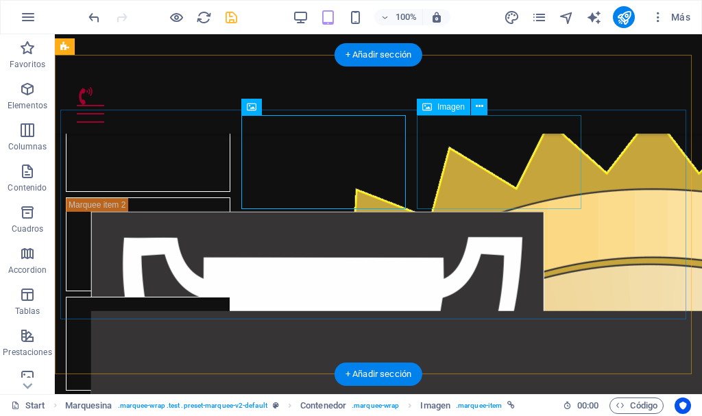
click at [230, 297] on figure at bounding box center [148, 344] width 165 height 94
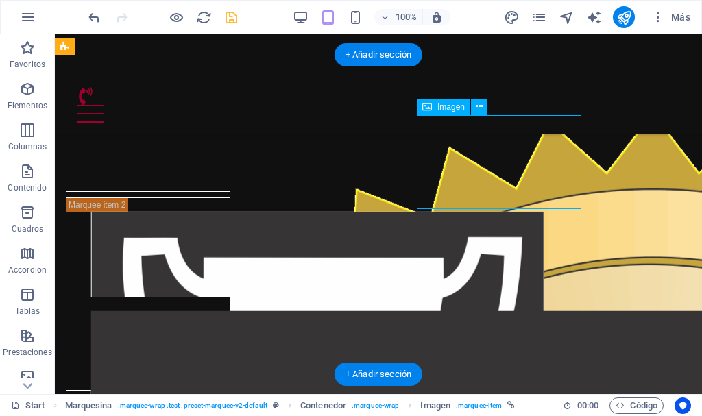
click at [230, 297] on figure at bounding box center [148, 344] width 165 height 94
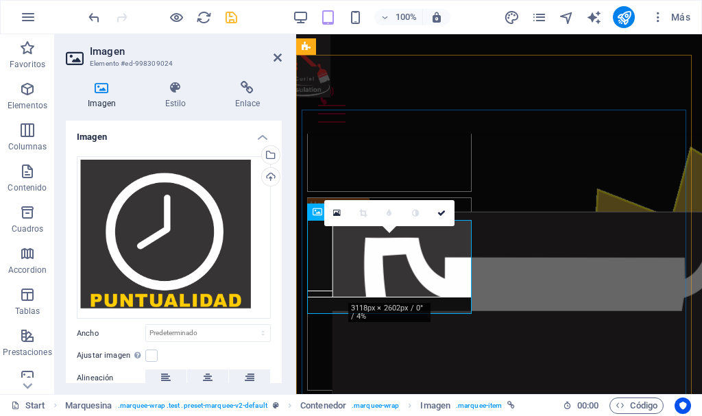
click at [383, 297] on figure at bounding box center [389, 344] width 165 height 94
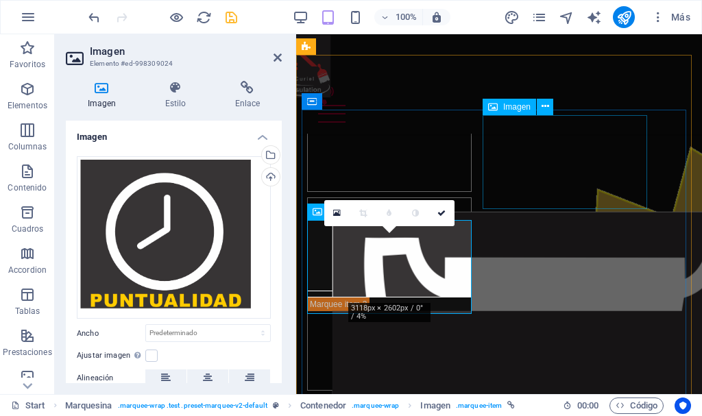
click at [472, 198] on figure at bounding box center [389, 245] width 165 height 94
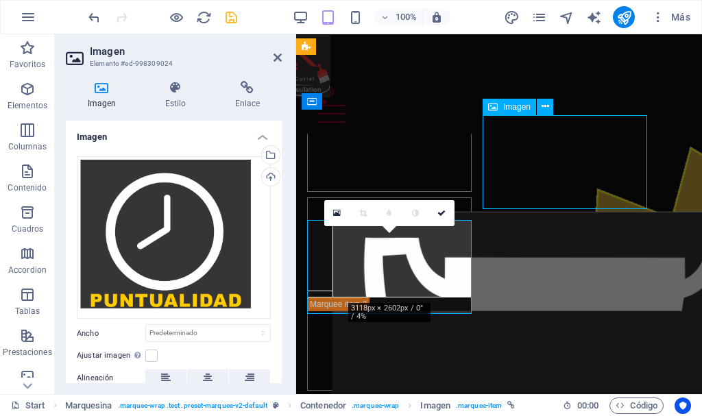
click at [472, 198] on figure at bounding box center [389, 245] width 165 height 94
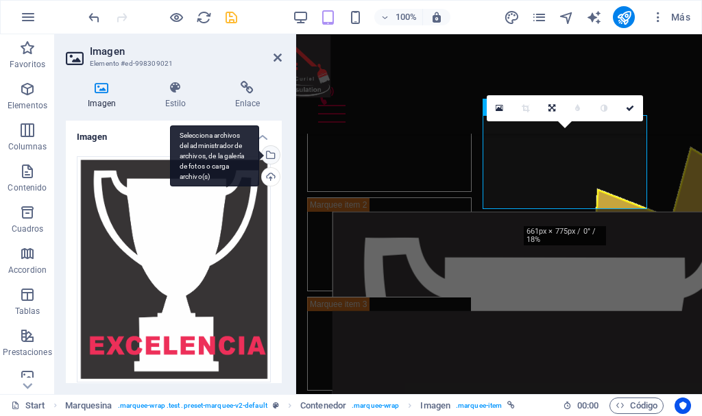
click at [271, 157] on div "Selecciona archivos del administrador de archivos, de la galería de fotos o car…" at bounding box center [269, 156] width 21 height 21
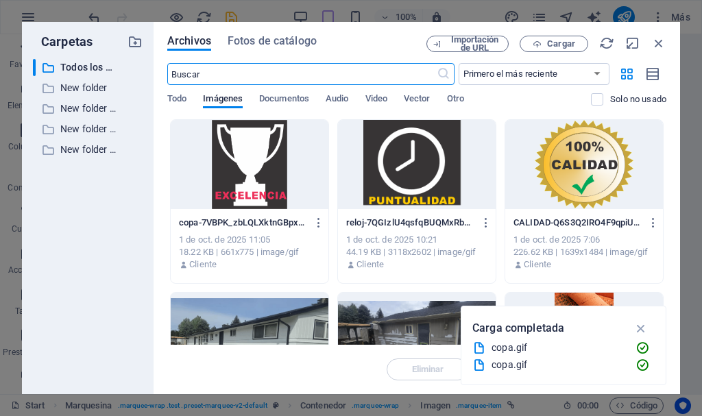
scroll to position [1279, 0]
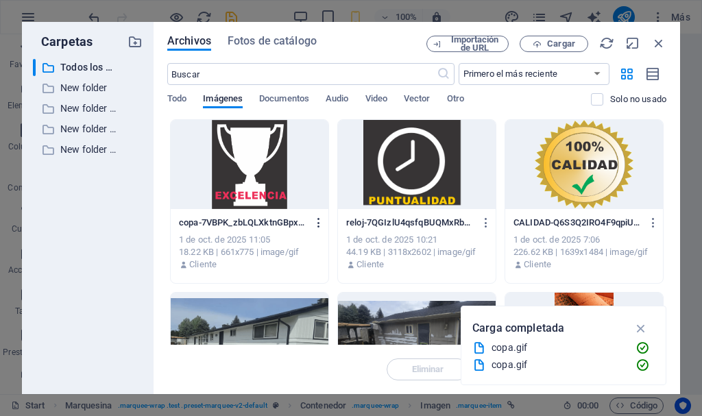
click at [319, 224] on icon "button" at bounding box center [319, 223] width 13 height 12
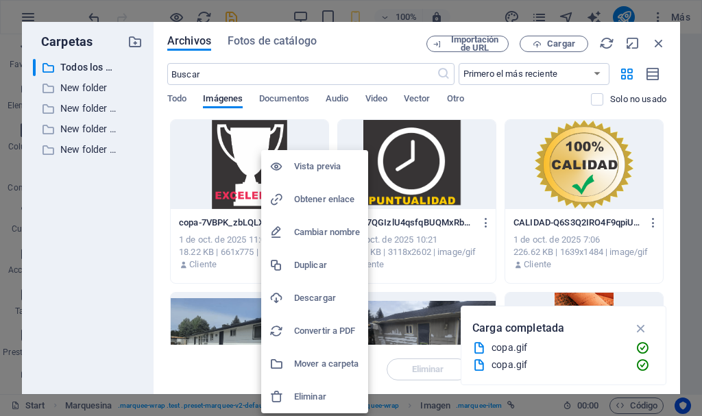
click at [307, 398] on h6 "Eliminar" at bounding box center [327, 397] width 66 height 16
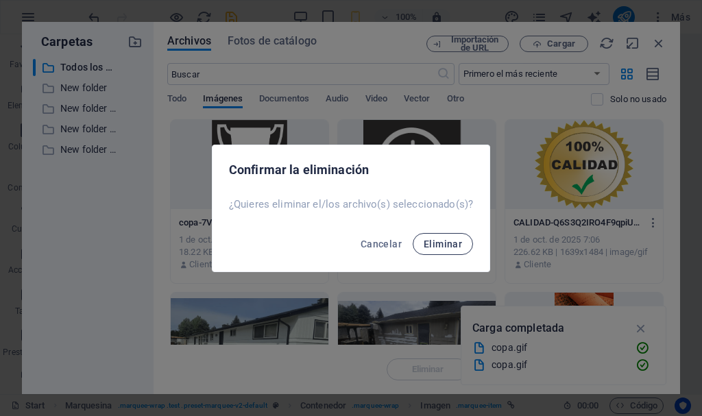
click at [451, 248] on span "Eliminar" at bounding box center [443, 244] width 38 height 11
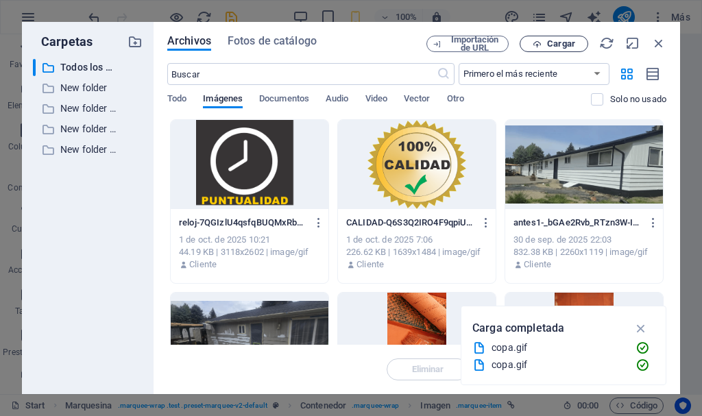
click at [545, 46] on span "Cargar" at bounding box center [554, 44] width 56 height 9
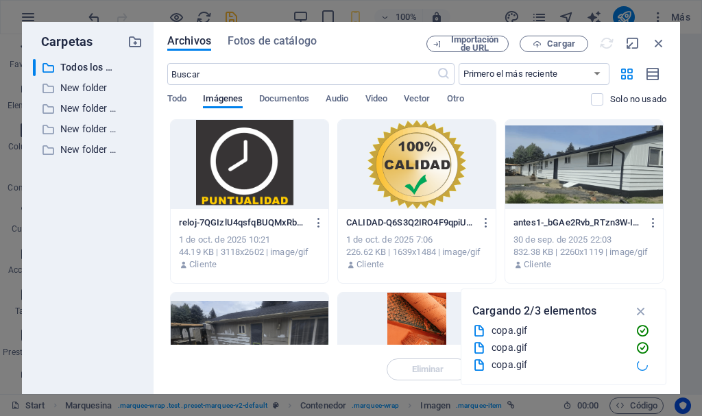
scroll to position [953, 0]
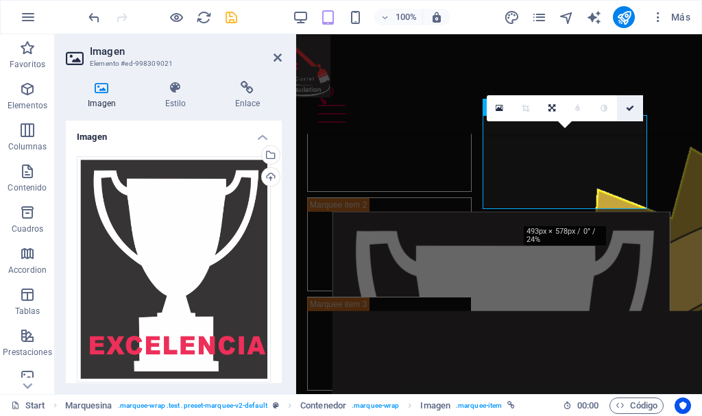
click at [627, 108] on icon at bounding box center [630, 108] width 8 height 8
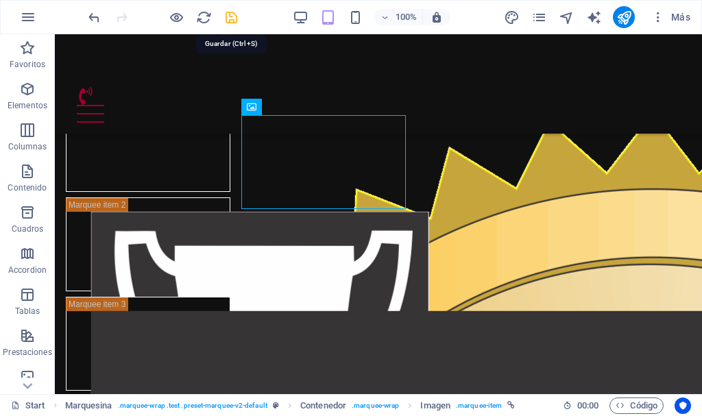
click at [235, 17] on icon "save" at bounding box center [232, 18] width 16 height 16
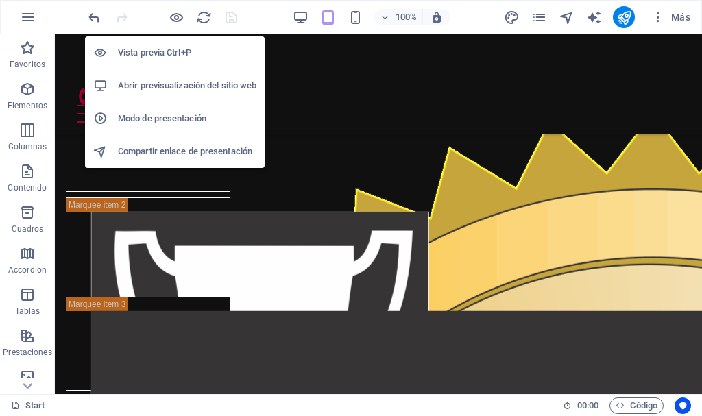
click at [167, 82] on h6 "Abrir previsualización del sitio web" at bounding box center [187, 86] width 139 height 16
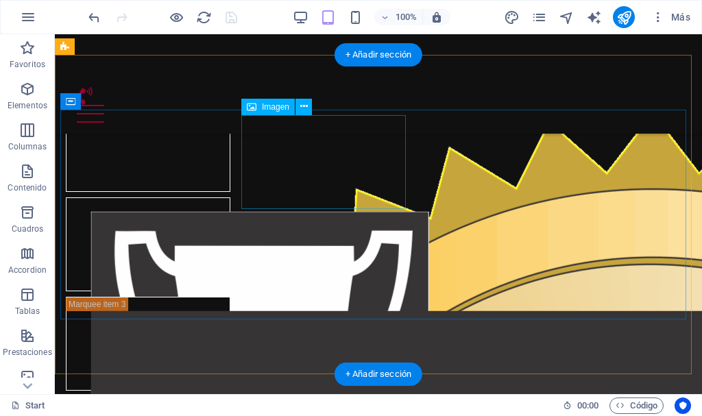
click at [230, 198] on figure at bounding box center [148, 245] width 165 height 94
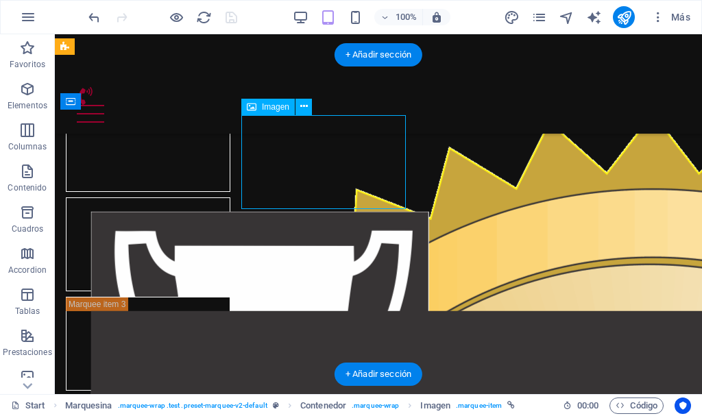
click at [230, 198] on figure at bounding box center [148, 245] width 165 height 94
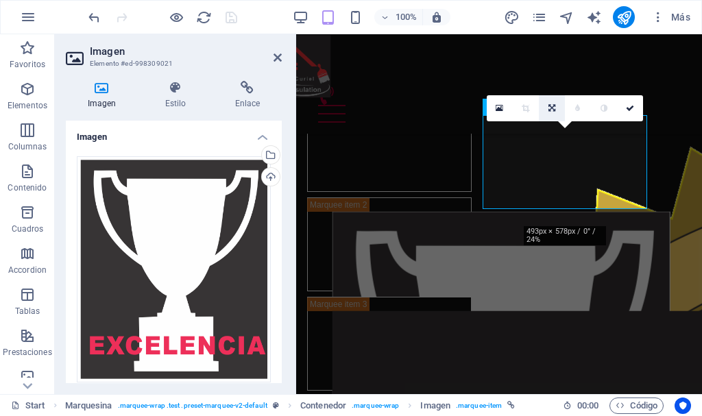
click at [551, 108] on icon at bounding box center [552, 108] width 7 height 8
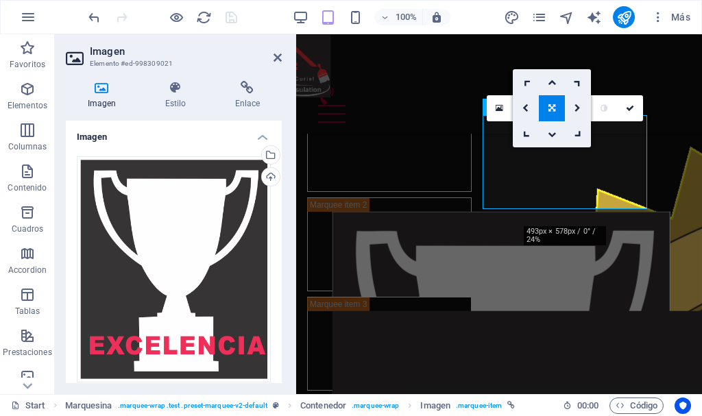
click at [551, 108] on icon at bounding box center [552, 108] width 7 height 8
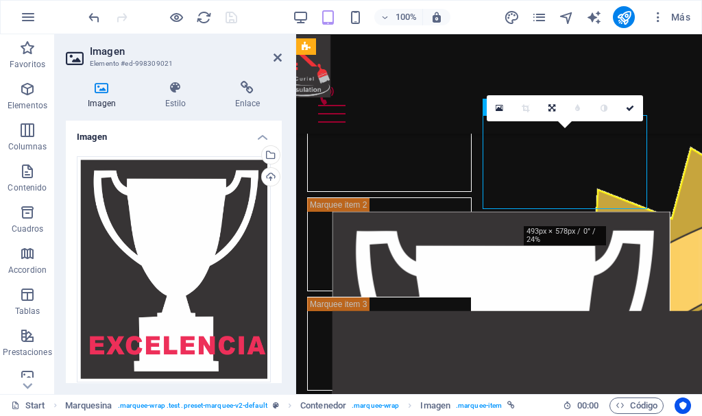
drag, startPoint x: 575, startPoint y: 168, endPoint x: 569, endPoint y: 110, distance: 57.9
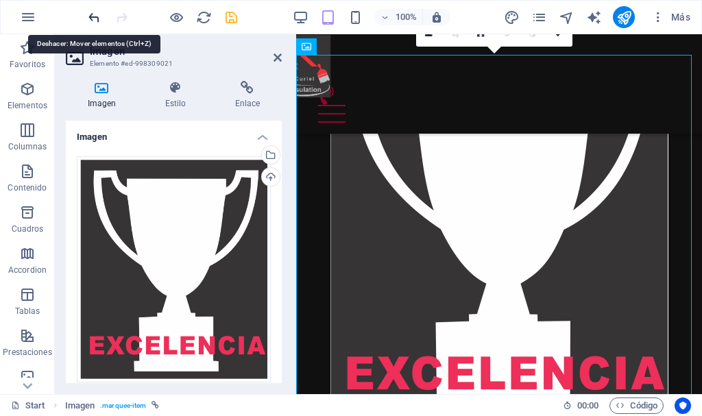
click at [92, 17] on icon "undo" at bounding box center [94, 18] width 16 height 16
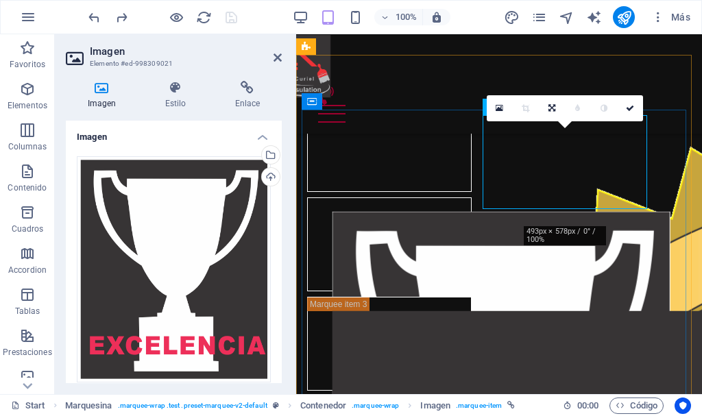
click at [472, 198] on figure at bounding box center [389, 245] width 165 height 94
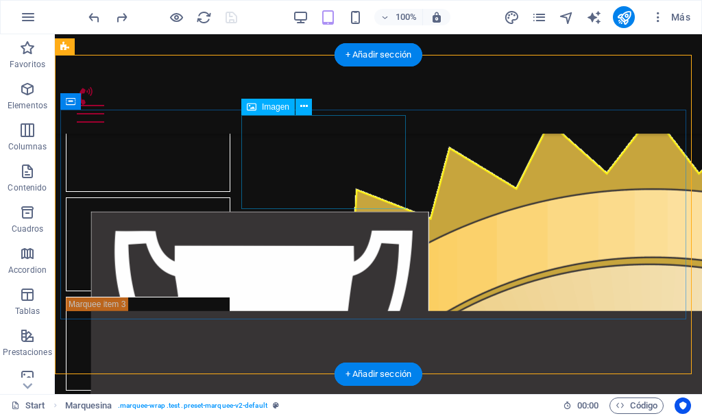
click at [230, 198] on figure at bounding box center [148, 245] width 165 height 94
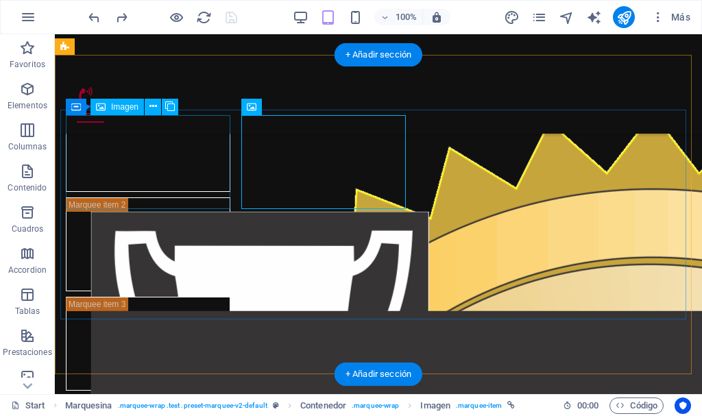
click at [158, 163] on figure at bounding box center [148, 145] width 165 height 94
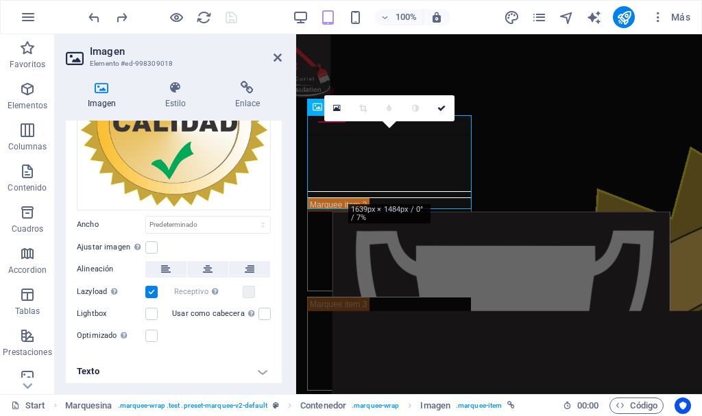
scroll to position [0, 0]
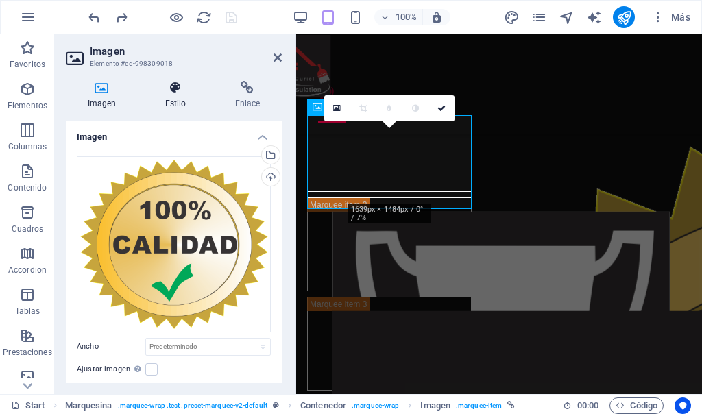
click at [176, 91] on icon at bounding box center [175, 88] width 64 height 14
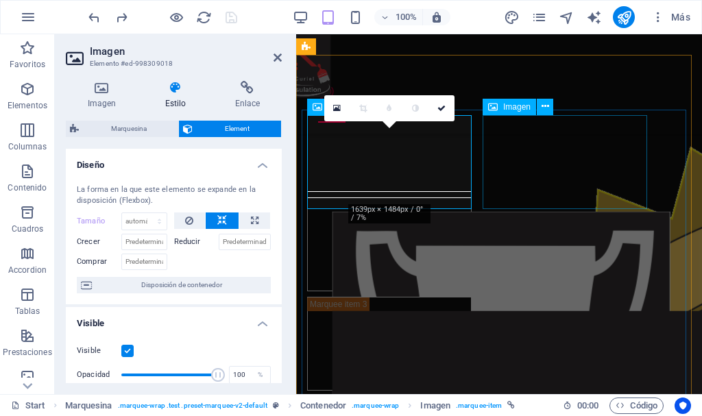
click at [472, 198] on figure at bounding box center [389, 245] width 165 height 94
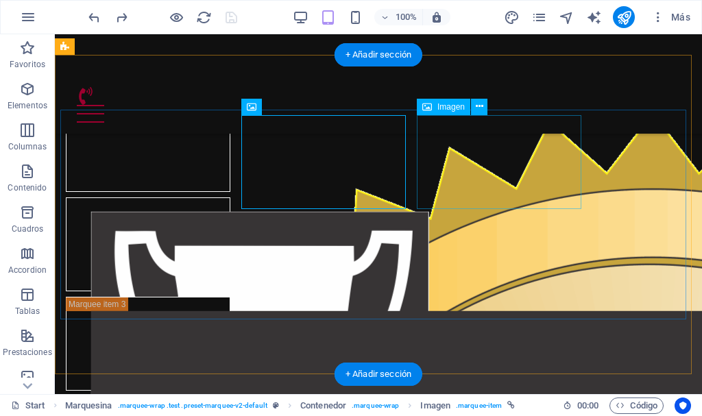
click at [230, 297] on figure at bounding box center [148, 344] width 165 height 94
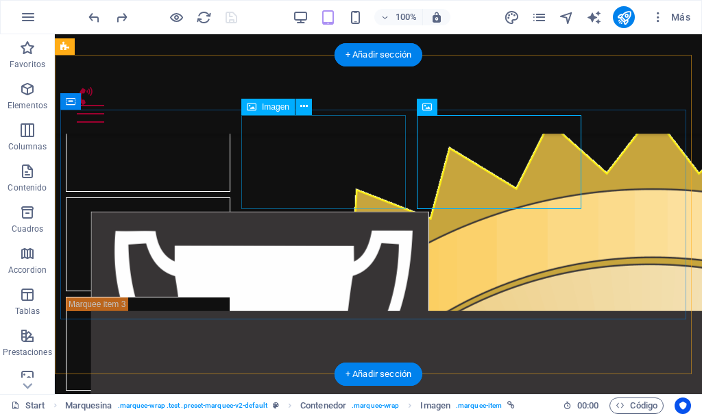
click at [230, 198] on figure at bounding box center [148, 245] width 165 height 94
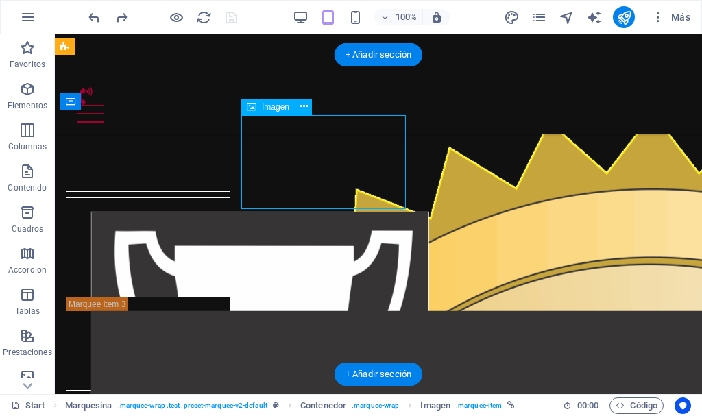
click at [230, 198] on figure at bounding box center [148, 245] width 165 height 94
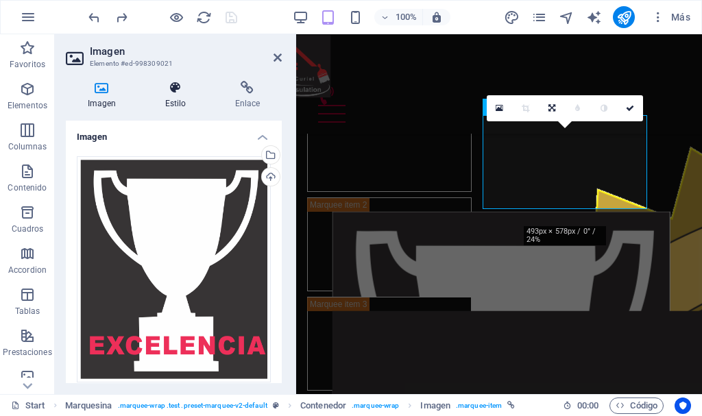
click at [180, 84] on icon at bounding box center [175, 88] width 64 height 14
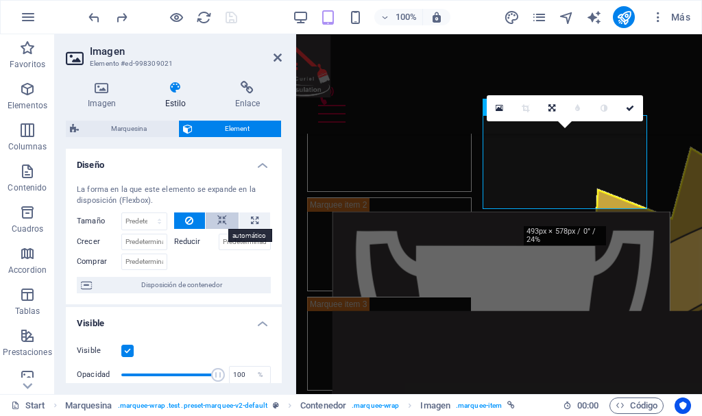
click at [218, 221] on icon at bounding box center [222, 221] width 10 height 16
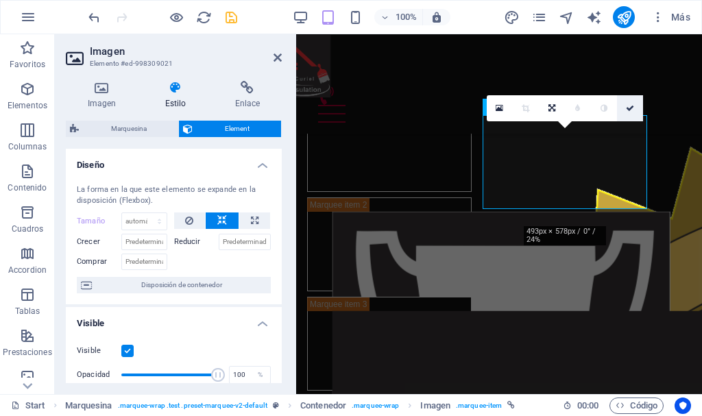
click at [630, 108] on icon at bounding box center [630, 108] width 8 height 8
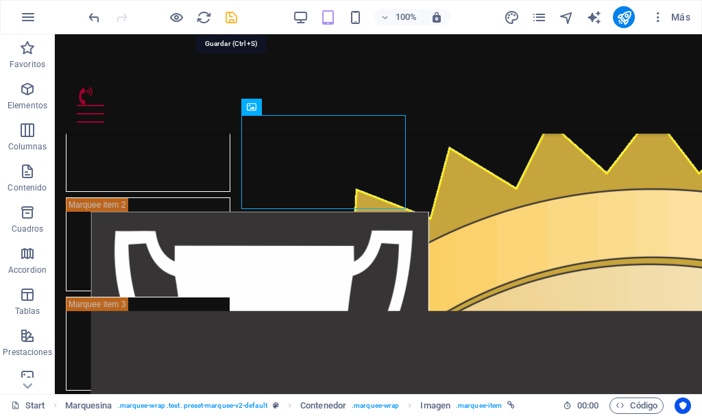
click at [230, 17] on icon "save" at bounding box center [232, 18] width 16 height 16
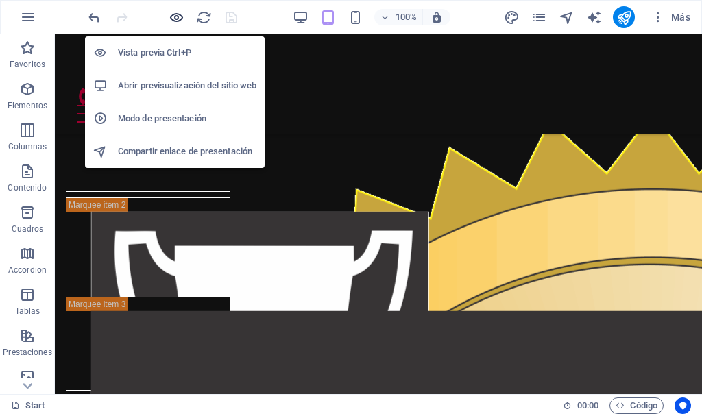
click at [174, 17] on icon "button" at bounding box center [177, 18] width 16 height 16
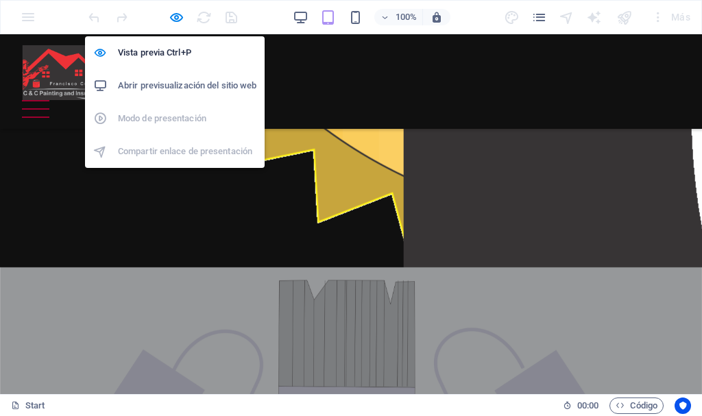
scroll to position [919, 0]
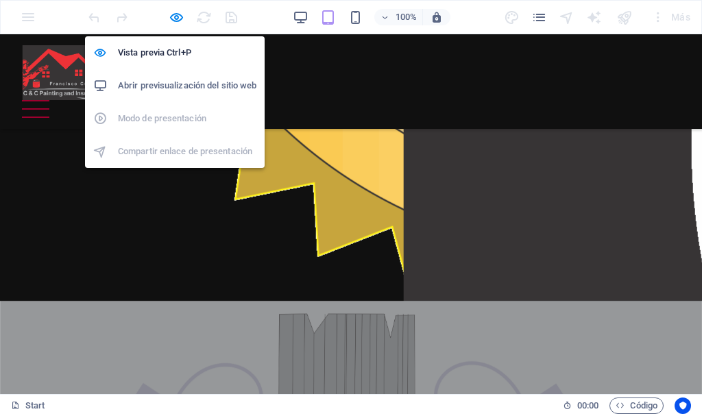
click at [180, 85] on h6 "Abrir previsualización del sitio web" at bounding box center [187, 86] width 139 height 16
click at [178, 14] on icon "button" at bounding box center [177, 18] width 16 height 16
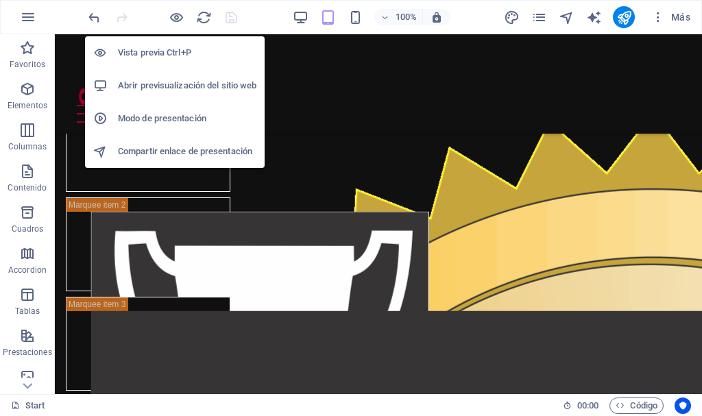
click at [165, 80] on h6 "Abrir previsualización del sitio web" at bounding box center [187, 86] width 139 height 16
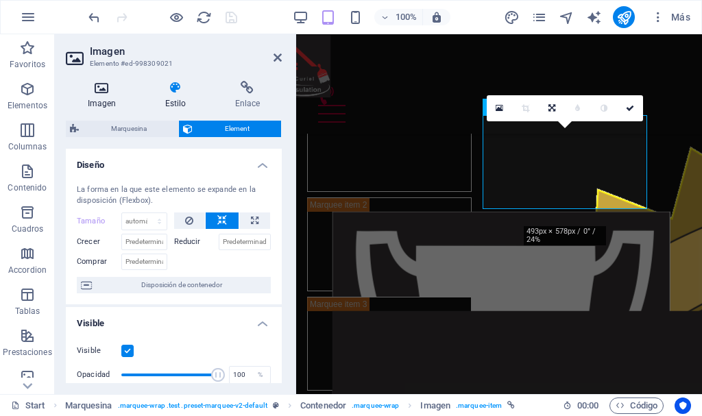
click at [107, 90] on icon at bounding box center [102, 88] width 72 height 14
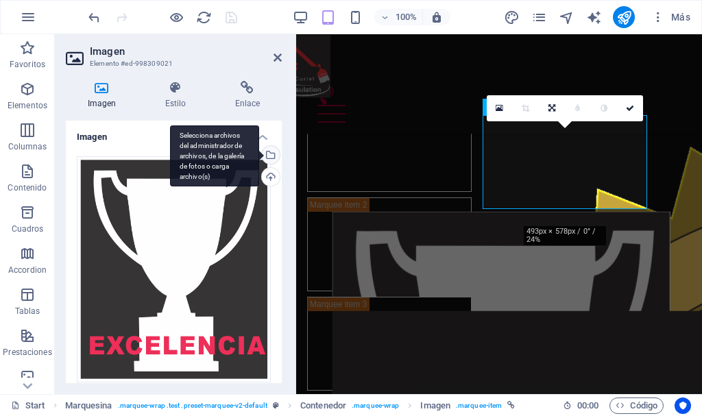
click at [268, 156] on div "Selecciona archivos del administrador de archivos, de la galería de fotos o car…" at bounding box center [269, 156] width 21 height 21
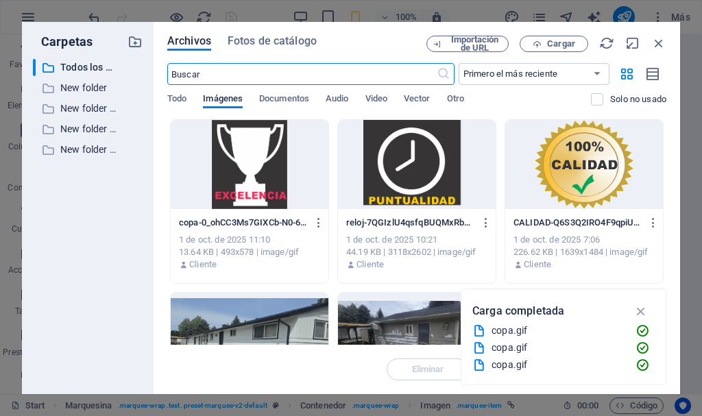
scroll to position [1279, 0]
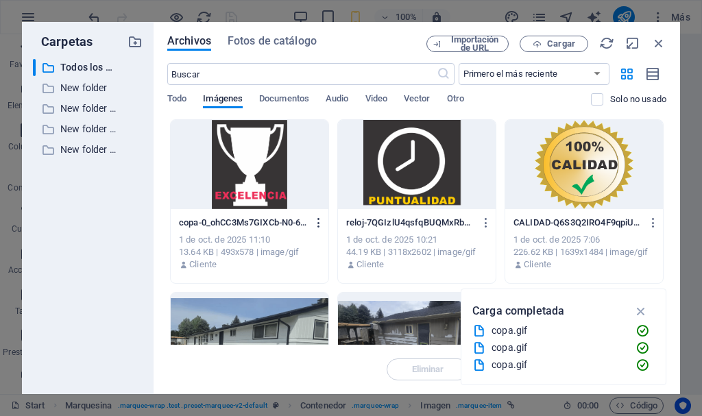
click at [315, 225] on icon "button" at bounding box center [319, 223] width 13 height 12
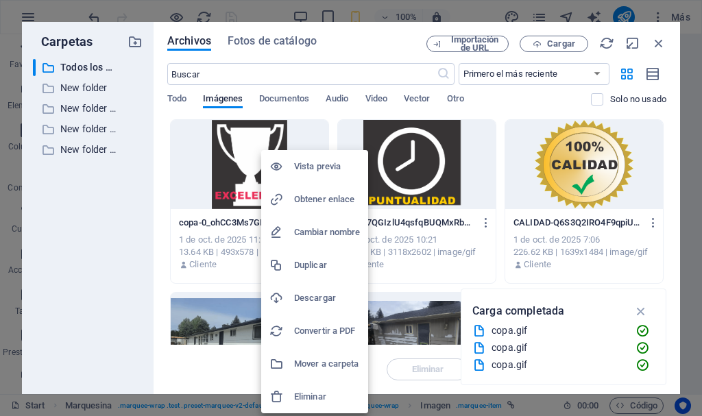
click at [297, 394] on h6 "Eliminar" at bounding box center [327, 397] width 66 height 16
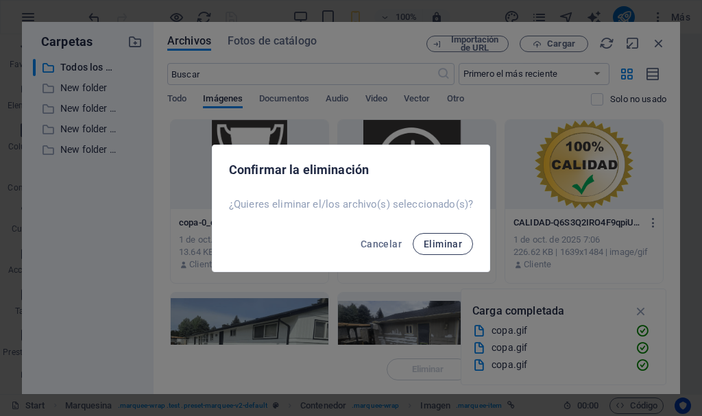
click at [441, 243] on span "Eliminar" at bounding box center [443, 244] width 38 height 11
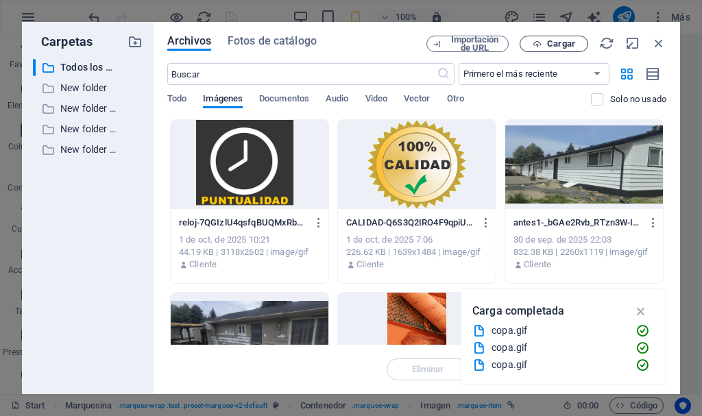
click at [569, 42] on span "Cargar" at bounding box center [561, 44] width 28 height 8
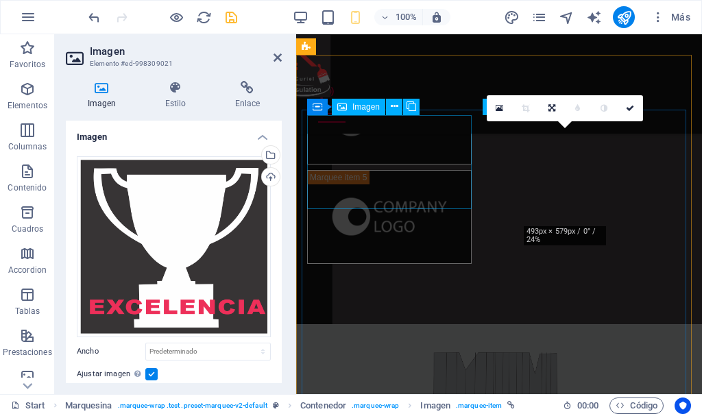
scroll to position [953, 0]
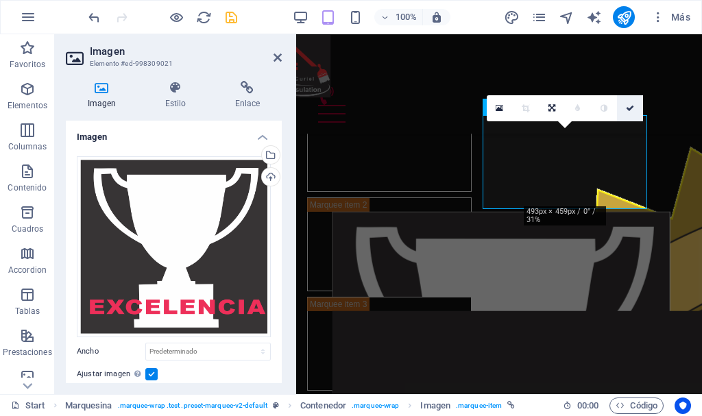
click at [632, 107] on icon at bounding box center [630, 108] width 8 height 8
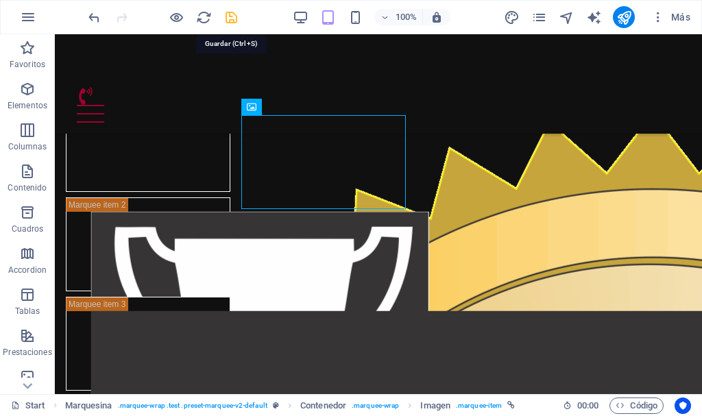
click at [229, 20] on icon "save" at bounding box center [232, 18] width 16 height 16
checkbox input "false"
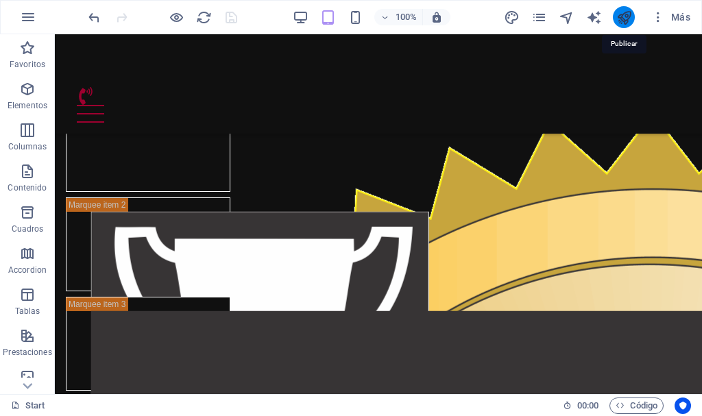
click at [628, 18] on icon "publish" at bounding box center [625, 18] width 16 height 16
